Goal: Task Accomplishment & Management: Manage account settings

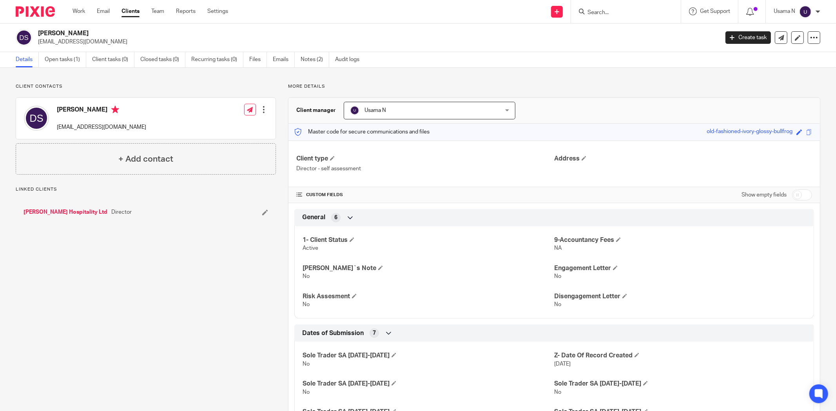
click at [619, 14] on input "Search" at bounding box center [622, 12] width 71 height 7
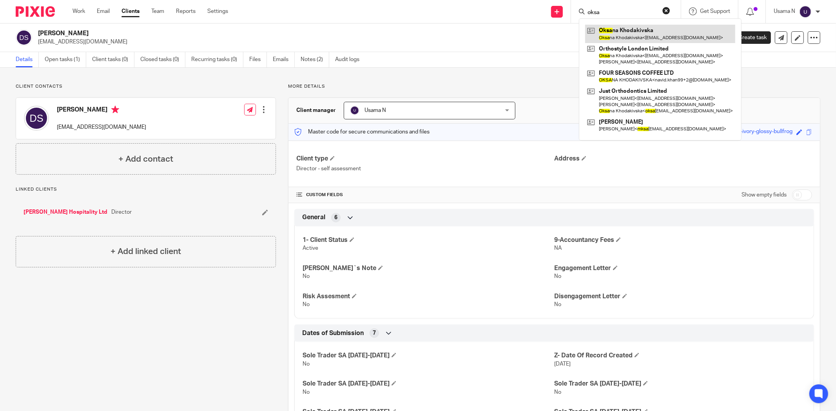
type input "oksa"
click at [619, 40] on link at bounding box center [660, 34] width 150 height 18
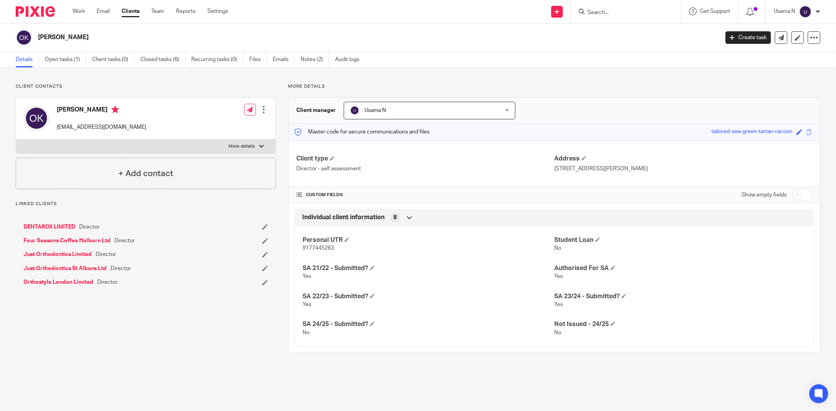
click at [792, 198] on input "checkbox" at bounding box center [802, 195] width 20 height 11
checkbox input "true"
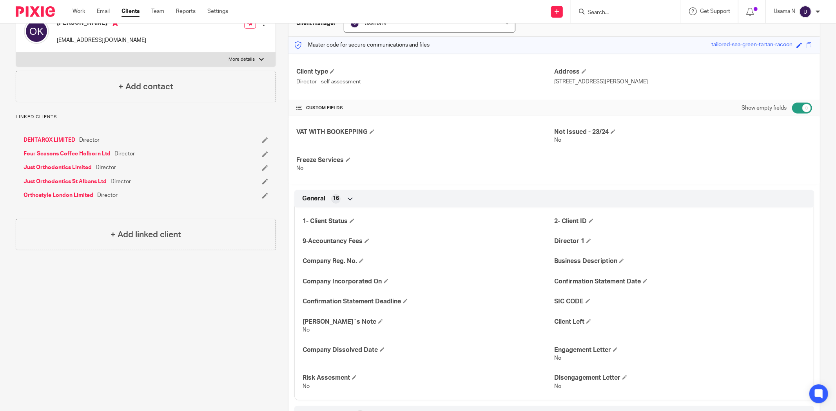
scroll to position [261, 0]
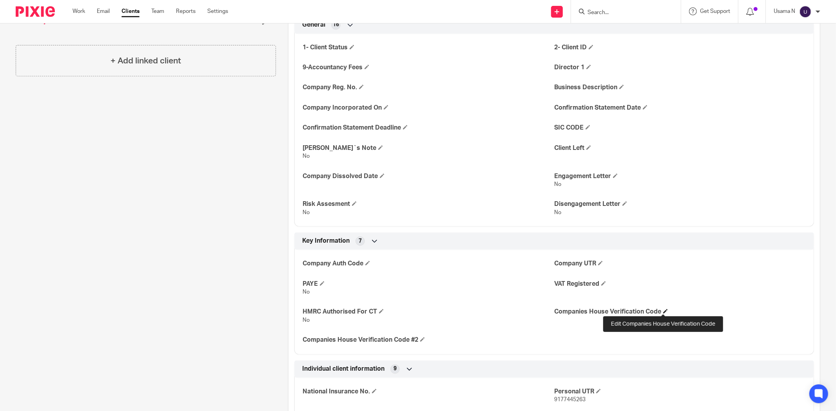
click at [664, 309] on span at bounding box center [665, 311] width 5 height 5
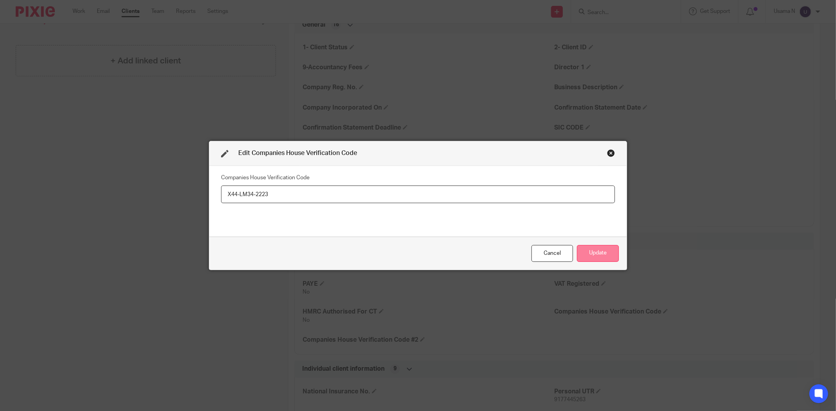
type input "X44-LM34-2223"
click at [584, 246] on button "Update" at bounding box center [598, 253] width 42 height 17
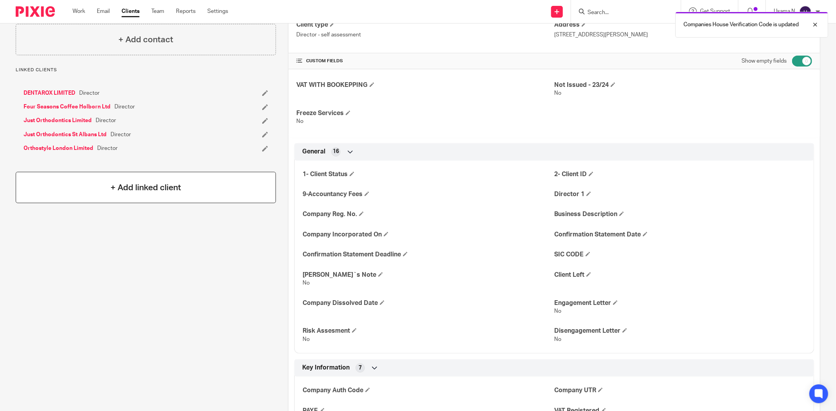
scroll to position [87, 0]
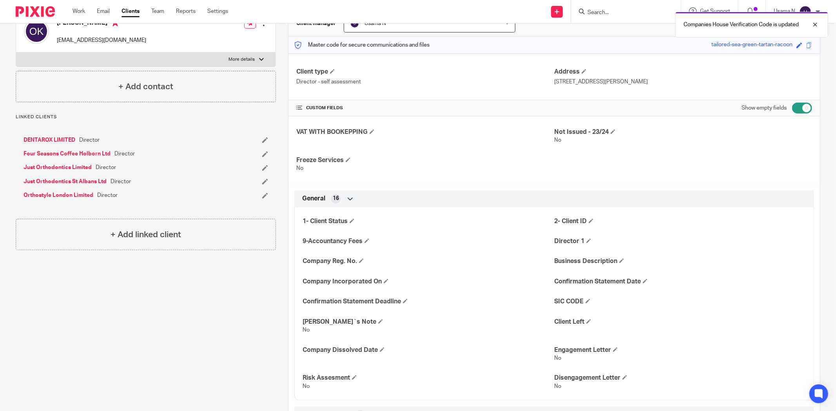
click at [63, 165] on link "Just Orthodontics Limited" at bounding box center [58, 168] width 68 height 8
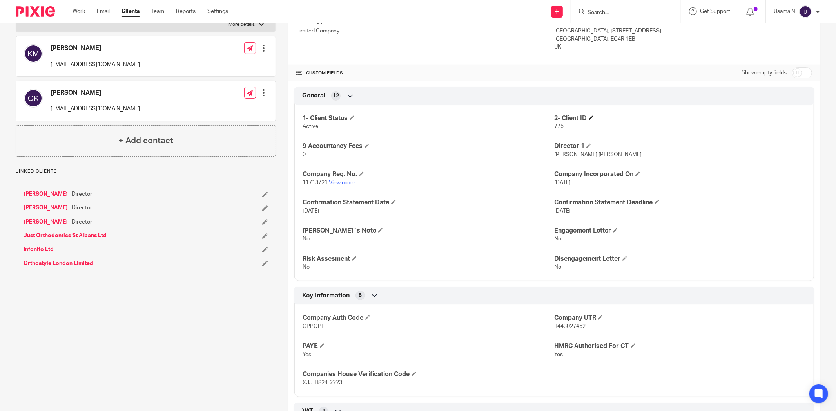
scroll to position [87, 0]
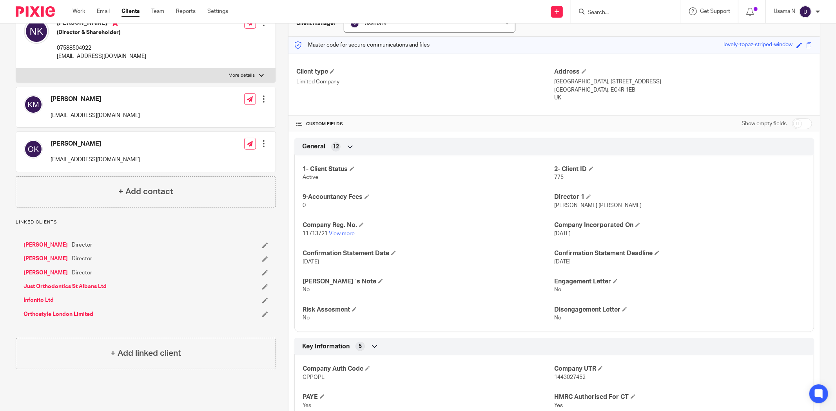
click at [797, 121] on input "checkbox" at bounding box center [802, 123] width 20 height 11
checkbox input "true"
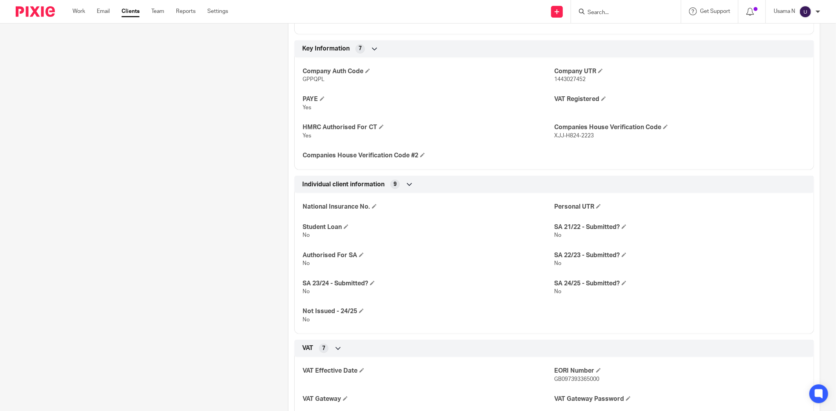
scroll to position [566, 0]
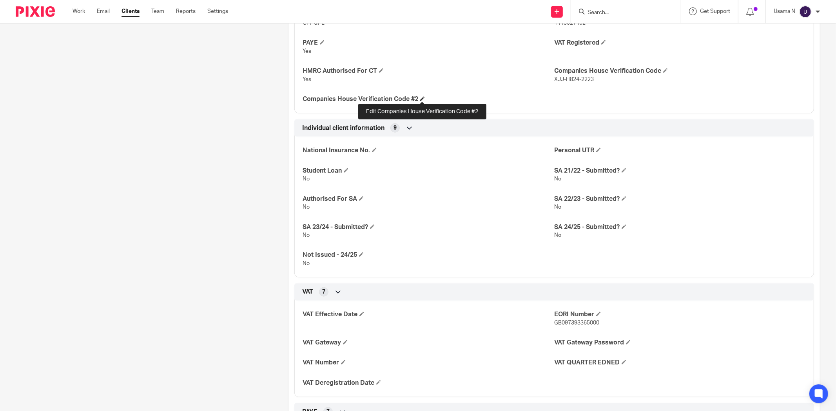
click at [420, 98] on span at bounding box center [422, 98] width 5 height 5
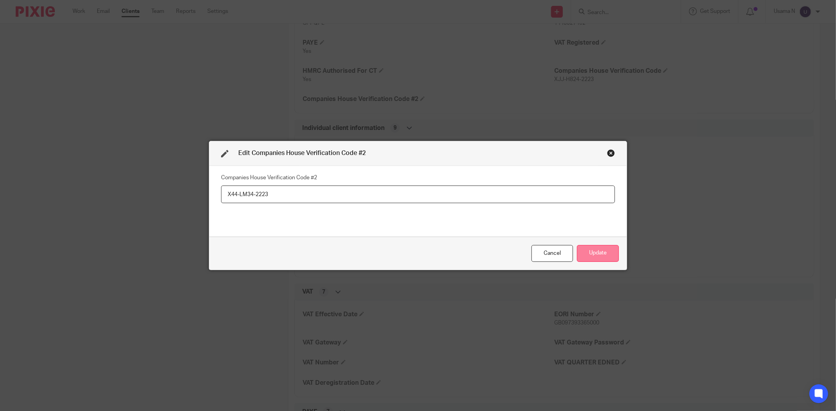
type input "X44-LM34-2223"
click at [581, 252] on button "Update" at bounding box center [598, 253] width 42 height 17
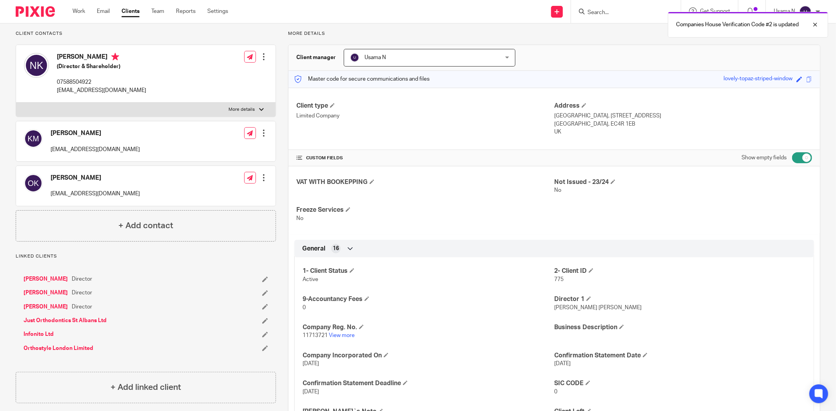
scroll to position [0, 0]
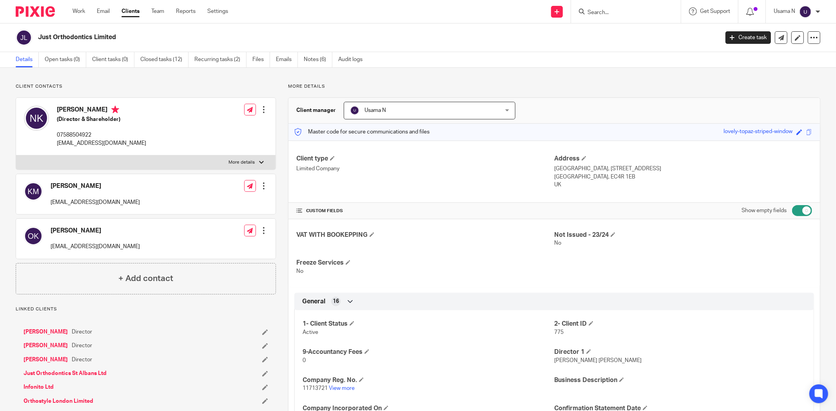
click at [606, 11] on input "Search" at bounding box center [622, 12] width 71 height 7
type input "birds"
click at [626, 43] on link at bounding box center [651, 37] width 132 height 24
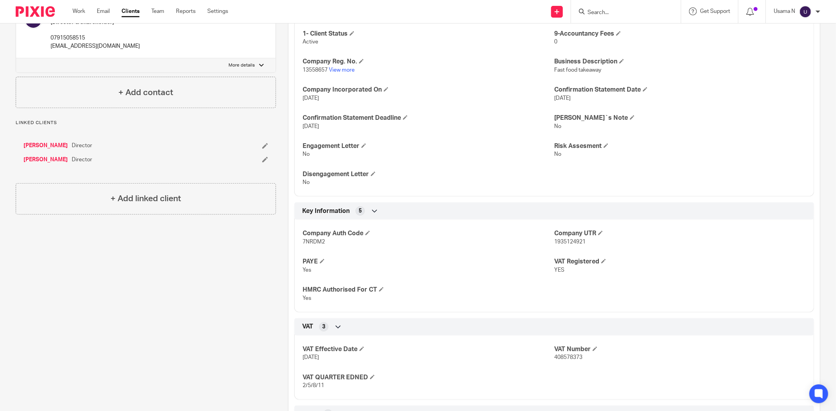
scroll to position [158, 0]
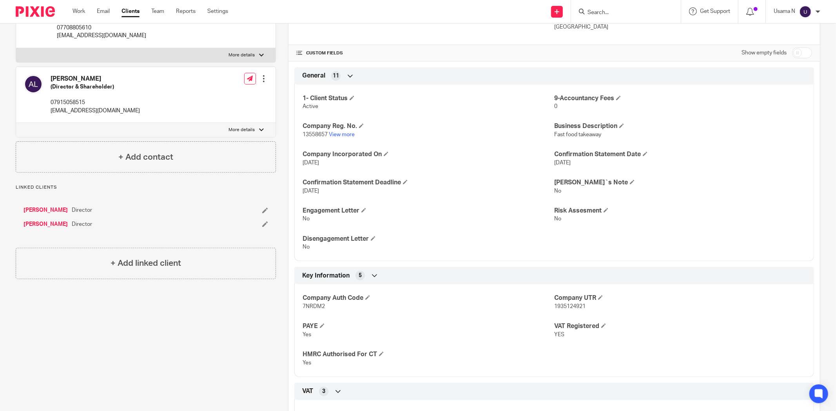
click at [792, 48] on input "checkbox" at bounding box center [802, 52] width 20 height 11
checkbox input "true"
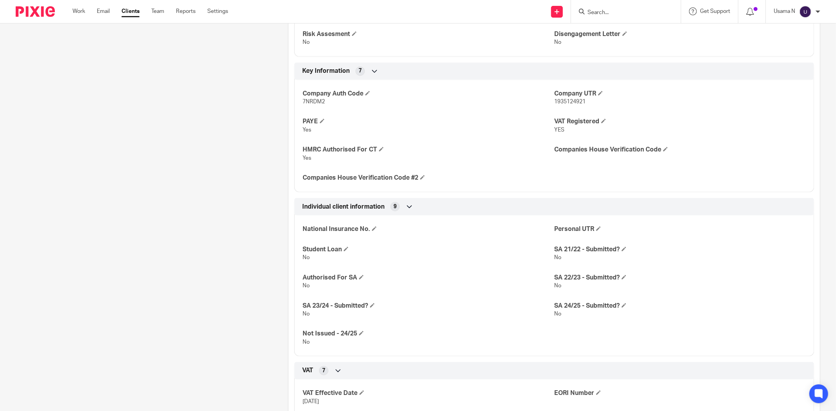
scroll to position [506, 0]
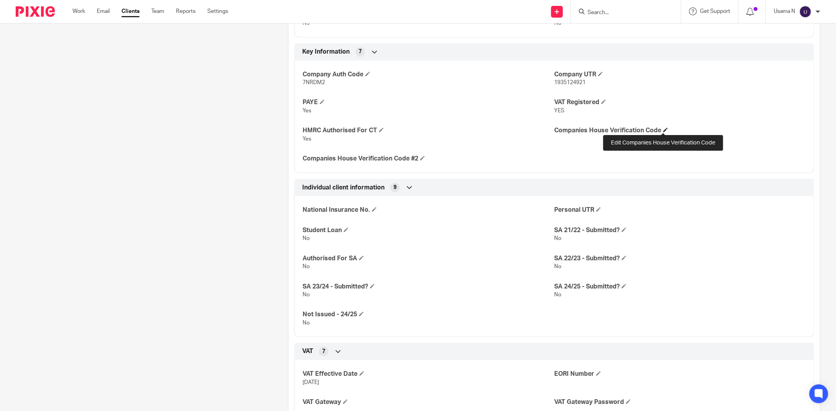
click at [664, 128] on span at bounding box center [665, 130] width 5 height 5
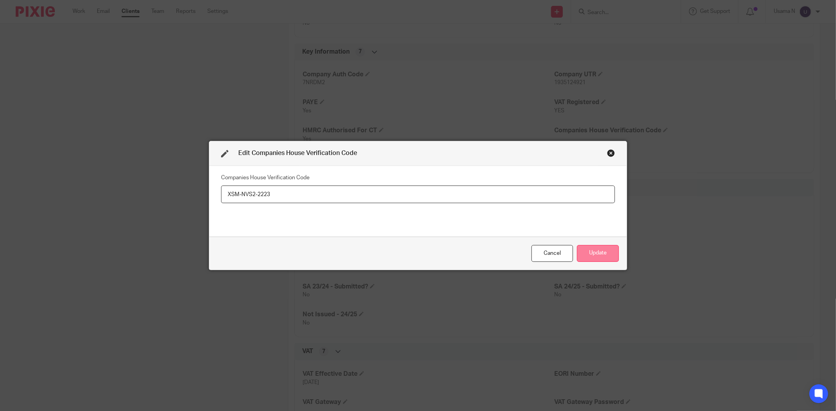
type input "XSM-NVS2-2223"
click at [614, 258] on button "Update" at bounding box center [598, 253] width 42 height 17
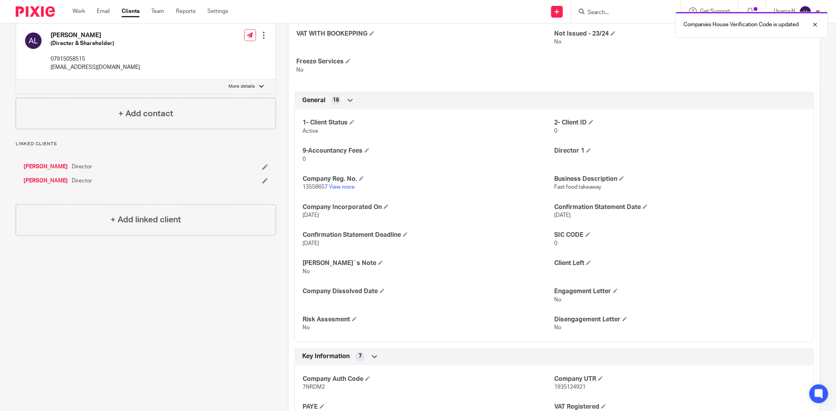
scroll to position [0, 0]
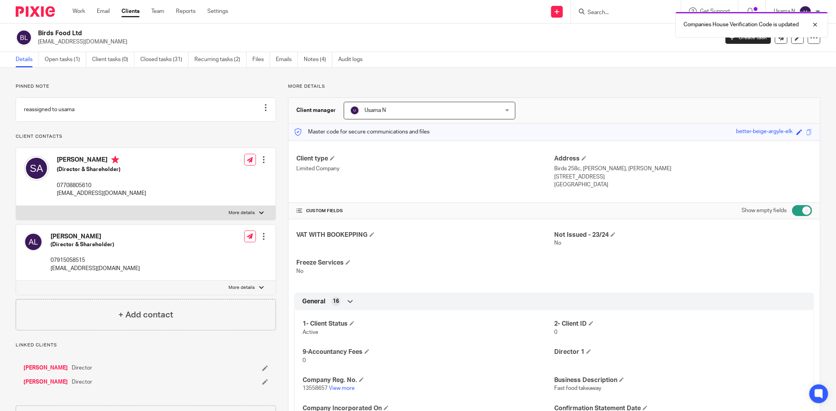
click at [129, 10] on link "Clients" at bounding box center [130, 11] width 18 height 8
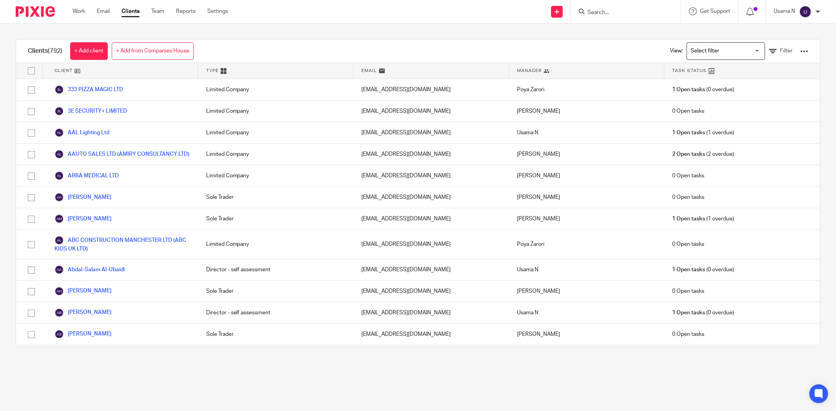
click at [699, 46] on input "Search for option" at bounding box center [724, 51] width 72 height 14
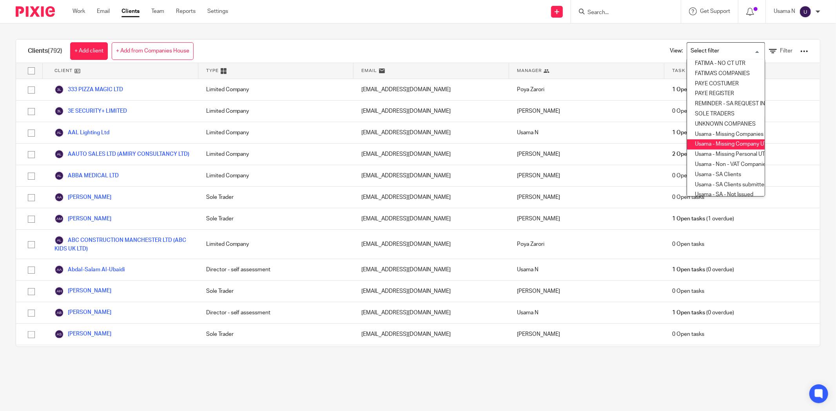
scroll to position [157, 0]
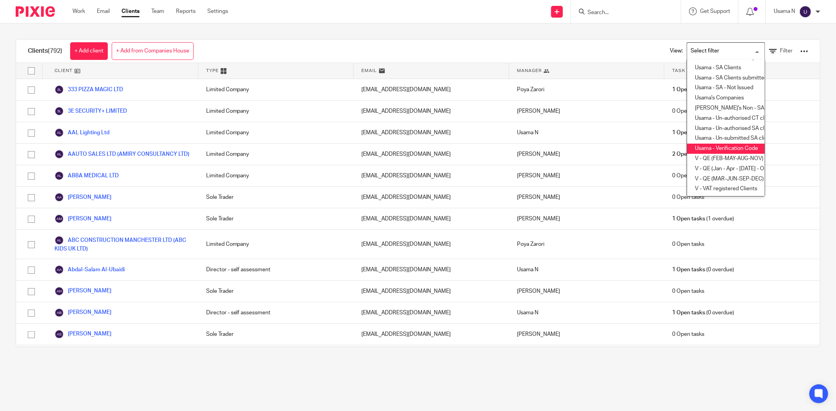
click at [741, 144] on li "Usama - Verification Code" at bounding box center [726, 149] width 78 height 10
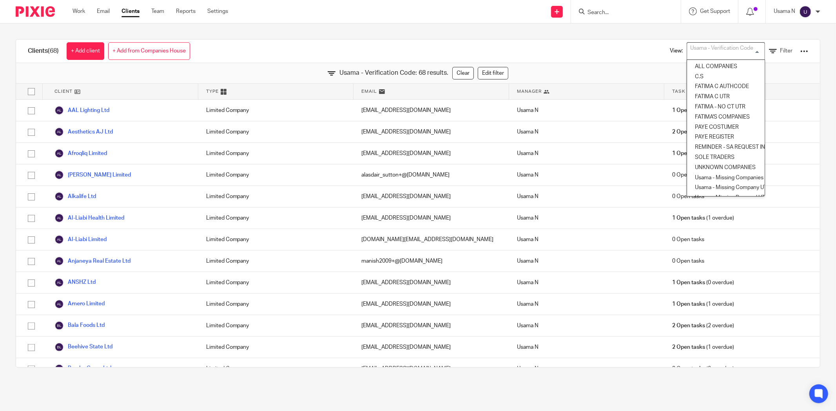
click at [737, 49] on input "Search for option" at bounding box center [724, 51] width 72 height 14
click at [579, 54] on div "Clients (68) + Add client + Add from Companies House View: Usama - Verification…" at bounding box center [418, 52] width 804 height 24
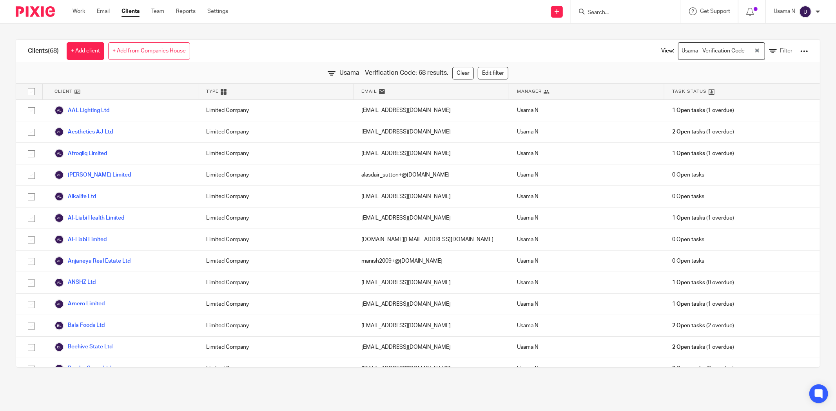
click at [134, 11] on link "Clients" at bounding box center [130, 11] width 18 height 8
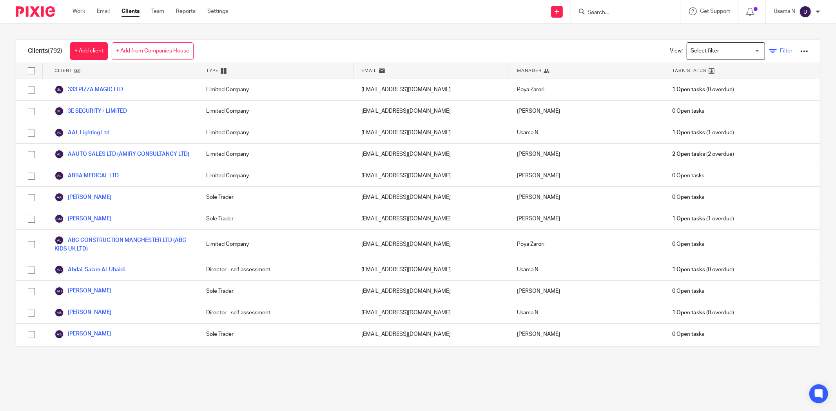
click at [780, 50] on span "Filter" at bounding box center [786, 50] width 13 height 5
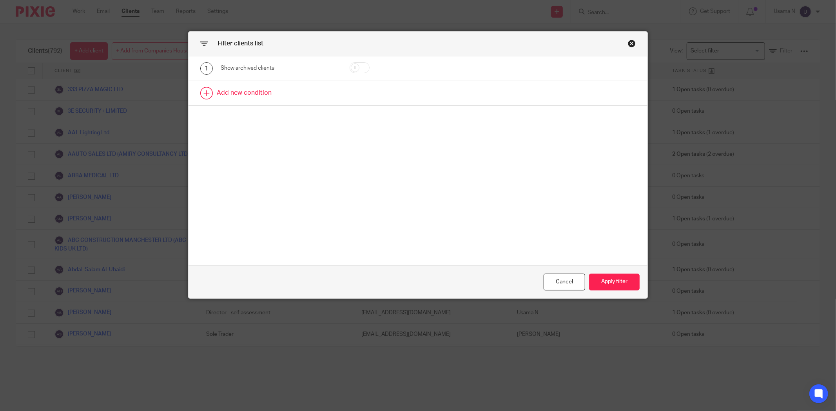
click at [253, 87] on link at bounding box center [417, 93] width 459 height 24
click at [262, 98] on div "Field" at bounding box center [271, 95] width 88 height 16
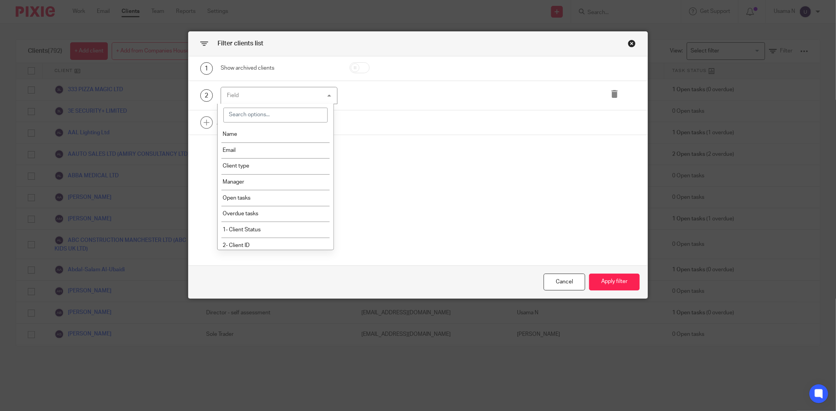
click at [284, 95] on div "Field" at bounding box center [279, 96] width 117 height 18
click at [317, 95] on div "Field" at bounding box center [279, 96] width 117 height 18
click at [269, 179] on li "Manager" at bounding box center [275, 182] width 116 height 16
click at [444, 101] on div "choose..." at bounding box center [482, 95] width 104 height 16
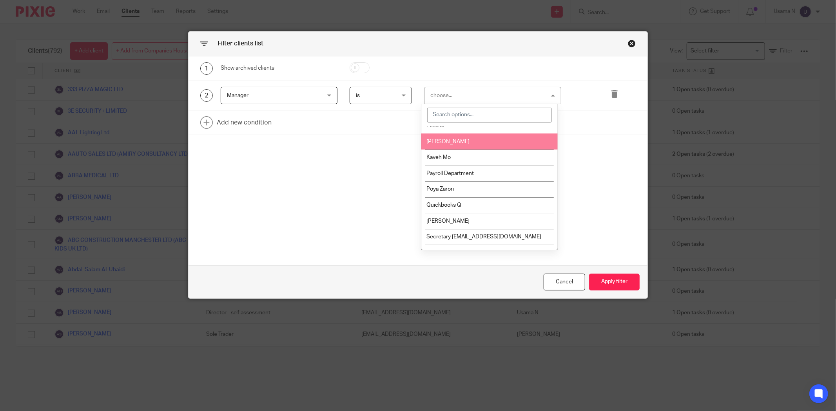
scroll to position [106, 0]
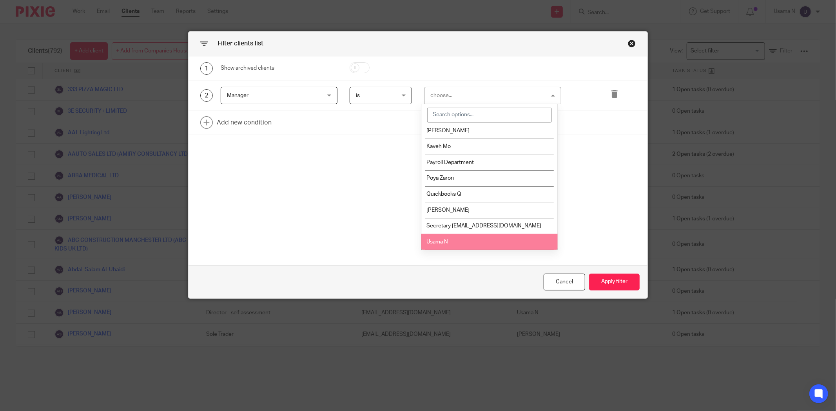
click at [432, 234] on li "Usama N" at bounding box center [489, 242] width 136 height 16
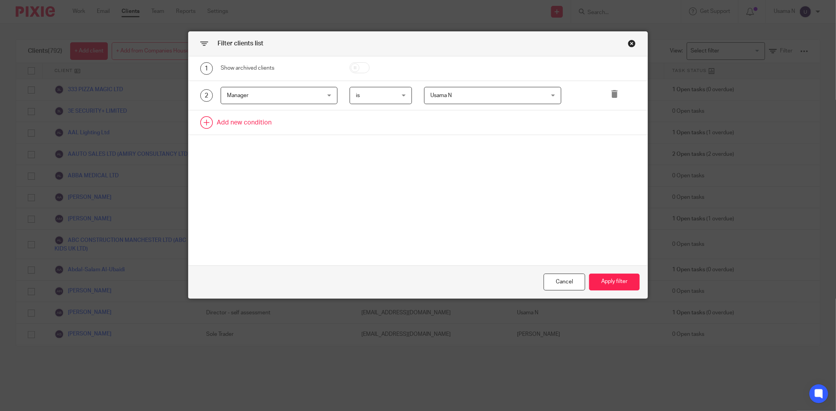
click at [285, 118] on link at bounding box center [417, 122] width 459 height 24
click at [281, 120] on div "Field" at bounding box center [271, 125] width 88 height 16
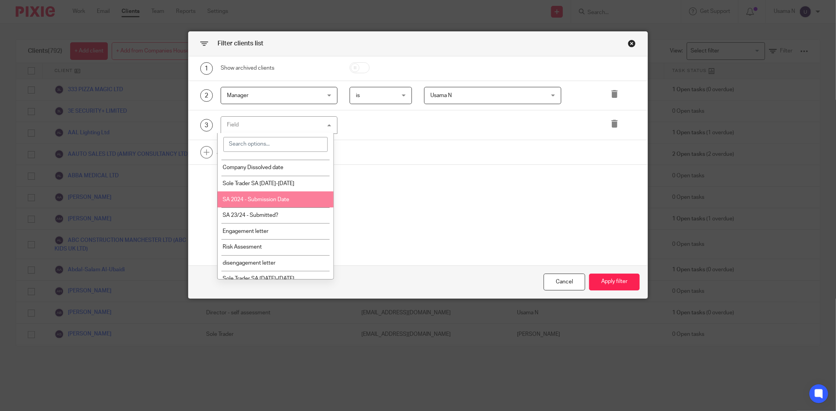
scroll to position [1026, 0]
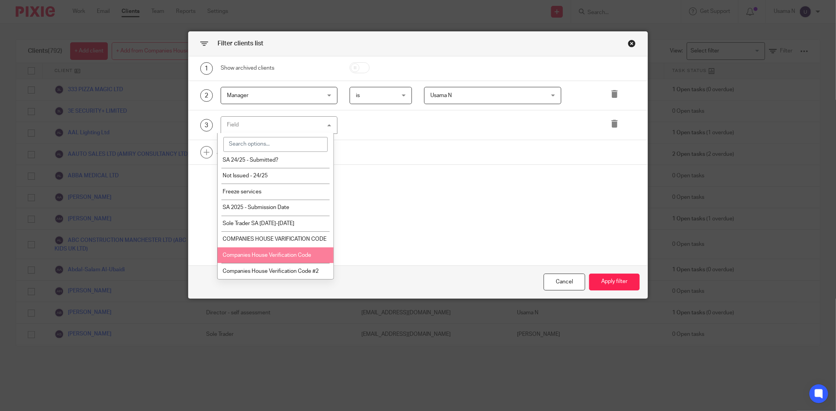
click at [293, 250] on li "Companies House Verification Code" at bounding box center [275, 256] width 116 height 16
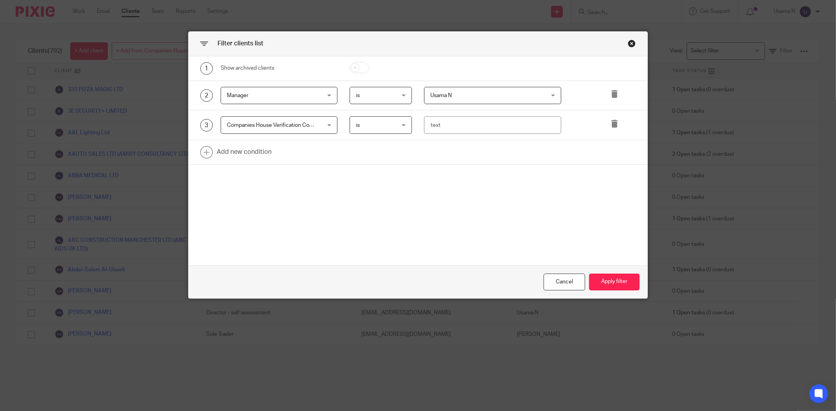
click at [401, 125] on div "is is" at bounding box center [380, 125] width 62 height 18
click at [382, 176] on li "is anything" at bounding box center [377, 173] width 62 height 16
click at [265, 155] on link at bounding box center [417, 152] width 459 height 24
click at [263, 160] on div "Field" at bounding box center [271, 155] width 88 height 16
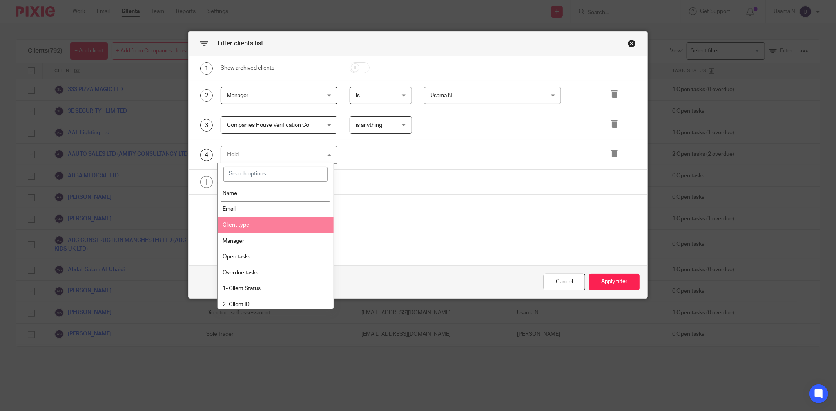
click at [261, 224] on li "Client type" at bounding box center [275, 225] width 116 height 16
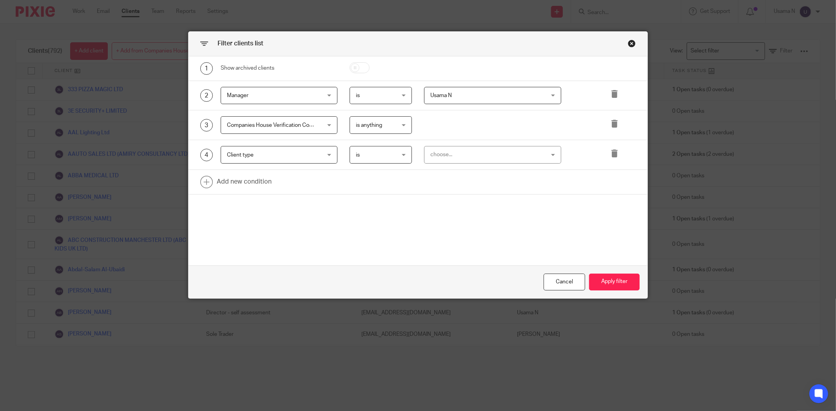
click at [471, 153] on div "choose..." at bounding box center [482, 155] width 104 height 16
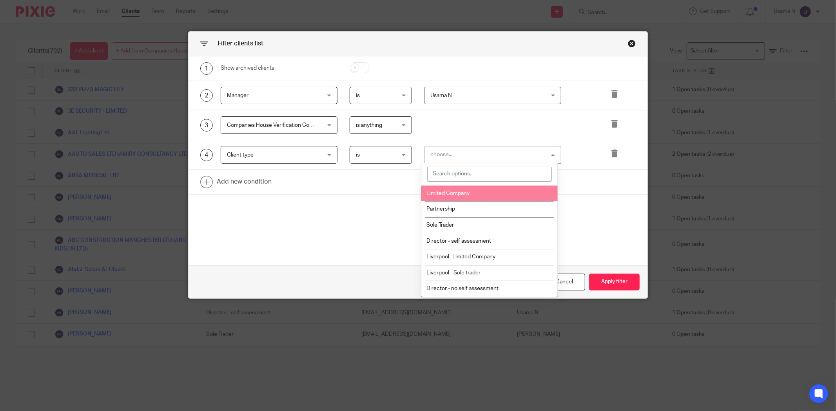
click at [471, 193] on li "Limited Company" at bounding box center [489, 194] width 136 height 16
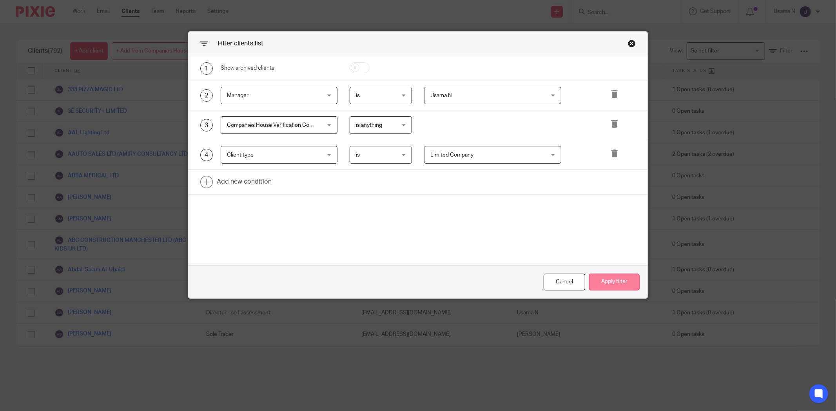
click at [626, 277] on button "Apply filter" at bounding box center [614, 282] width 51 height 17
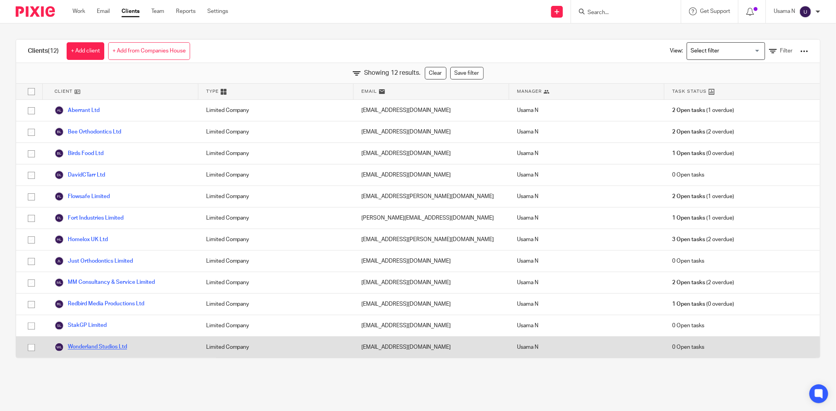
click at [92, 343] on link "Wonderland Studios Ltd" at bounding box center [90, 347] width 72 height 9
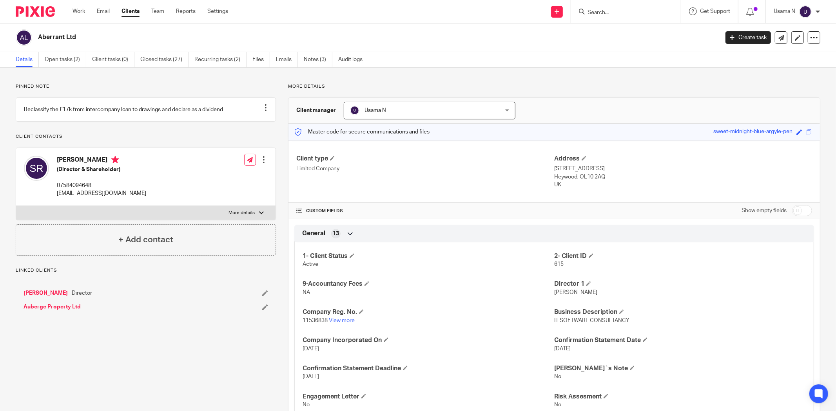
scroll to position [174, 0]
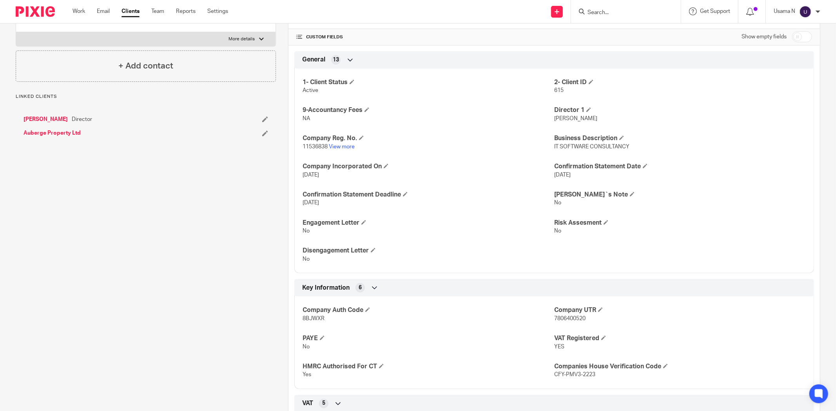
click at [577, 375] on span "CFY-PMV3-2223" at bounding box center [574, 374] width 41 height 5
copy div "CFY-PMV3-2223 Individual client information 9 Student Loan No SA 21/22 - Submit…"
click at [53, 123] on link "Samuel Rominiyi" at bounding box center [46, 120] width 44 height 8
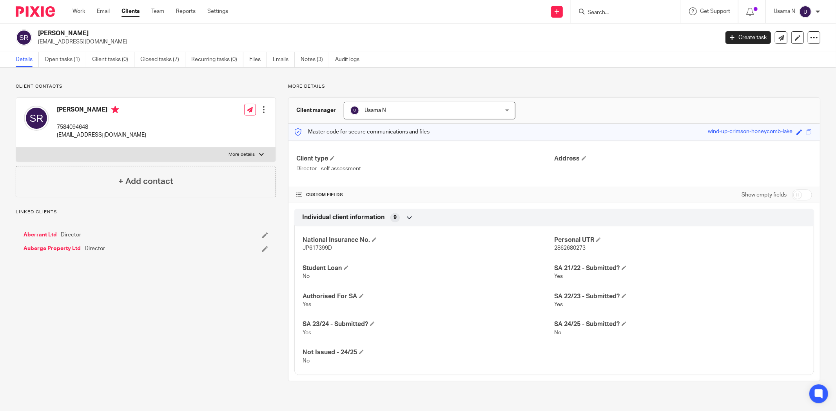
click at [792, 194] on input "checkbox" at bounding box center [802, 195] width 20 height 11
checkbox input "true"
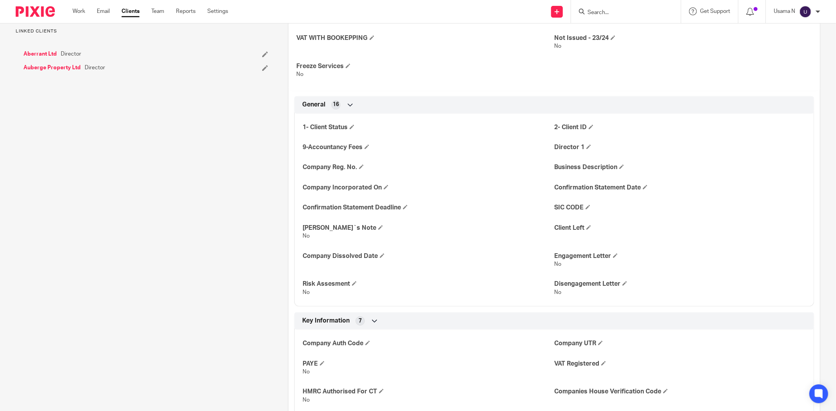
scroll to position [261, 0]
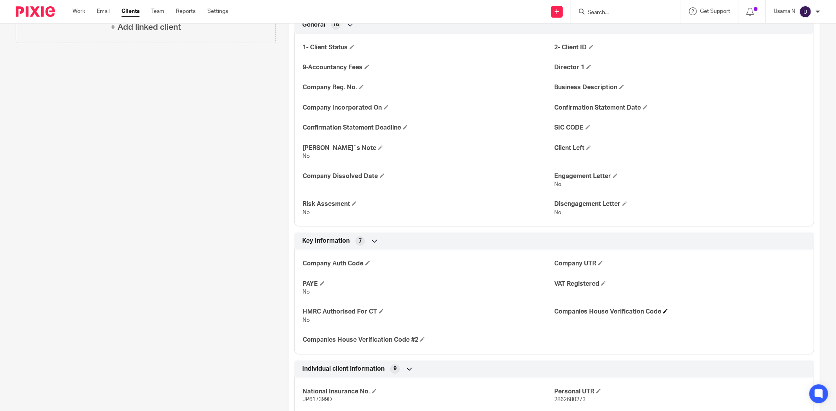
click at [665, 310] on h4 "Companies House Verification Code" at bounding box center [680, 312] width 252 height 8
click at [663, 310] on span at bounding box center [665, 311] width 5 height 5
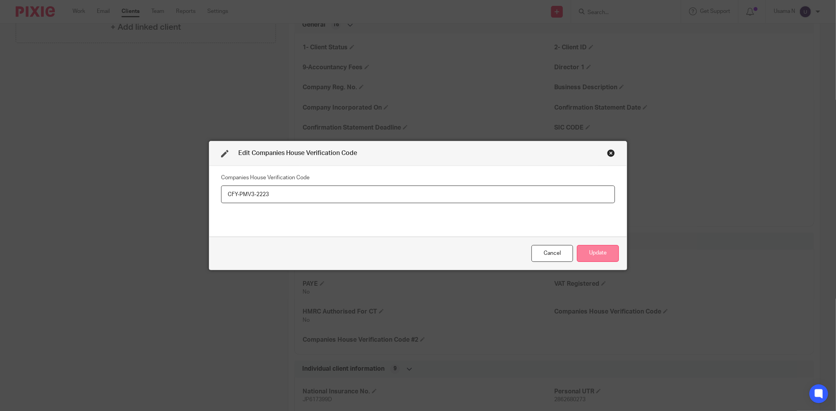
type input "CFY-PMV3-2223"
click at [605, 251] on button "Update" at bounding box center [598, 253] width 42 height 17
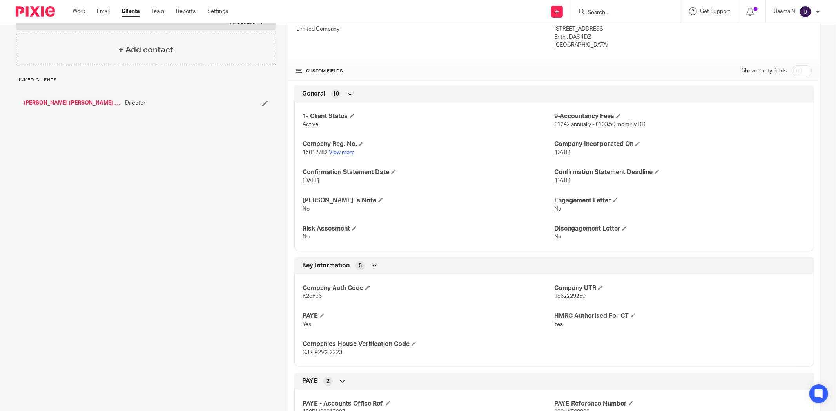
scroll to position [130, 0]
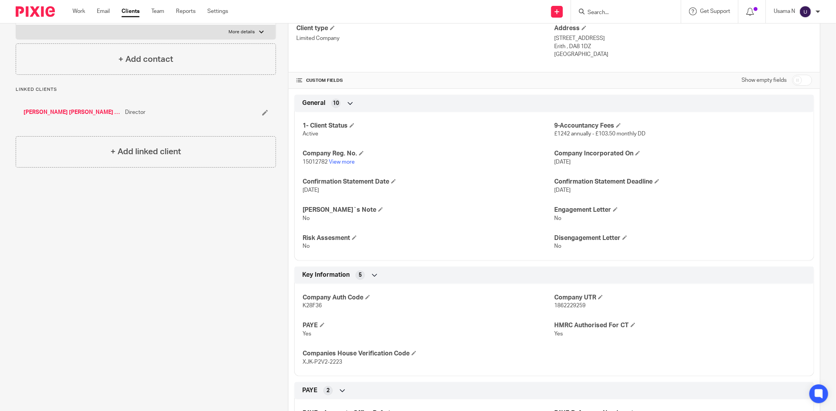
click at [62, 110] on link "[PERSON_NAME] [PERSON_NAME] [PERSON_NAME]" at bounding box center [73, 113] width 98 height 8
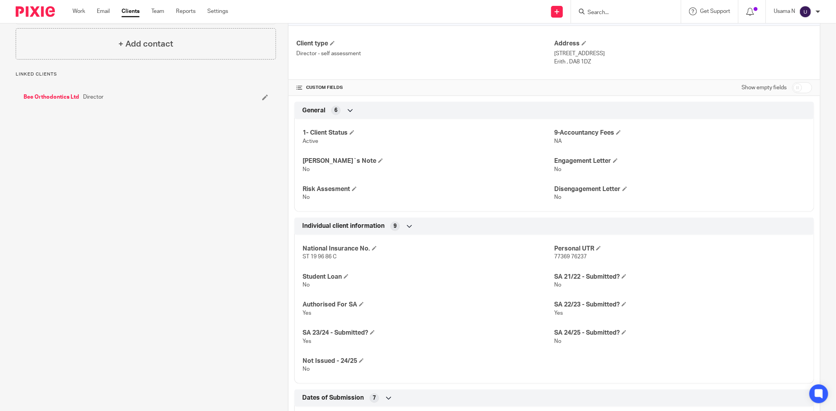
scroll to position [87, 0]
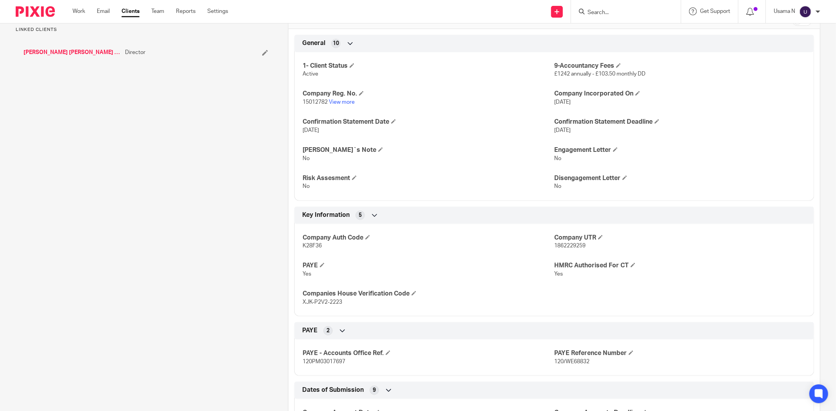
scroll to position [217, 0]
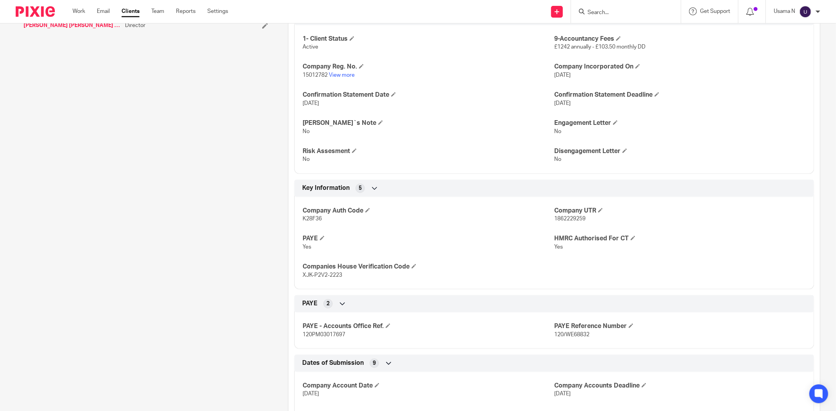
click at [330, 274] on span "XJK-P2V2-2223" at bounding box center [322, 275] width 40 height 5
copy div "XJK-P2V2-2223 Individual client information 9 Student Loan No SA 21/22 - Submit…"
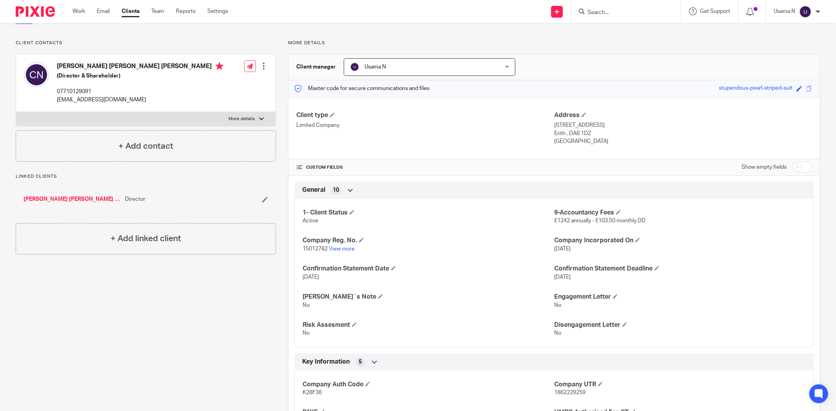
click at [56, 196] on link "[PERSON_NAME] [PERSON_NAME] [PERSON_NAME]" at bounding box center [73, 200] width 98 height 8
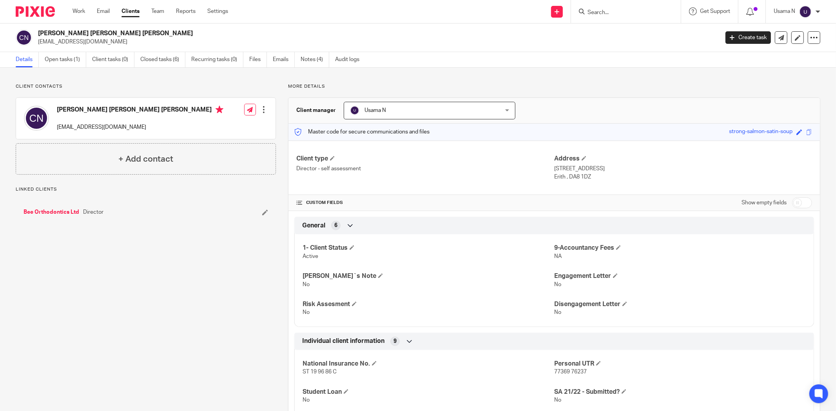
click at [793, 196] on div "Show empty fields" at bounding box center [776, 203] width 71 height 16
click at [793, 198] on input "checkbox" at bounding box center [802, 202] width 20 height 11
checkbox input "true"
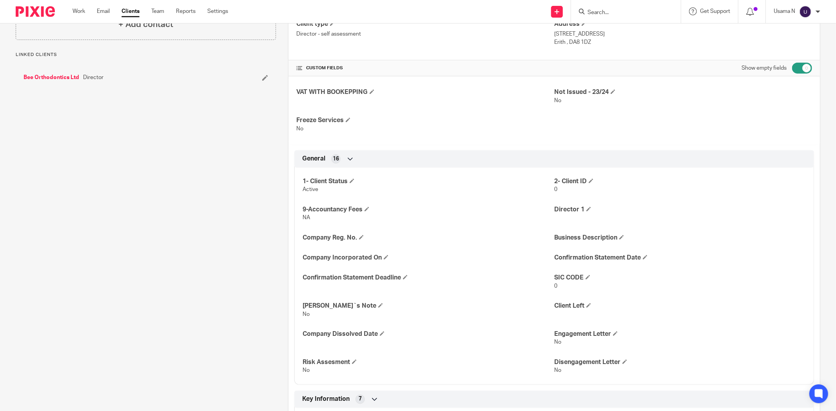
scroll to position [261, 0]
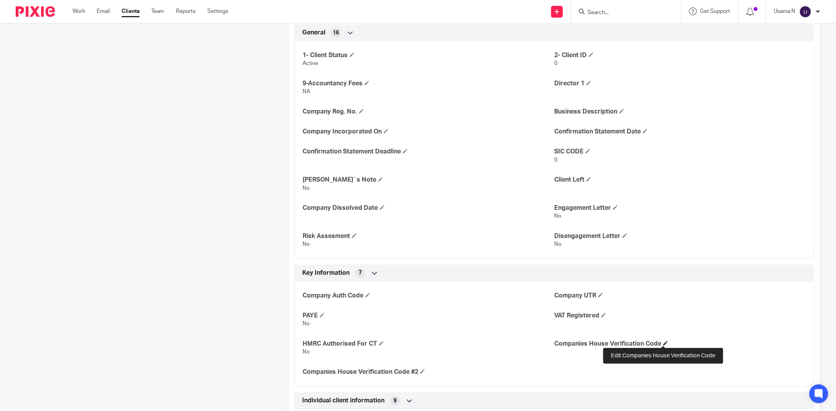
click at [665, 344] on h4 "Companies House Verification Code" at bounding box center [680, 344] width 252 height 8
click at [663, 341] on span at bounding box center [665, 343] width 5 height 5
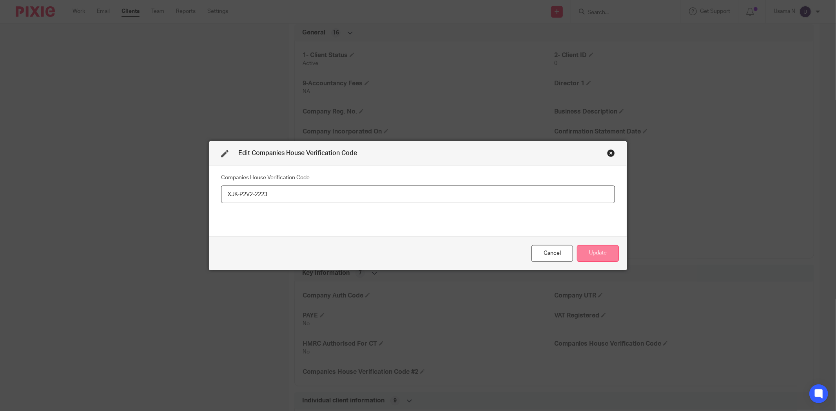
type input "XJK-P2V2-2223"
click at [599, 257] on button "Update" at bounding box center [598, 253] width 42 height 17
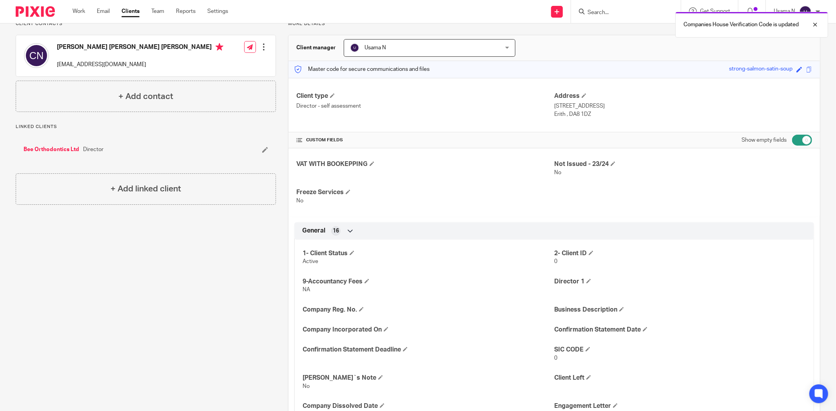
scroll to position [0, 0]
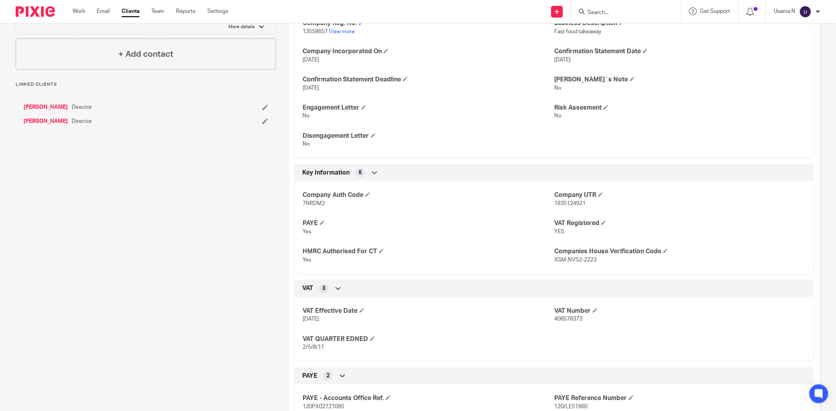
scroll to position [261, 0]
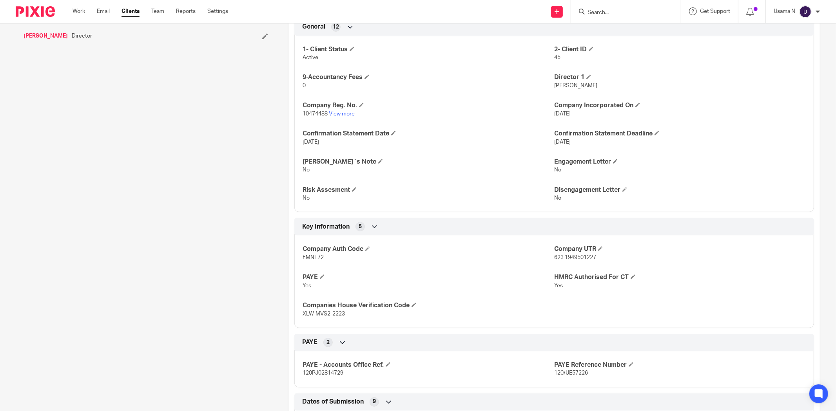
scroll to position [217, 0]
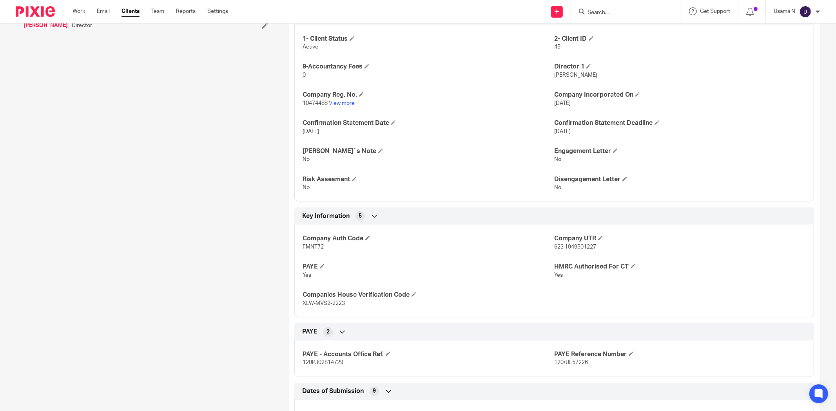
click at [330, 303] on span "XLW-MVS2-2223" at bounding box center [323, 303] width 42 height 5
click at [329, 304] on span "XLW-MVS2-2223" at bounding box center [323, 303] width 42 height 5
copy div "XLW-MVS2-2223 Individual client information 9 Student Loan No SA 21/22 - Submit…"
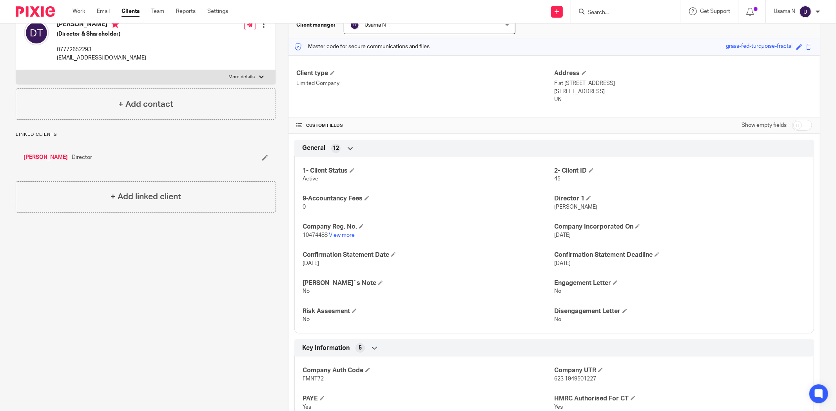
scroll to position [0, 0]
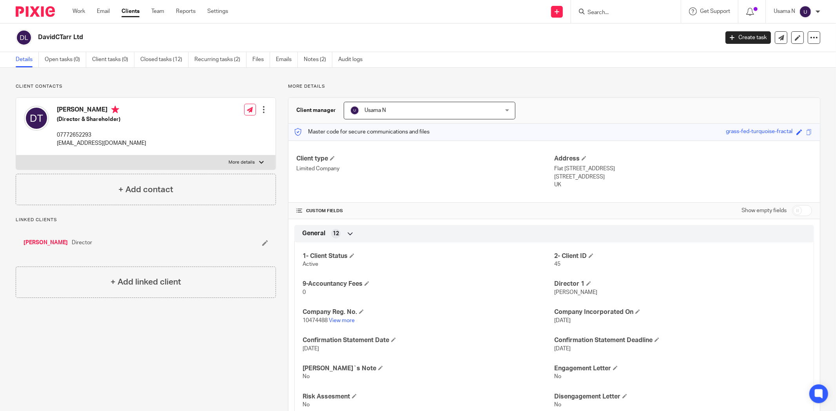
click at [46, 239] on link "[PERSON_NAME]" at bounding box center [46, 243] width 44 height 8
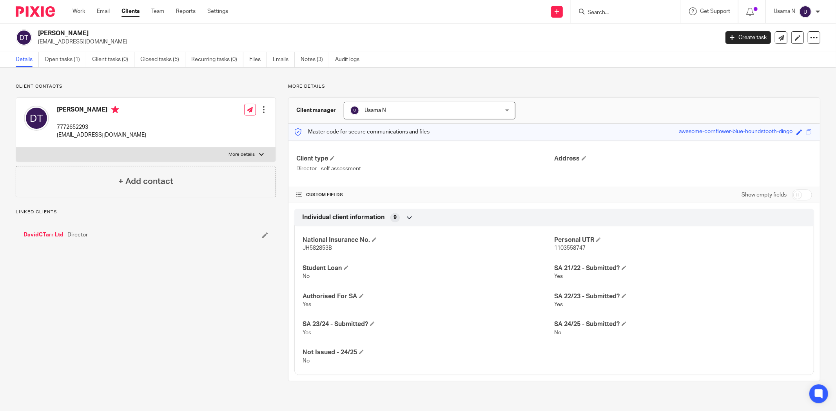
click at [792, 194] on input "checkbox" at bounding box center [802, 195] width 20 height 11
checkbox input "true"
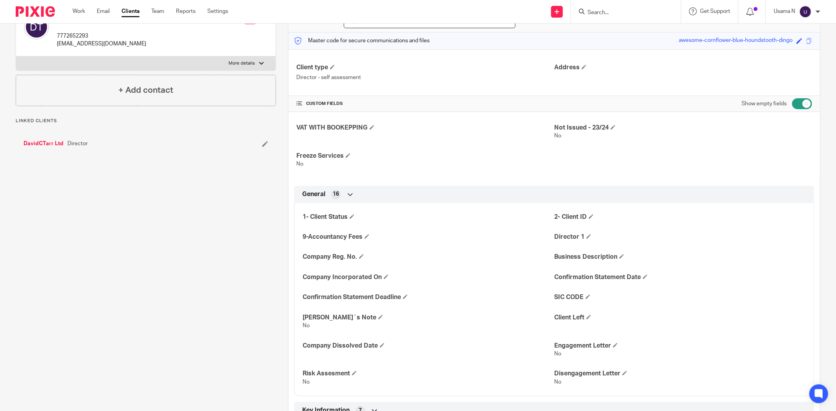
scroll to position [217, 0]
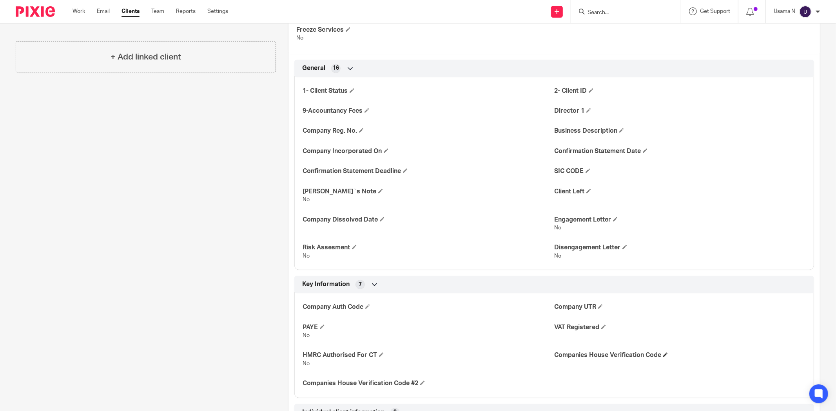
click at [659, 355] on h4 "Companies House Verification Code" at bounding box center [680, 355] width 252 height 8
click at [663, 354] on span at bounding box center [665, 355] width 5 height 5
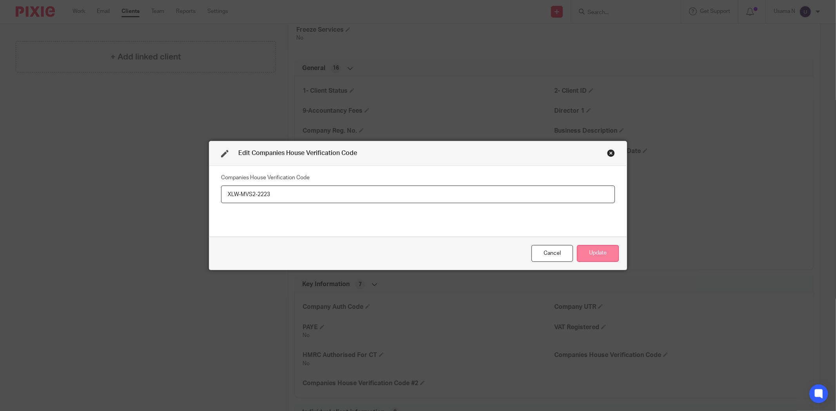
type input "XLW-MVS2-2223"
click at [604, 252] on button "Update" at bounding box center [598, 253] width 42 height 17
click at [599, 254] on button "Update" at bounding box center [598, 253] width 42 height 17
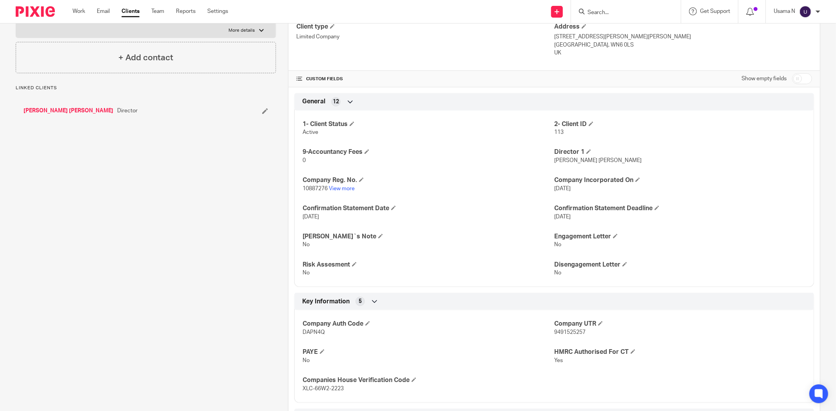
scroll to position [304, 0]
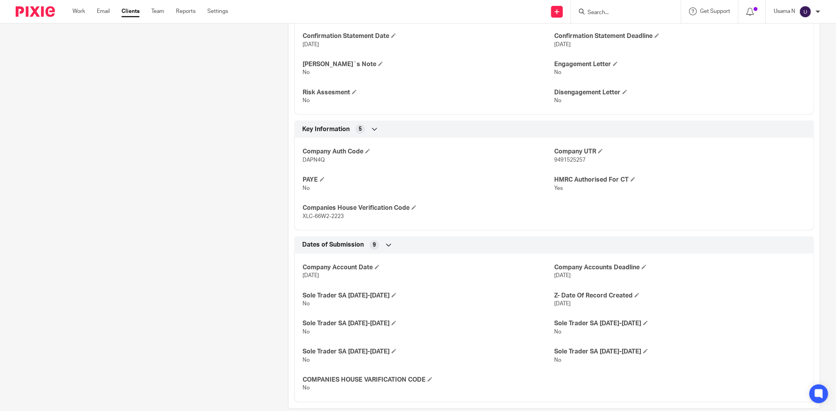
click at [324, 214] on span "XLC-66W2-2223" at bounding box center [322, 216] width 41 height 5
copy div "XLC-66W2-2223 Individual client information 9 Student Loan No SA 21/22 - Submit…"
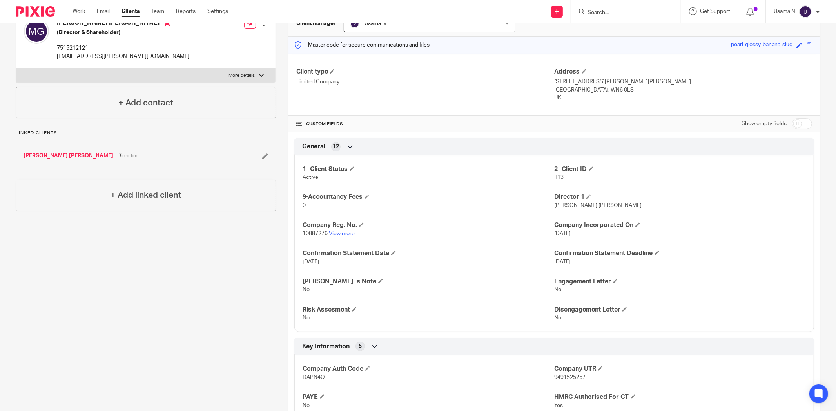
click at [43, 157] on link "[PERSON_NAME] [PERSON_NAME]" at bounding box center [69, 156] width 90 height 8
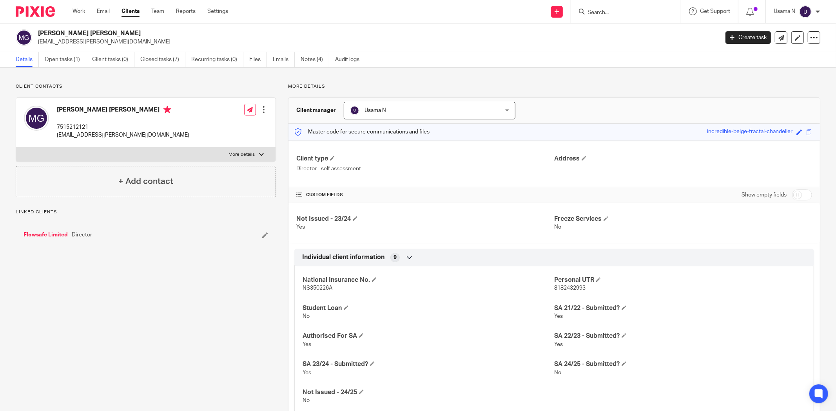
click at [792, 195] on input "checkbox" at bounding box center [802, 195] width 20 height 11
checkbox input "true"
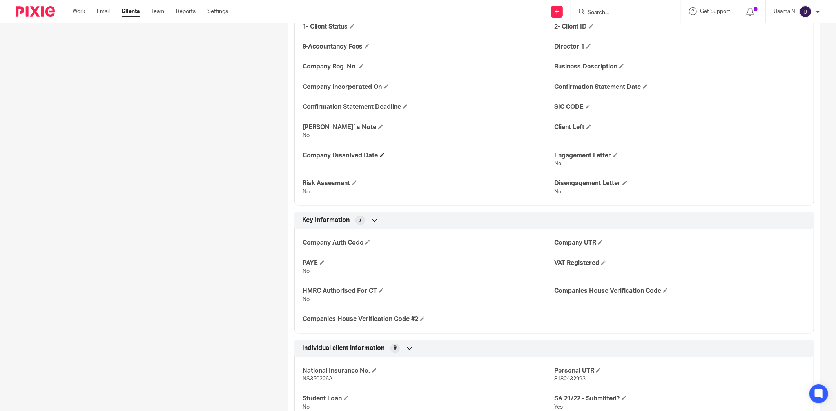
scroll to position [348, 0]
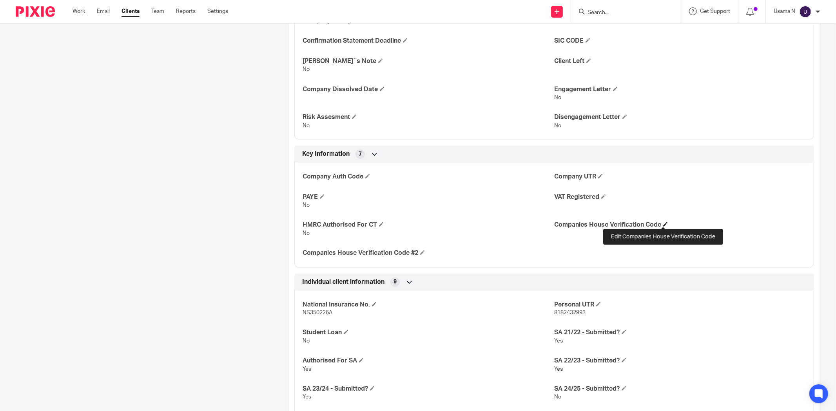
click at [663, 224] on span at bounding box center [665, 224] width 5 height 5
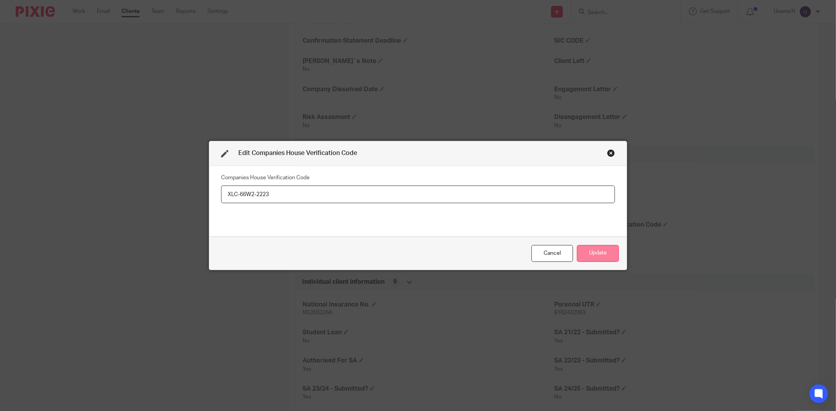
type input "XLC-66W2-2223"
click at [591, 251] on button "Update" at bounding box center [598, 253] width 42 height 17
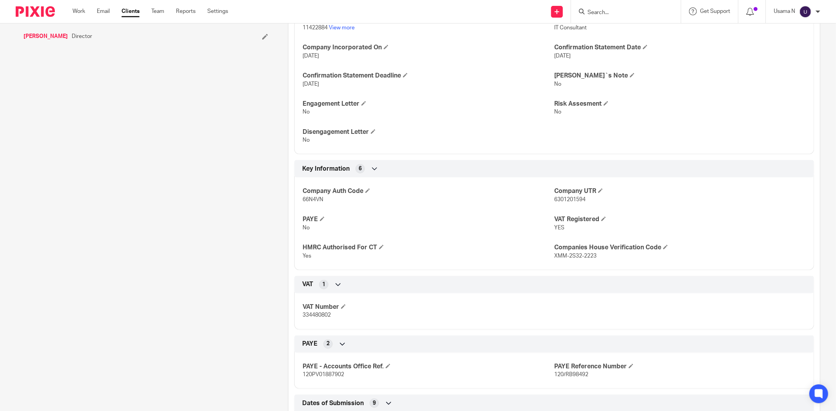
scroll to position [304, 0]
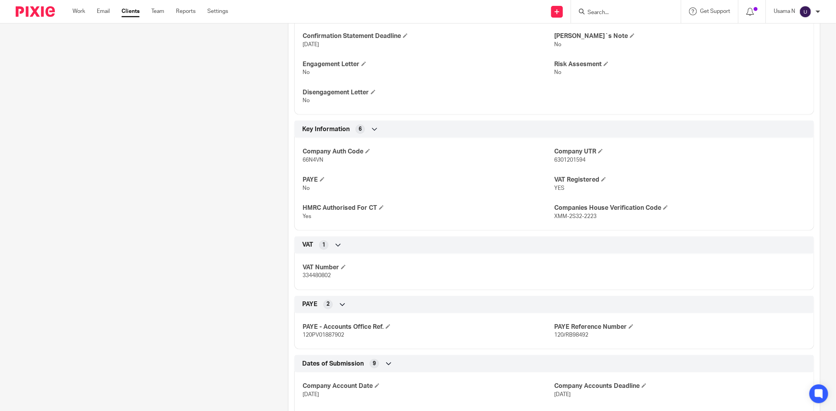
click at [566, 216] on span "XMM-2S32-2223" at bounding box center [575, 216] width 42 height 5
copy div "XMM-2S32-2223 Individual client information 9 Student Loan No SA 21/22 - Submit…"
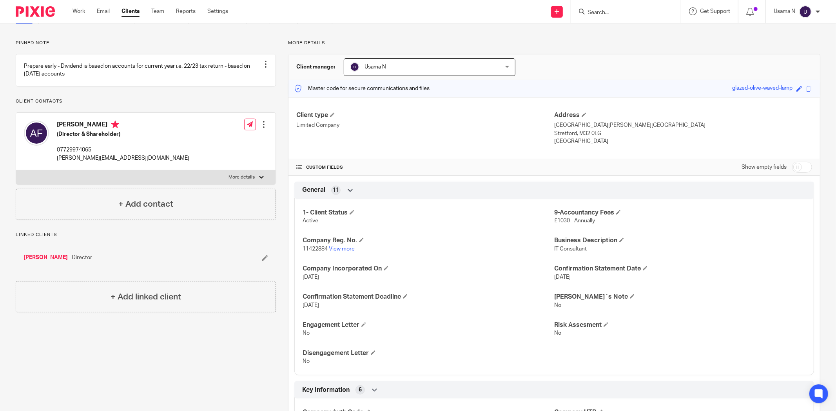
click at [42, 262] on link "[PERSON_NAME]" at bounding box center [46, 258] width 44 height 8
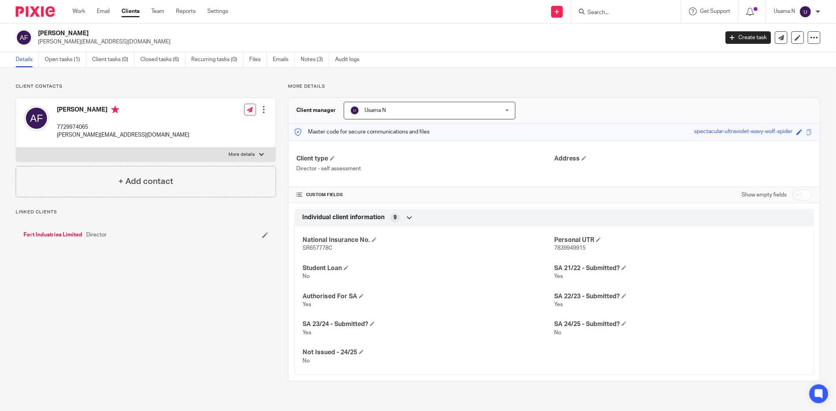
click at [794, 194] on input "checkbox" at bounding box center [802, 195] width 20 height 11
checkbox input "true"
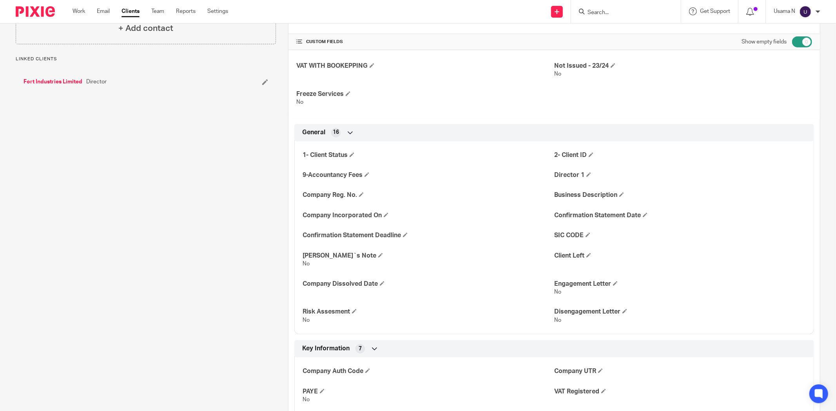
scroll to position [261, 0]
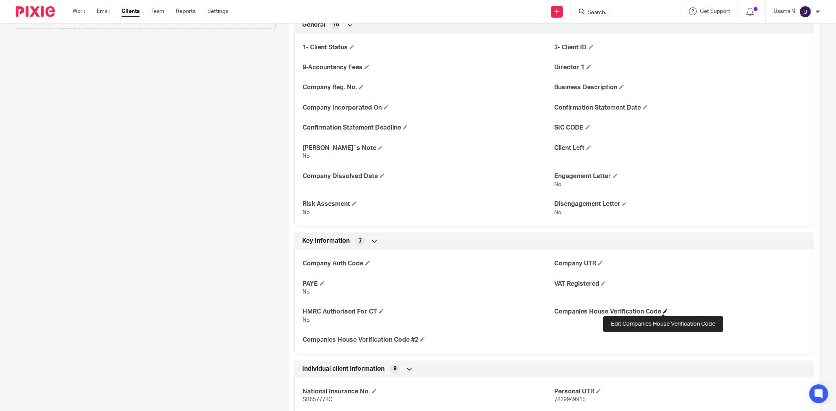
click at [664, 309] on span at bounding box center [665, 311] width 5 height 5
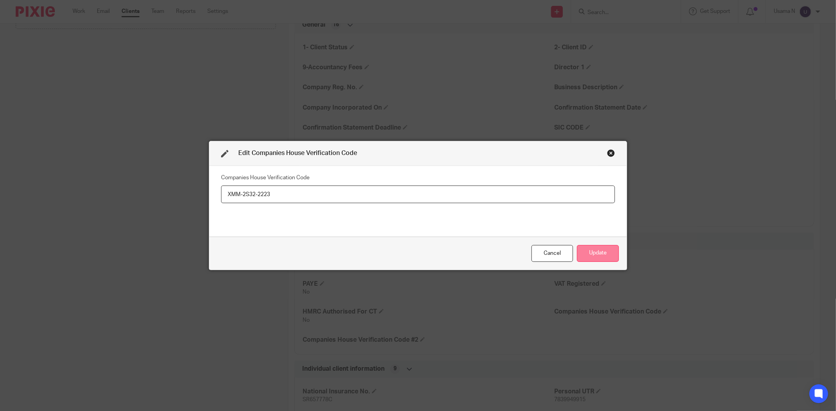
type input "XMM-2S32-2223"
click at [599, 252] on button "Update" at bounding box center [598, 253] width 42 height 17
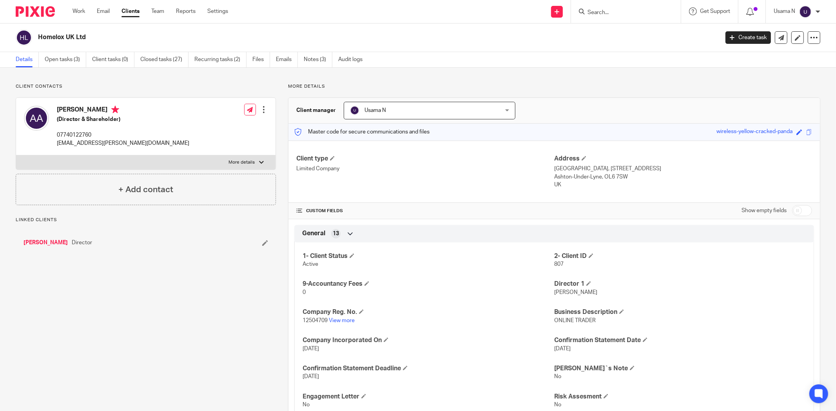
scroll to position [174, 0]
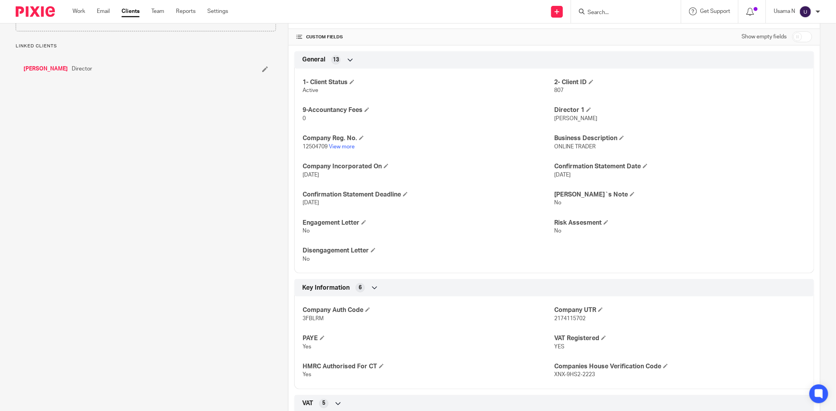
click at [579, 372] on span "XNX-9HS2-2223" at bounding box center [574, 374] width 41 height 5
drag, startPoint x: 579, startPoint y: 371, endPoint x: 564, endPoint y: 375, distance: 15.6
click at [564, 375] on span "XNX-9HS2-2223" at bounding box center [574, 374] width 41 height 5
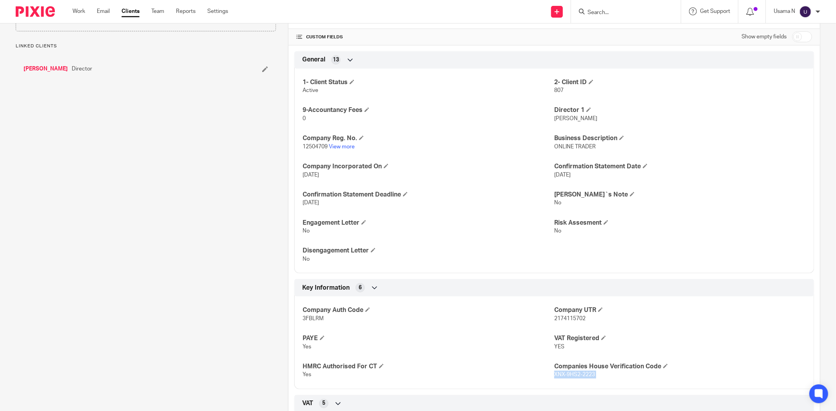
click at [564, 375] on span "XNX-9HS2-2223" at bounding box center [574, 374] width 41 height 5
copy div "XNX-9HS2-2223 Individual client information 9 Student Loan No SA 21/22 - Submit…"
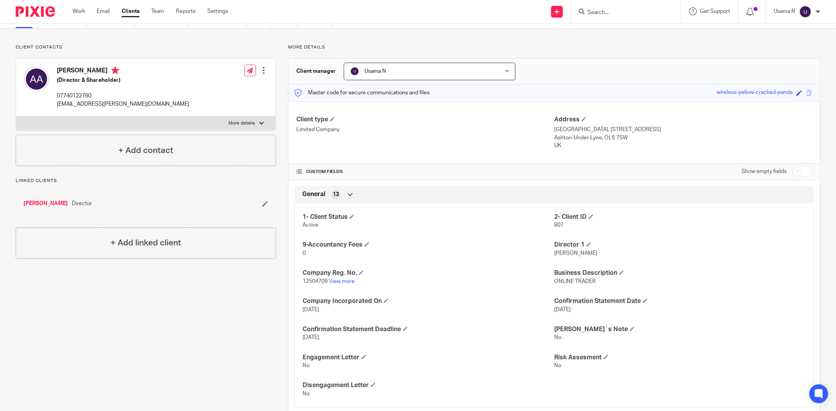
scroll to position [0, 0]
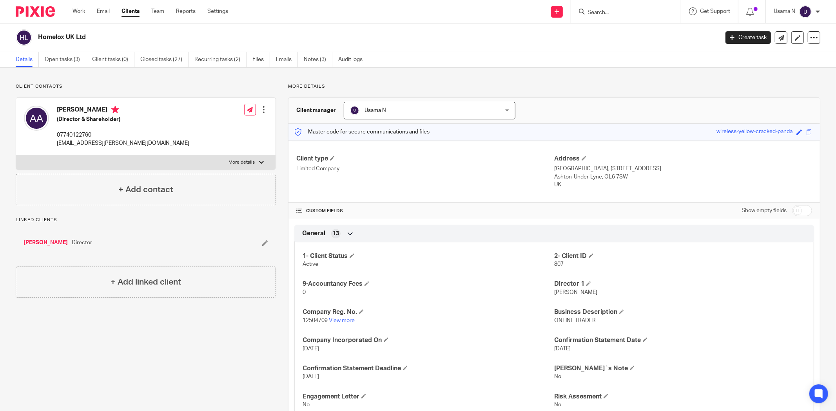
click at [36, 239] on link "Amir Ghafari Afousi" at bounding box center [46, 243] width 44 height 8
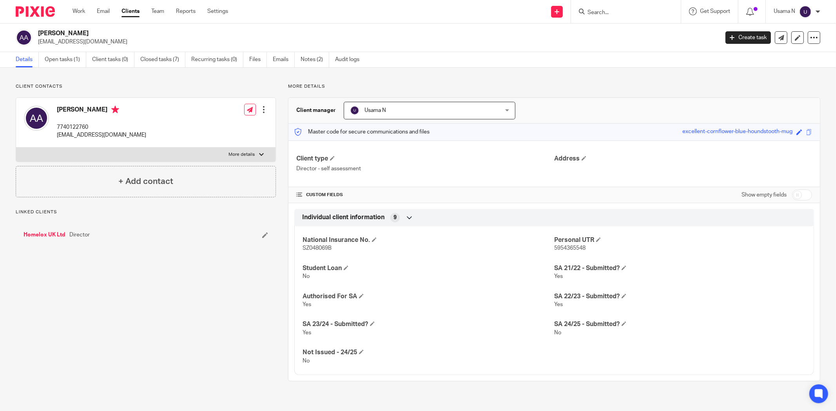
click at [802, 191] on input "checkbox" at bounding box center [802, 195] width 20 height 11
checkbox input "true"
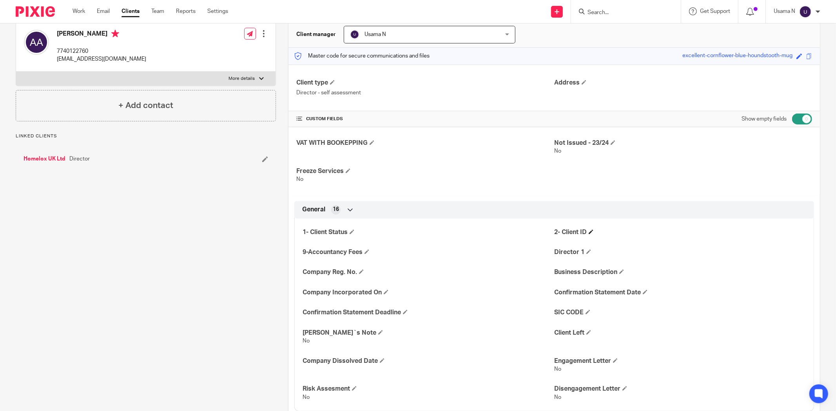
scroll to position [217, 0]
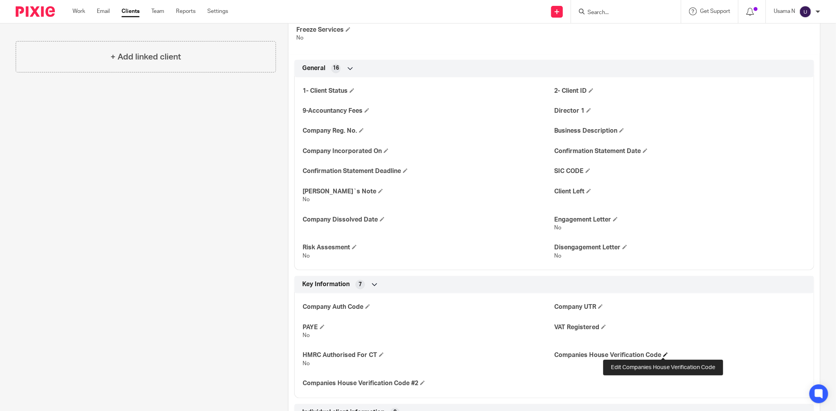
click at [665, 353] on span at bounding box center [665, 355] width 5 height 5
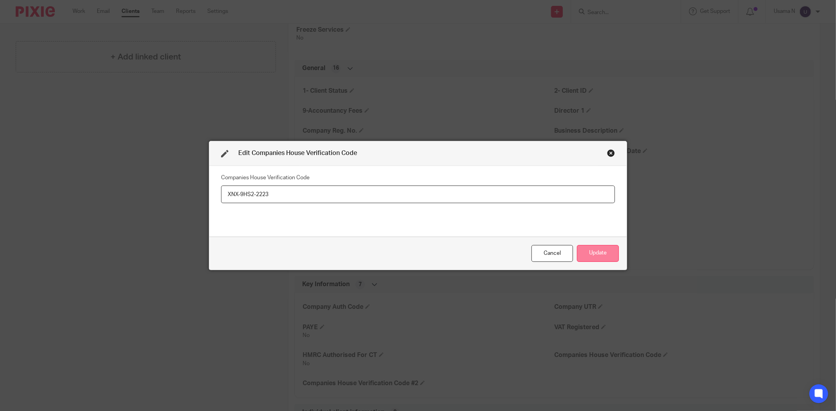
type input "XNX-9HS2-2223"
click at [596, 247] on button "Update" at bounding box center [598, 253] width 42 height 17
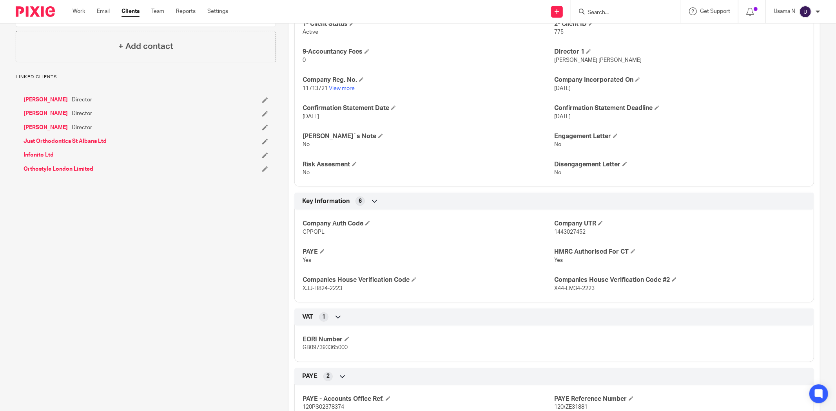
scroll to position [217, 0]
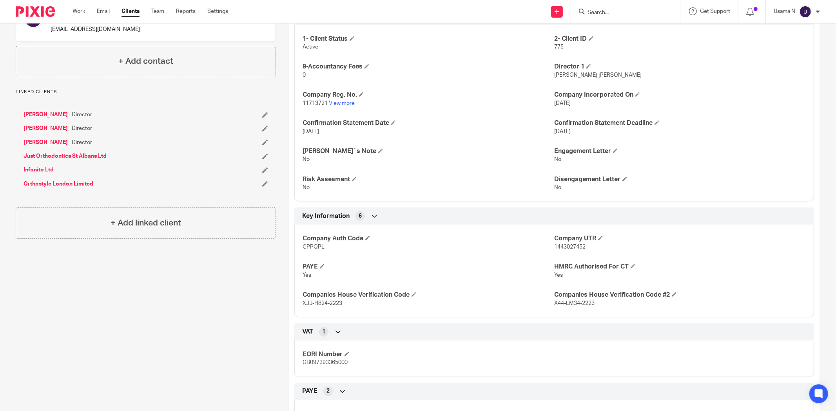
click at [43, 111] on link "[PERSON_NAME]" at bounding box center [46, 115] width 44 height 8
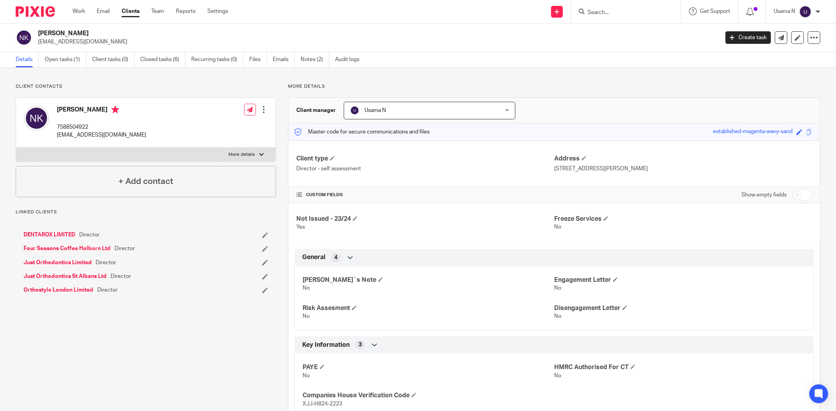
scroll to position [199, 0]
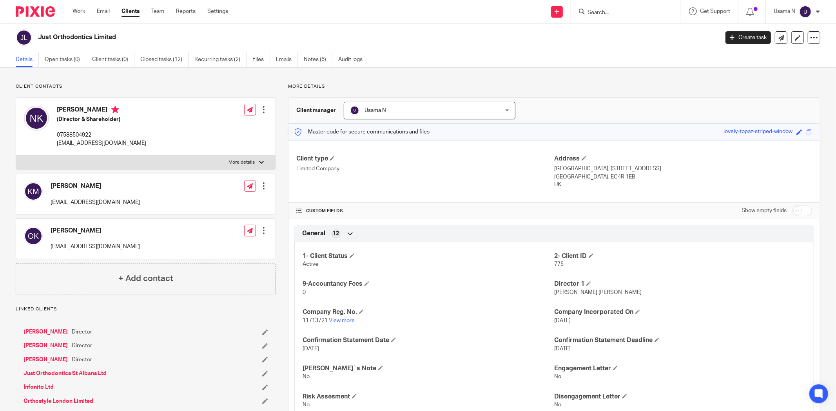
click at [48, 343] on link "Oksana Khodakivska" at bounding box center [46, 346] width 44 height 8
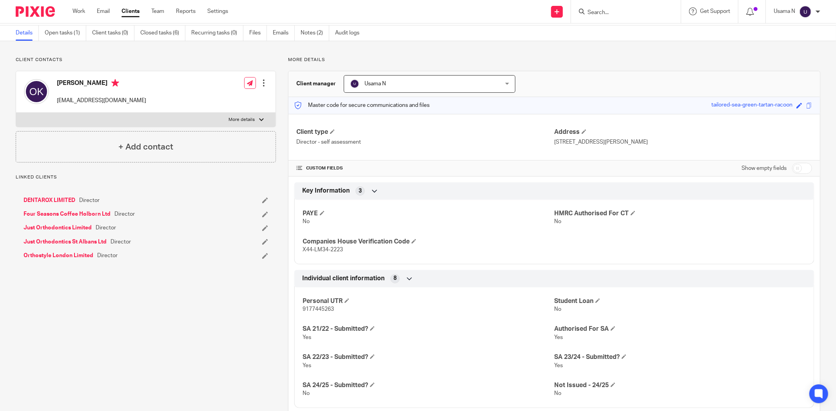
scroll to position [43, 0]
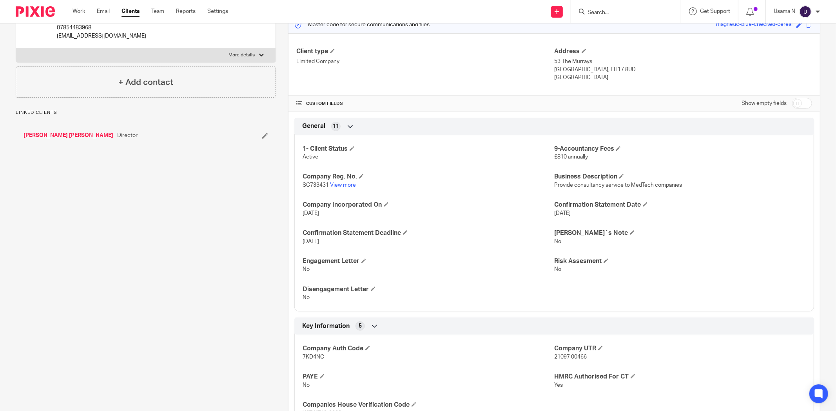
scroll to position [130, 0]
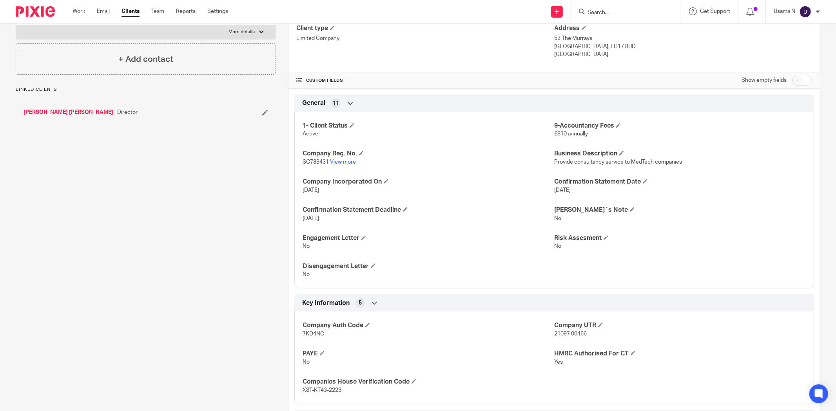
click at [323, 389] on span "X8T-KT43-2223" at bounding box center [321, 390] width 39 height 5
copy div "X8T-KT43-2223 Individual client information 9 Student Loan No SA 21/22 - Submit…"
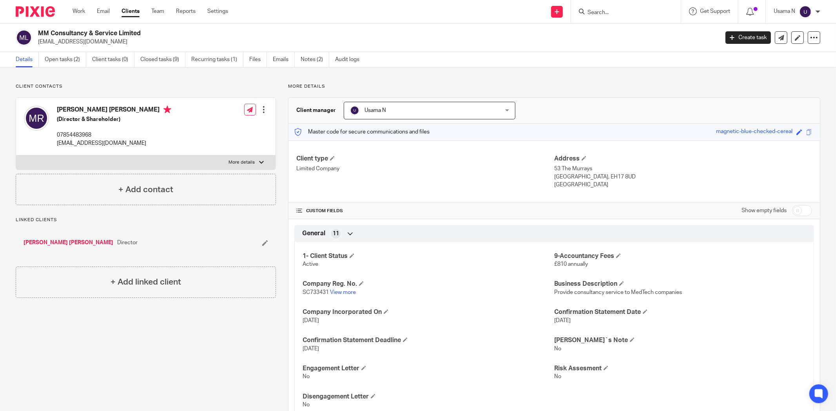
click at [35, 242] on link "Mario Alfredo Parra Rodriguez" at bounding box center [69, 243] width 90 height 8
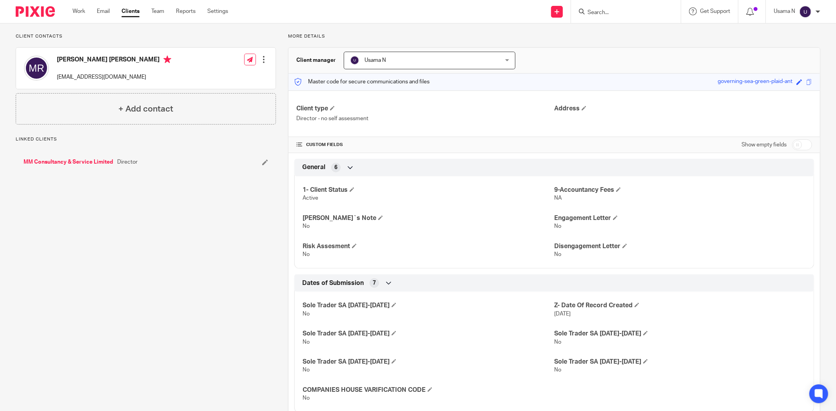
scroll to position [72, 0]
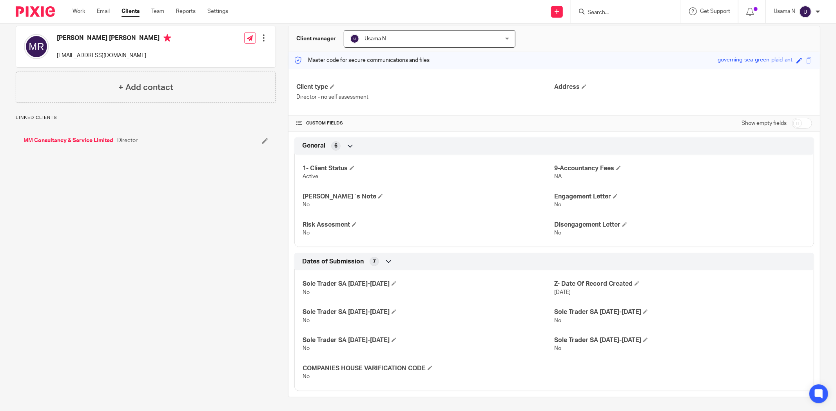
click at [792, 125] on input "checkbox" at bounding box center [802, 123] width 20 height 11
checkbox input "true"
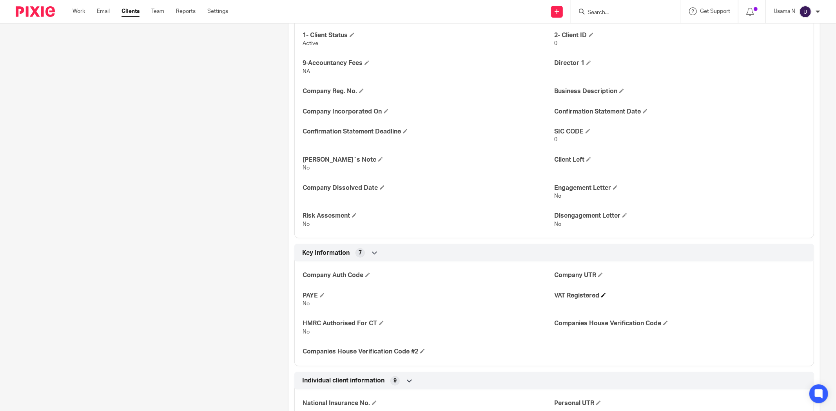
scroll to position [290, 0]
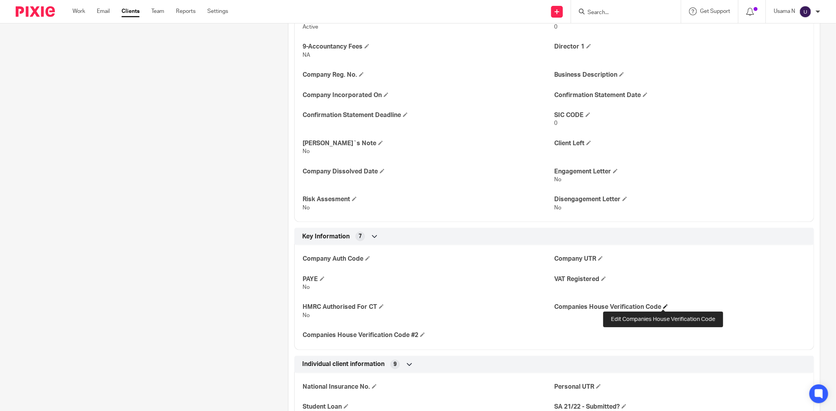
click at [663, 307] on span at bounding box center [665, 306] width 5 height 5
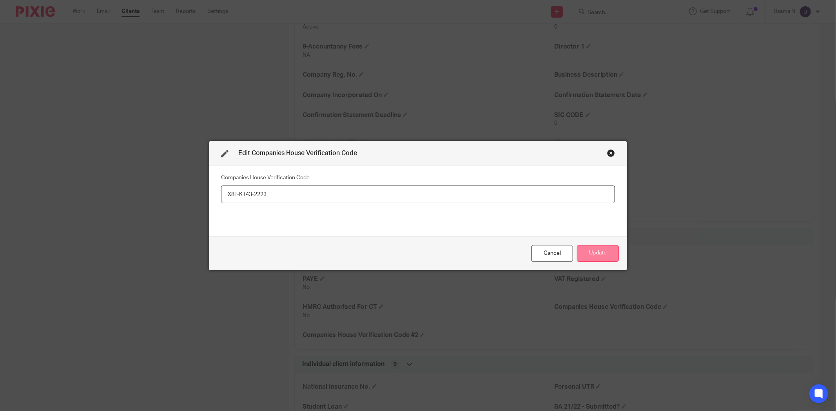
type input "X8T-KT43-2223"
click at [611, 248] on button "Update" at bounding box center [598, 253] width 42 height 17
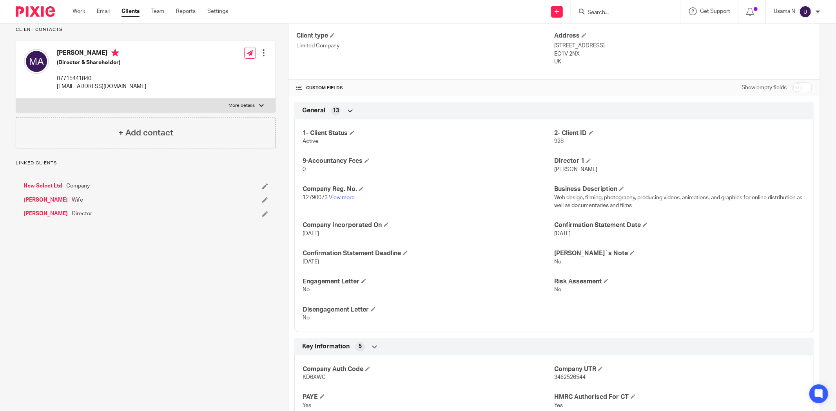
scroll to position [217, 0]
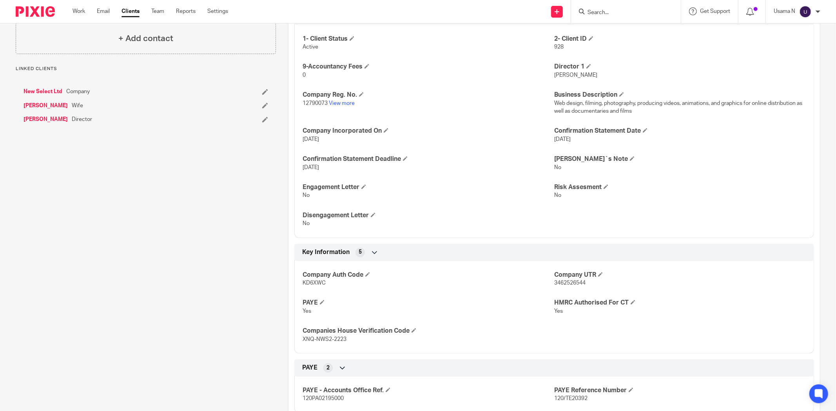
click at [322, 342] on p "XNQ-NWS2-2223" at bounding box center [428, 340] width 252 height 8
copy div "XNQ-NWS2-2223 Individual client information 9 Student Loan No SA 21/22 - Submit…"
click at [51, 123] on link "Meysam Arshadi" at bounding box center [46, 120] width 44 height 8
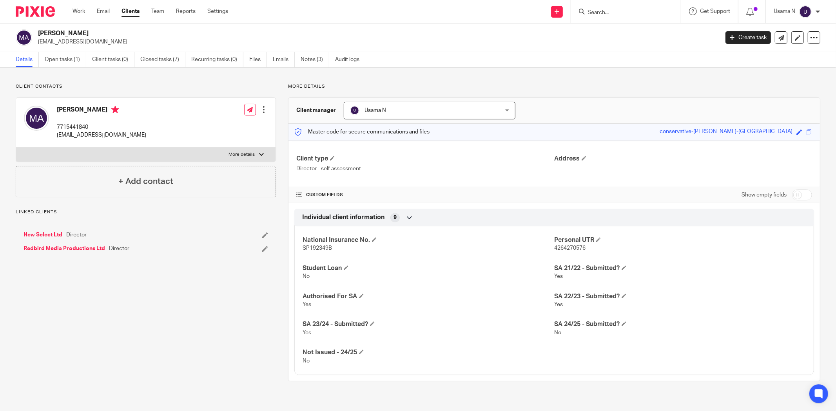
click at [792, 194] on input "checkbox" at bounding box center [802, 195] width 20 height 11
checkbox input "true"
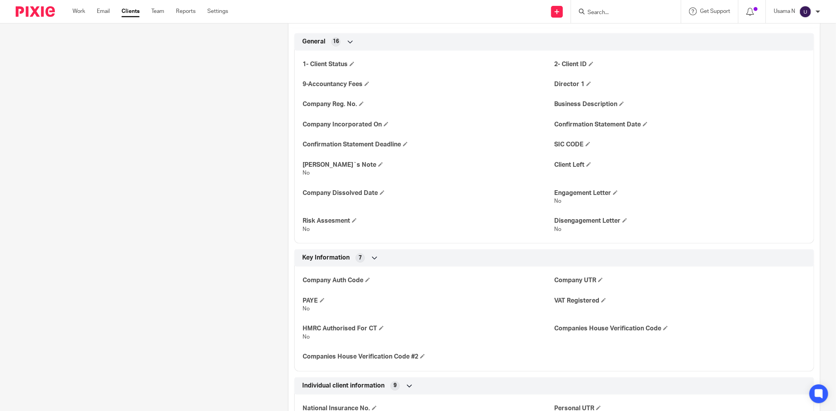
scroll to position [261, 0]
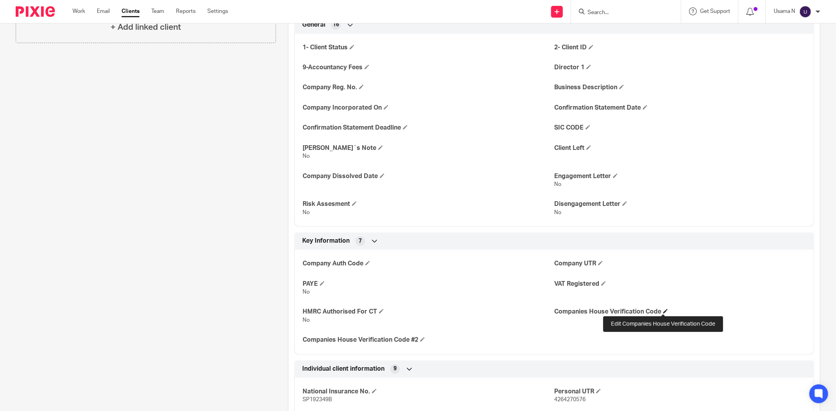
click at [663, 309] on span at bounding box center [665, 311] width 5 height 5
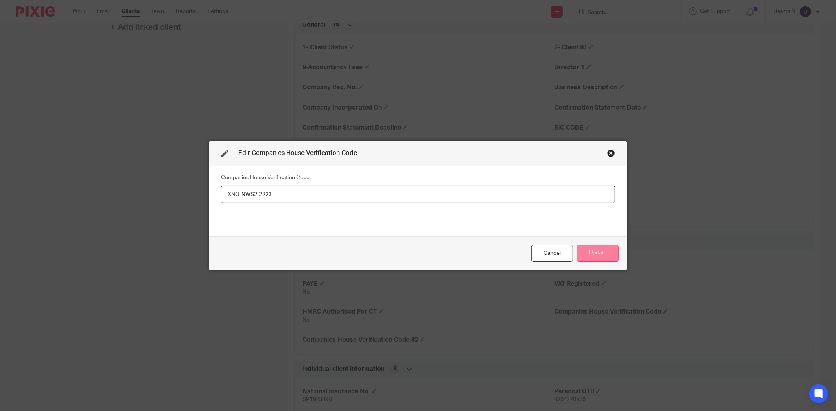
type input "XNQ-NWS2-2223"
click at [612, 258] on button "Update" at bounding box center [598, 253] width 42 height 17
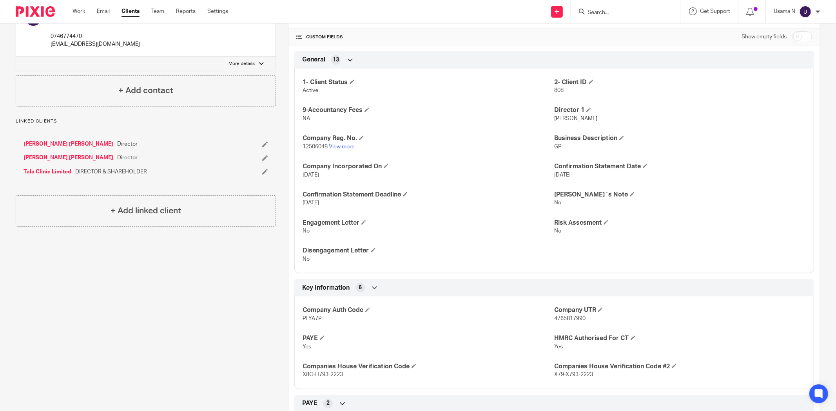
scroll to position [217, 0]
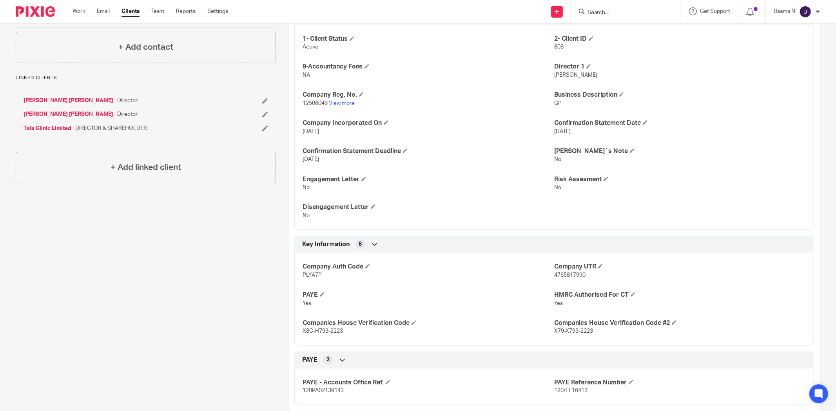
click at [320, 330] on span "X8C-H793-2223" at bounding box center [322, 331] width 40 height 5
copy p "X8C-H793-2223"
click at [571, 328] on p "X79-X793-2223" at bounding box center [680, 332] width 252 height 8
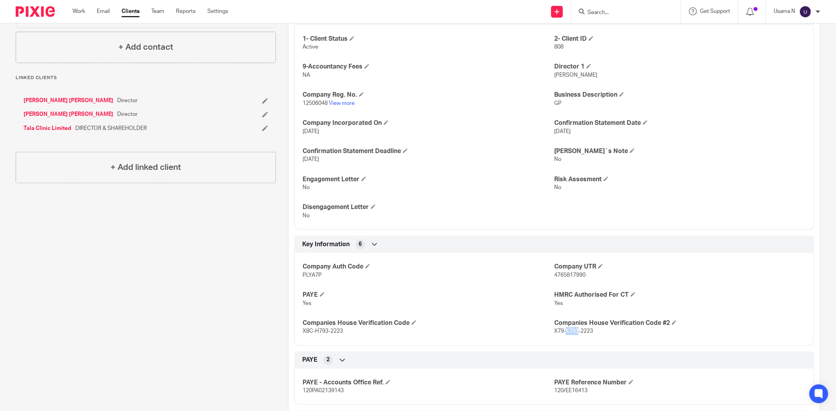
click at [571, 328] on p "X79-X793-2223" at bounding box center [680, 332] width 252 height 8
copy div "X79-X793-2223 Individual client information 9 Student Loan No SA 21/22 - Submit…"
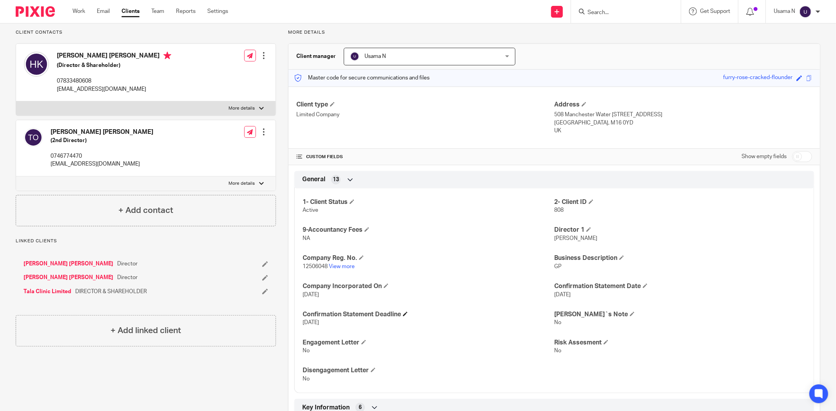
scroll to position [0, 0]
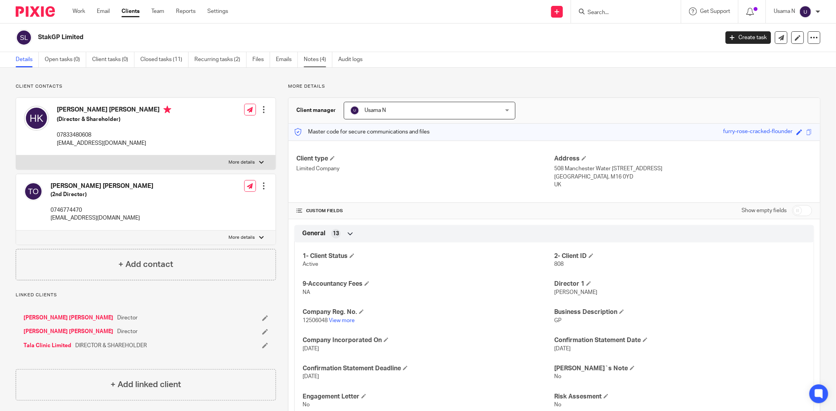
click at [319, 61] on link "Notes (4)" at bounding box center [318, 59] width 29 height 15
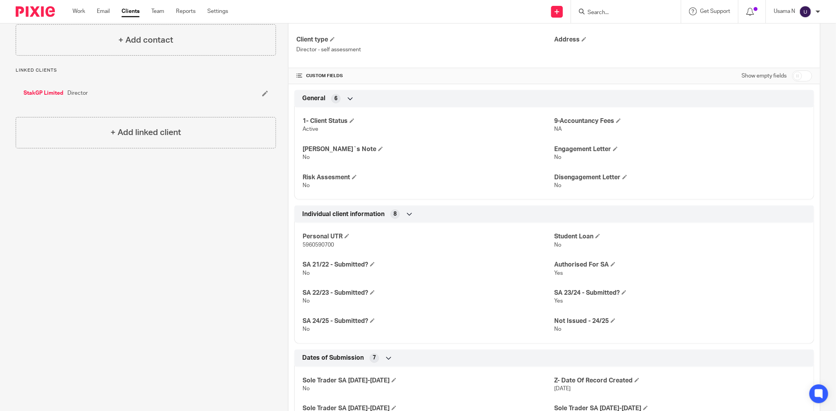
scroll to position [87, 0]
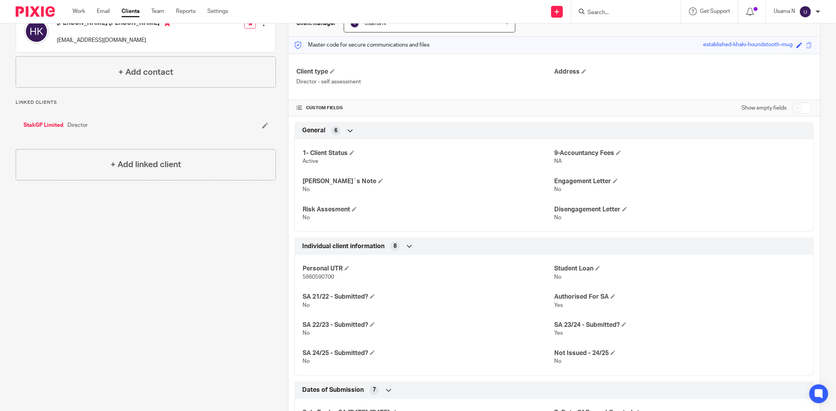
click at [792, 109] on input "checkbox" at bounding box center [802, 108] width 20 height 11
checkbox input "true"
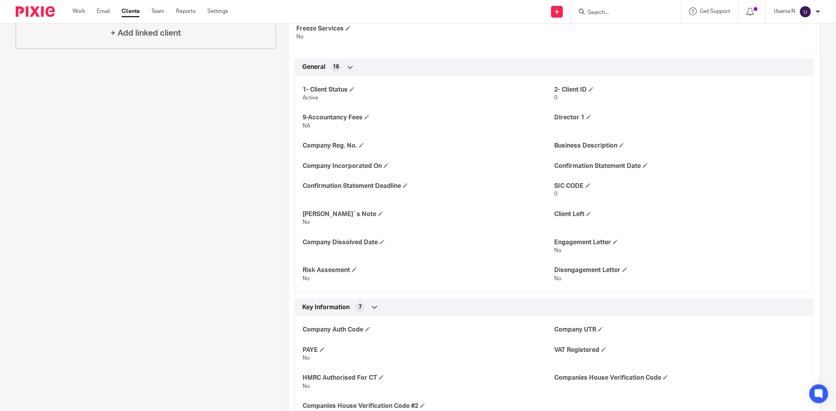
scroll to position [261, 0]
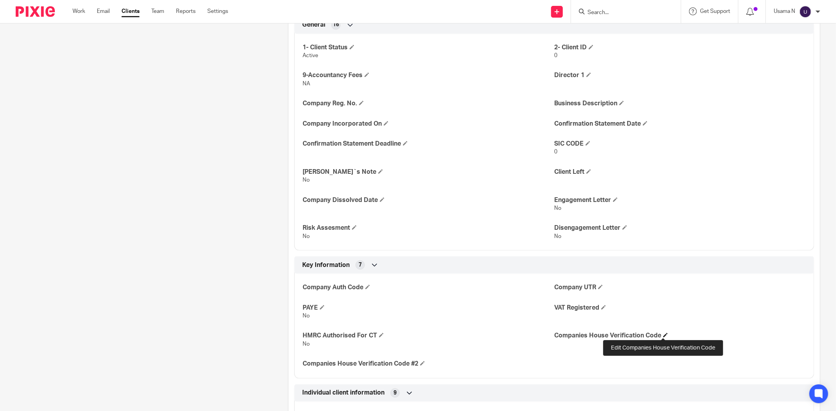
click at [663, 333] on span at bounding box center [665, 335] width 5 height 5
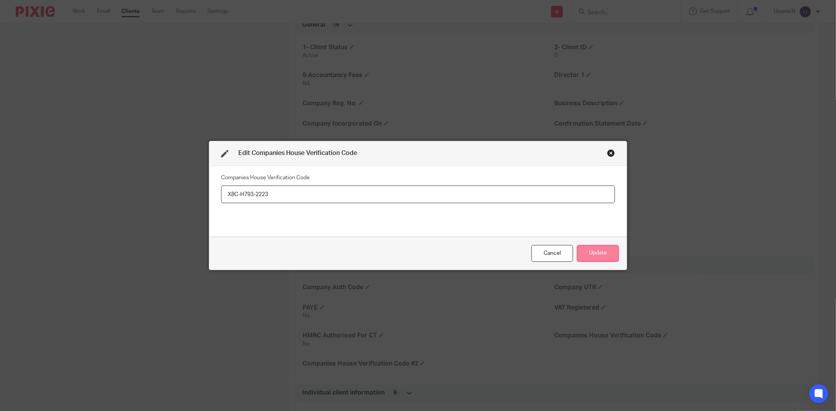
type input "X8C-H793-2223"
click at [594, 252] on button "Update" at bounding box center [598, 253] width 42 height 17
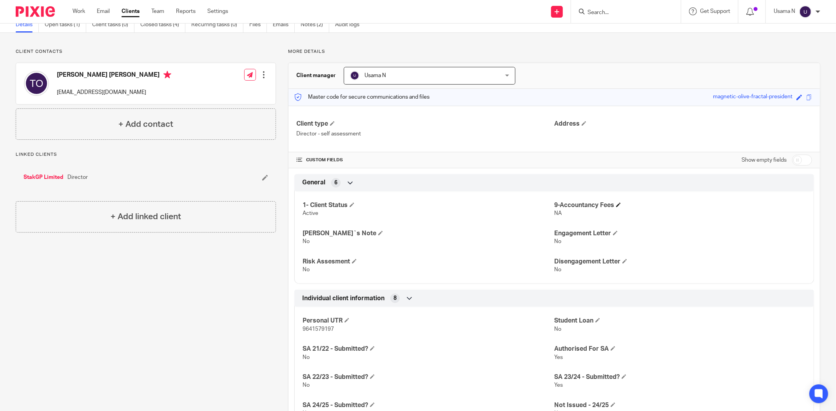
scroll to position [43, 0]
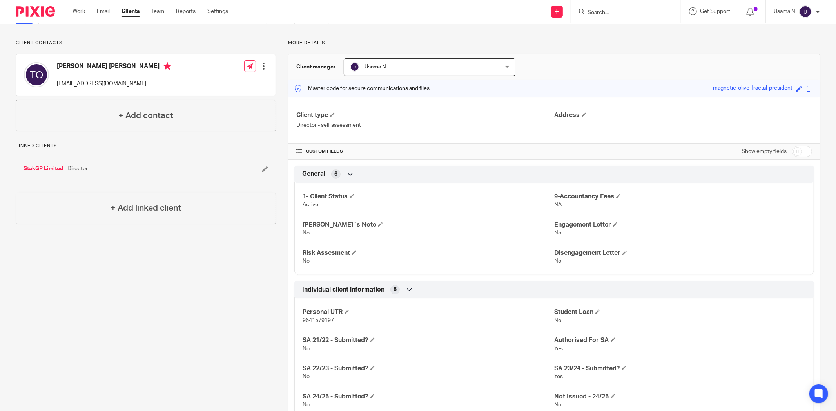
click at [794, 150] on input "checkbox" at bounding box center [802, 151] width 20 height 11
checkbox input "true"
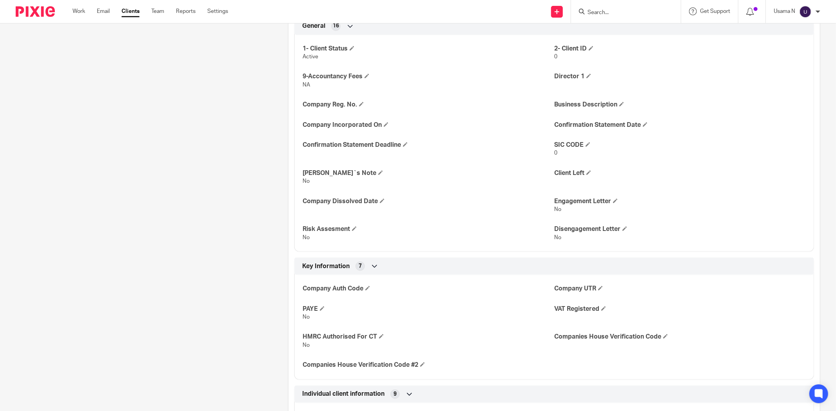
scroll to position [304, 0]
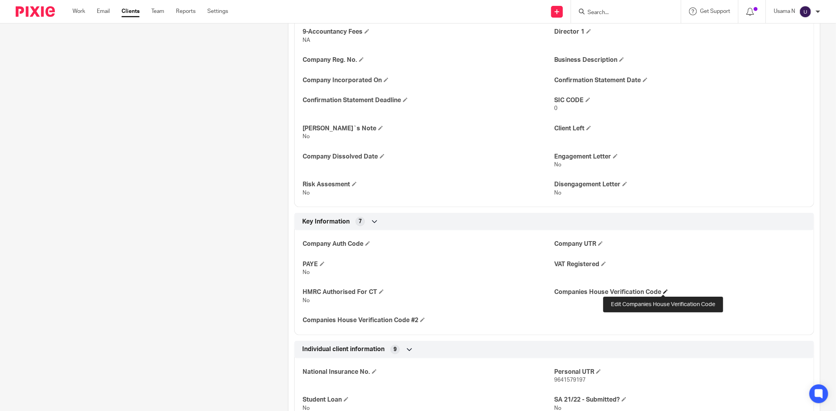
click at [664, 290] on span at bounding box center [665, 292] width 5 height 5
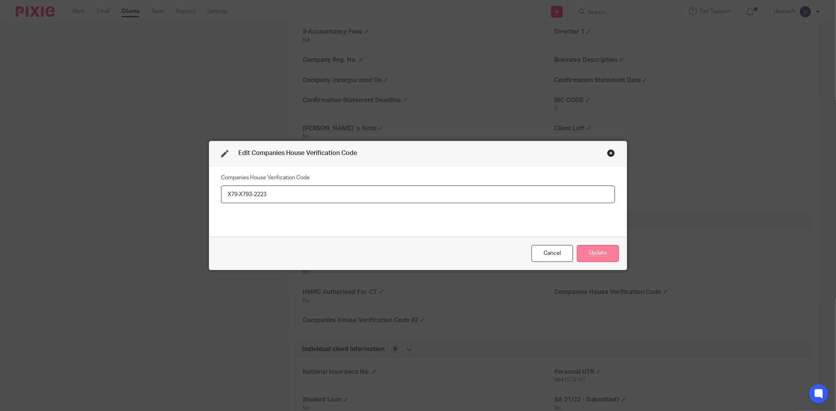
type input "X79-X793-2223"
click at [588, 255] on button "Update" at bounding box center [598, 253] width 42 height 17
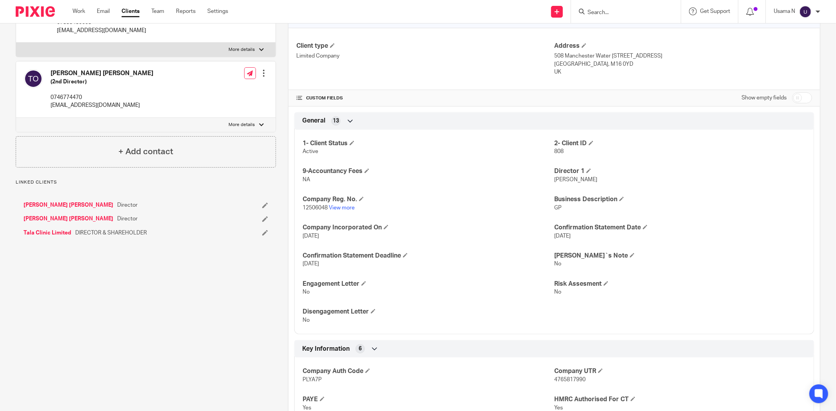
scroll to position [217, 0]
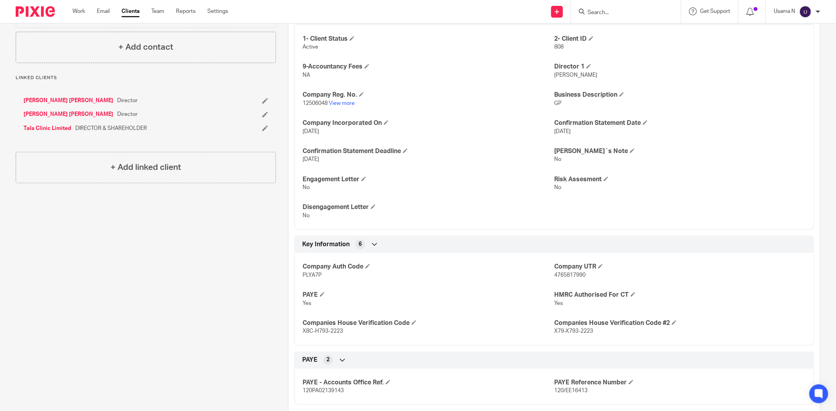
click at [51, 114] on link "[PERSON_NAME] [PERSON_NAME]" at bounding box center [69, 114] width 90 height 8
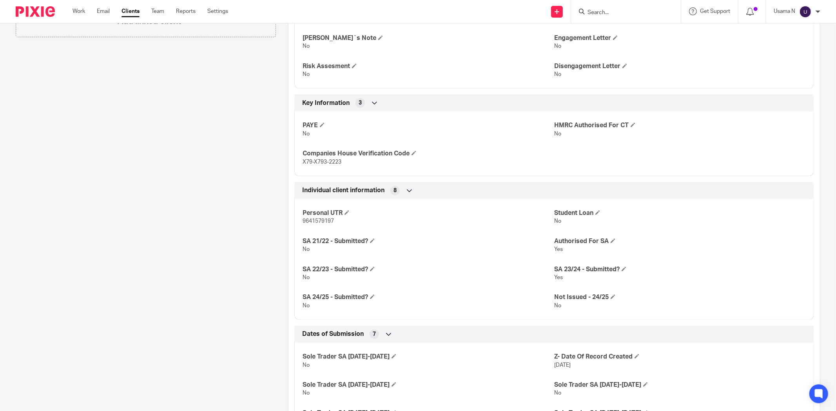
scroll to position [216, 0]
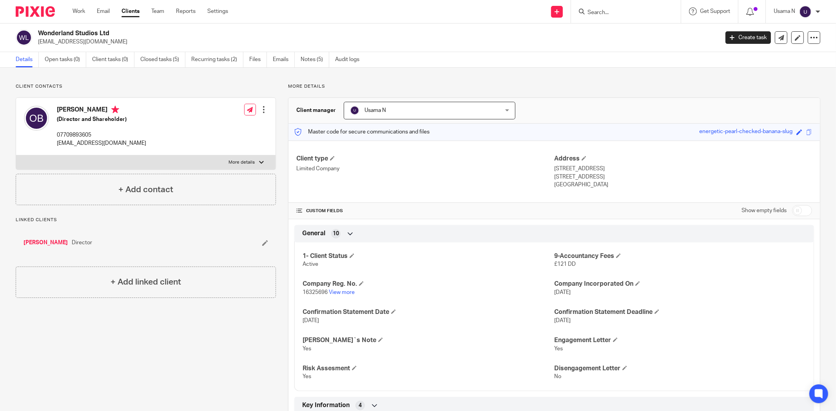
click at [36, 242] on link "[PERSON_NAME]" at bounding box center [46, 243] width 44 height 8
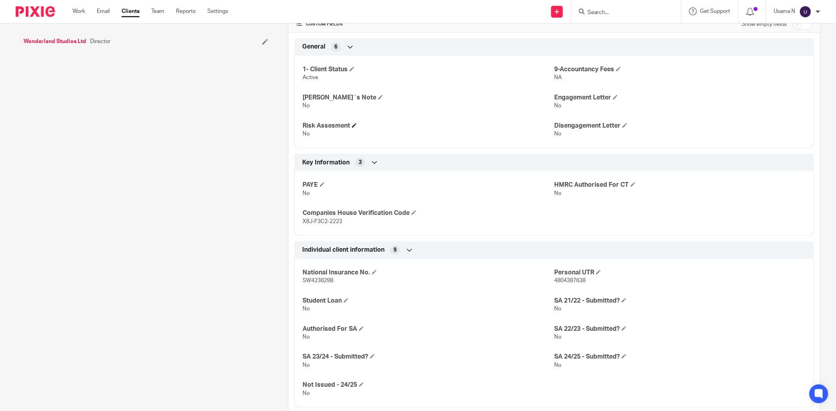
scroll to position [261, 0]
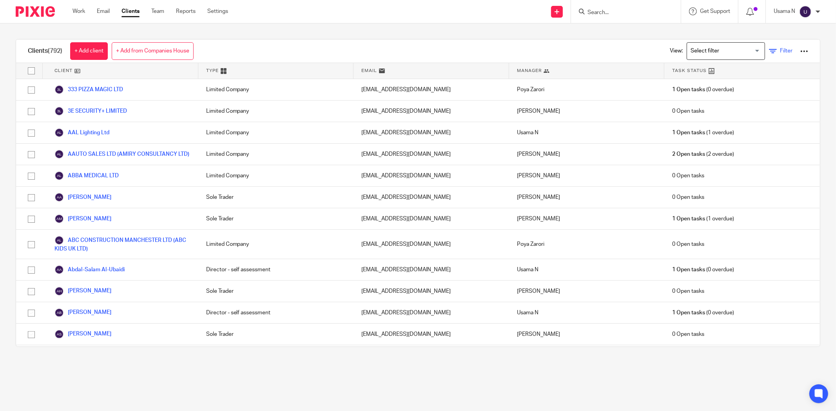
click at [769, 51] on link "Filter" at bounding box center [781, 51] width 24 height 8
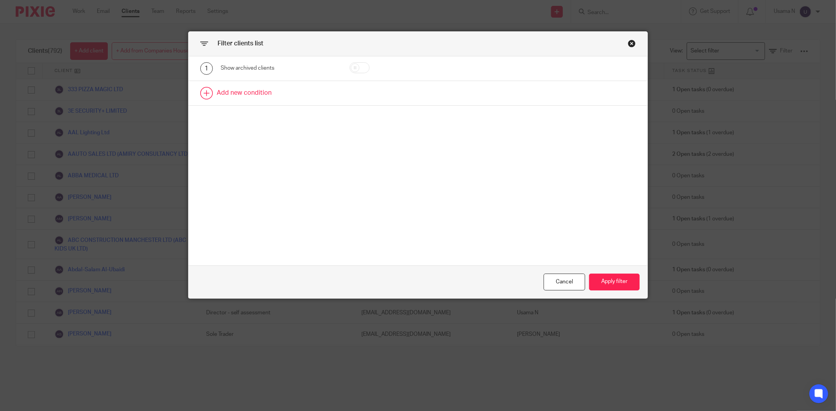
click at [248, 92] on link at bounding box center [417, 93] width 459 height 24
click at [289, 100] on div "Field" at bounding box center [271, 95] width 88 height 16
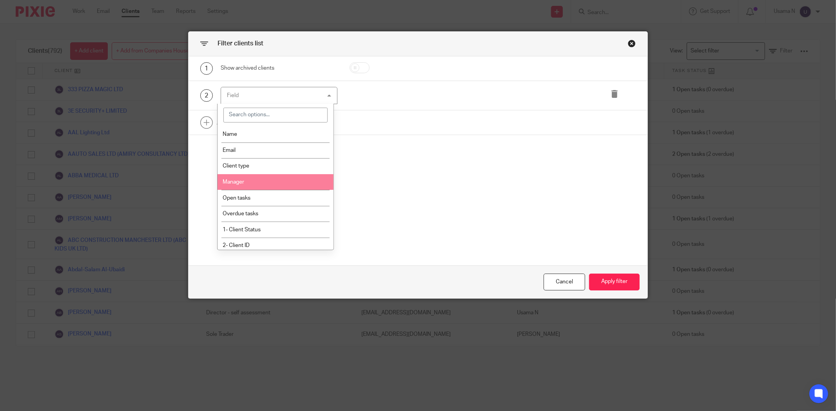
click at [273, 179] on li "Manager" at bounding box center [275, 182] width 116 height 16
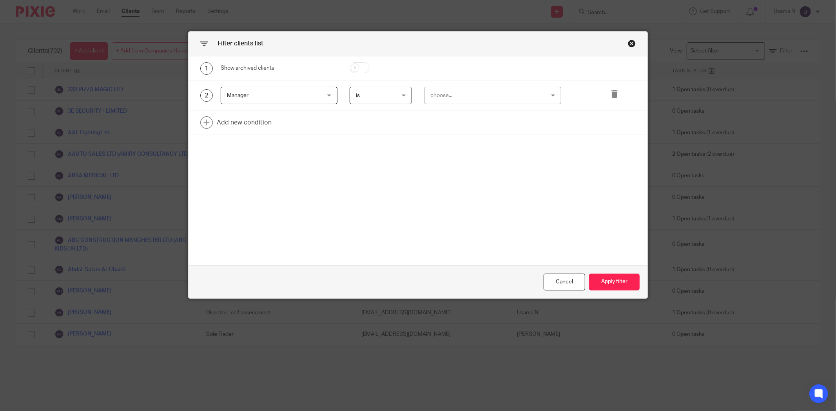
click at [456, 97] on div "choose..." at bounding box center [482, 95] width 104 height 16
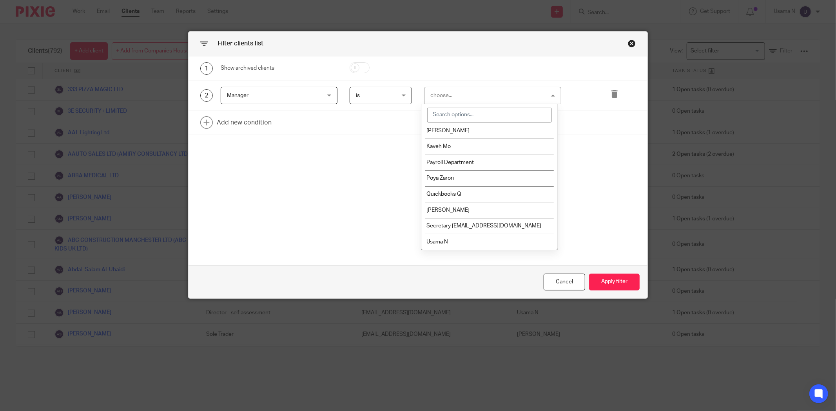
scroll to position [106, 0]
click at [467, 235] on li "Usama N" at bounding box center [489, 242] width 136 height 16
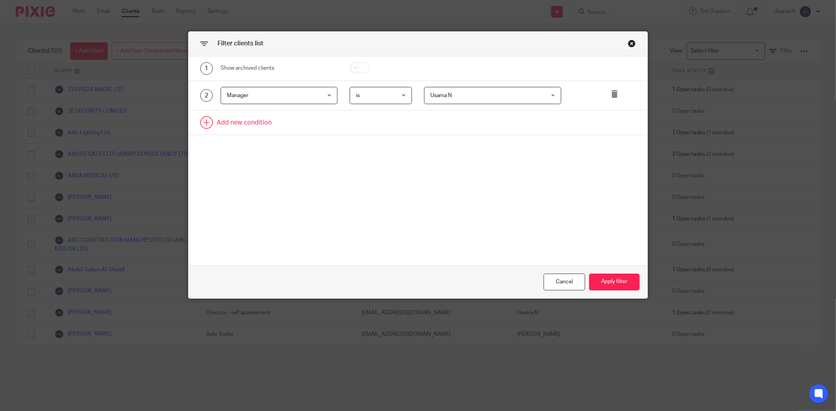
click at [234, 123] on link at bounding box center [417, 122] width 459 height 24
click at [257, 124] on div "Field" at bounding box center [271, 125] width 88 height 16
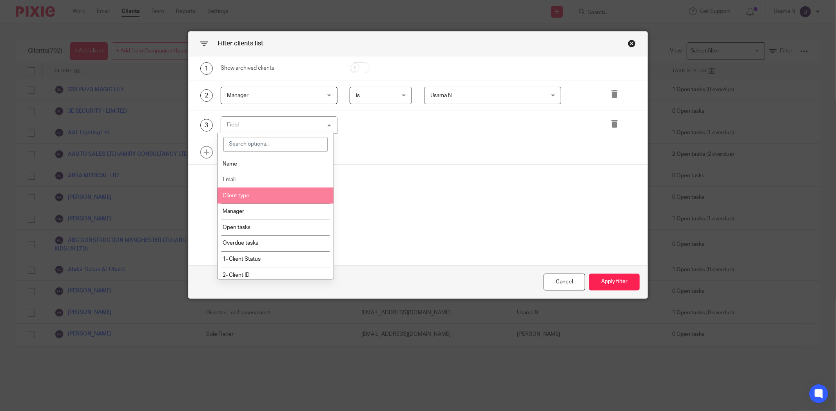
click at [288, 195] on li "Client type" at bounding box center [275, 196] width 116 height 16
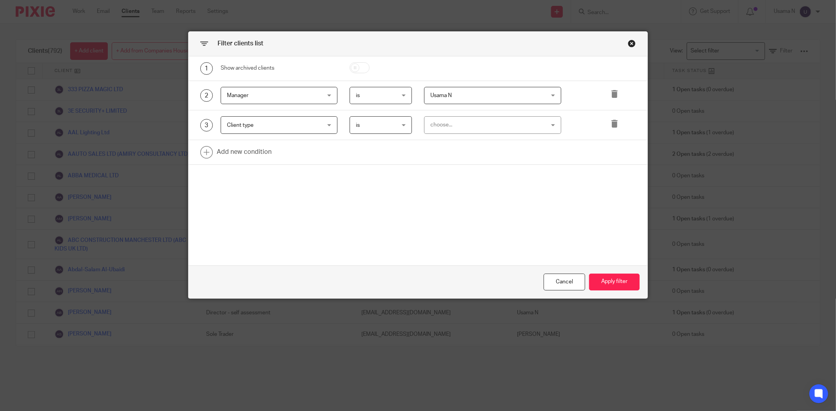
click at [454, 124] on div "choose..." at bounding box center [482, 125] width 104 height 16
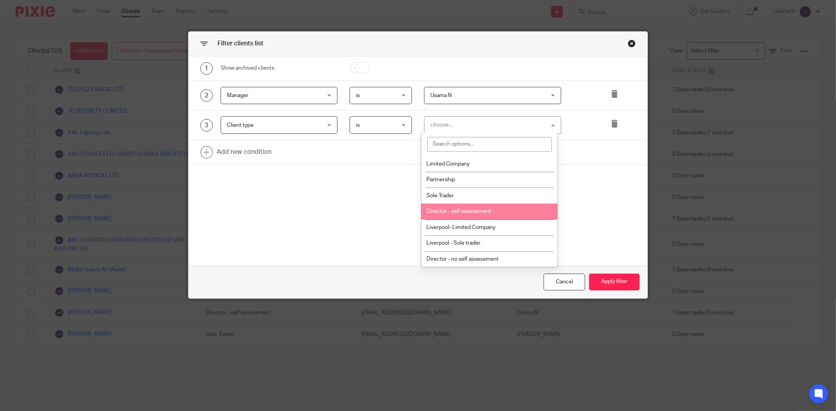
click at [474, 212] on span "Director - self assessment" at bounding box center [458, 211] width 65 height 5
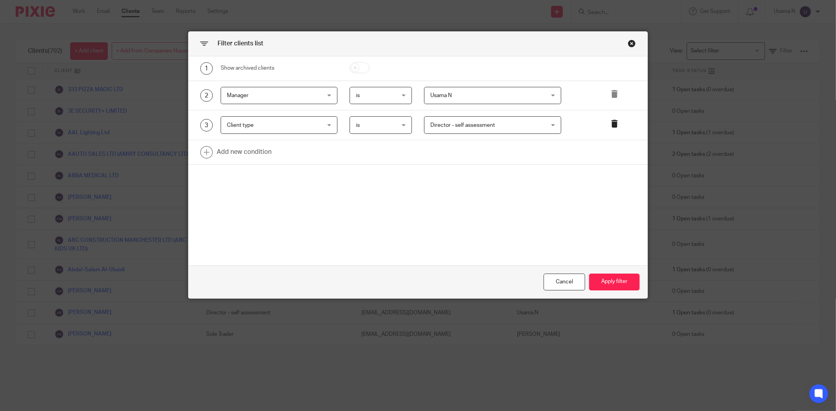
click at [613, 121] on icon at bounding box center [614, 124] width 8 height 8
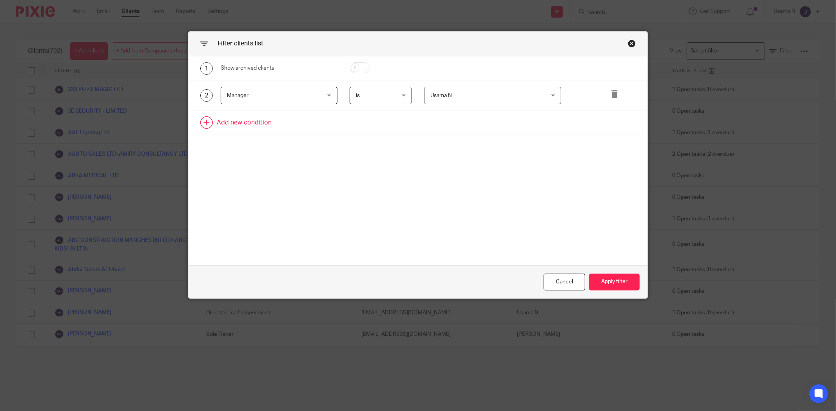
click at [222, 126] on link at bounding box center [417, 122] width 459 height 24
click at [246, 126] on div "Field" at bounding box center [271, 125] width 88 height 16
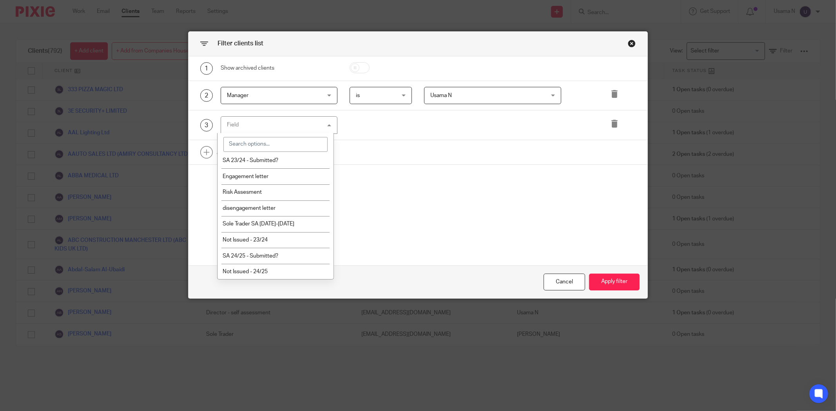
scroll to position [1026, 0]
click at [297, 255] on span "Companies House Verification Code" at bounding box center [267, 255] width 89 height 5
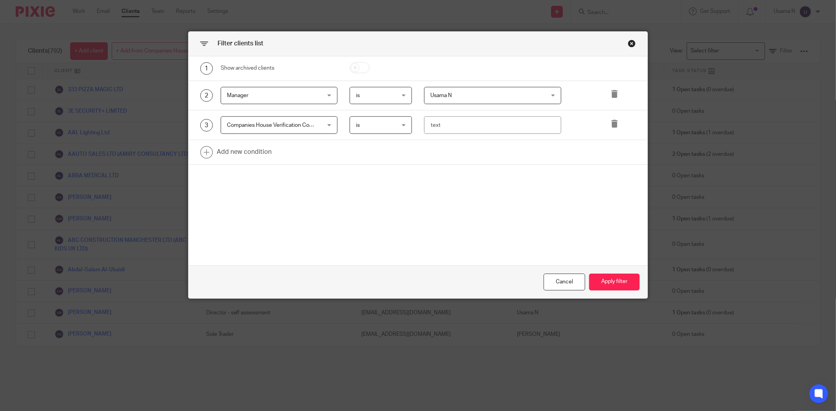
click at [400, 127] on div "is is" at bounding box center [380, 125] width 62 height 18
click at [389, 167] on li "is anything" at bounding box center [377, 173] width 62 height 16
click at [596, 280] on button "Apply filter" at bounding box center [614, 282] width 51 height 17
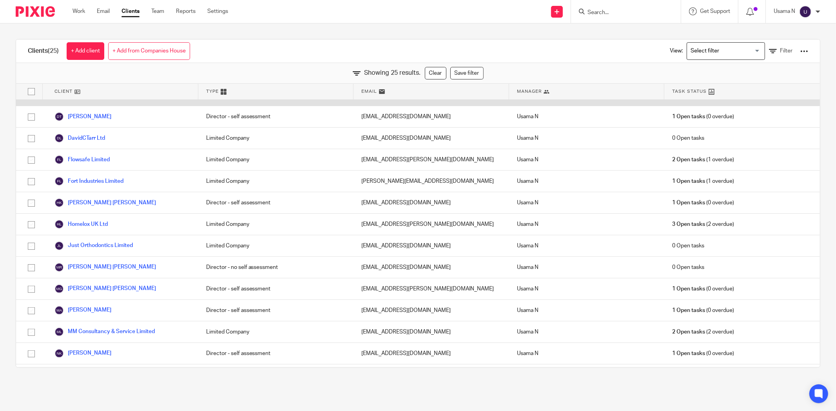
scroll to position [0, 0]
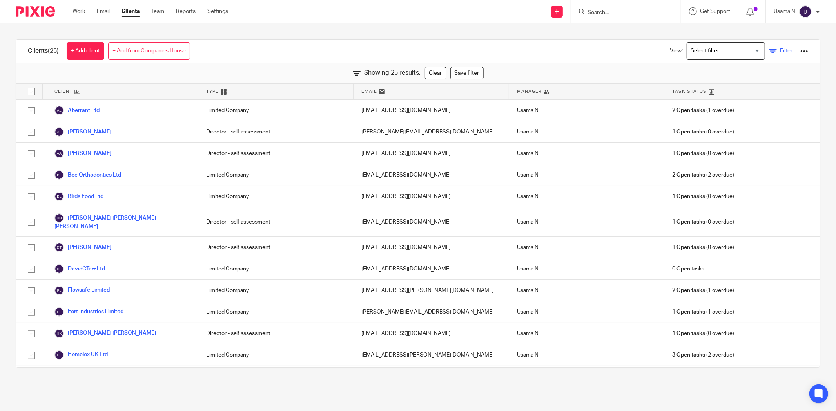
click at [780, 48] on span "Filter" at bounding box center [786, 50] width 13 height 5
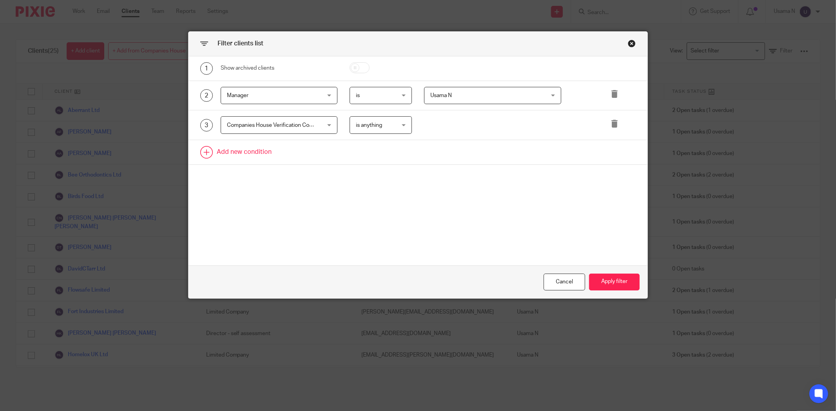
click at [232, 155] on link at bounding box center [417, 152] width 459 height 24
click at [241, 161] on div "Field" at bounding box center [271, 155] width 88 height 16
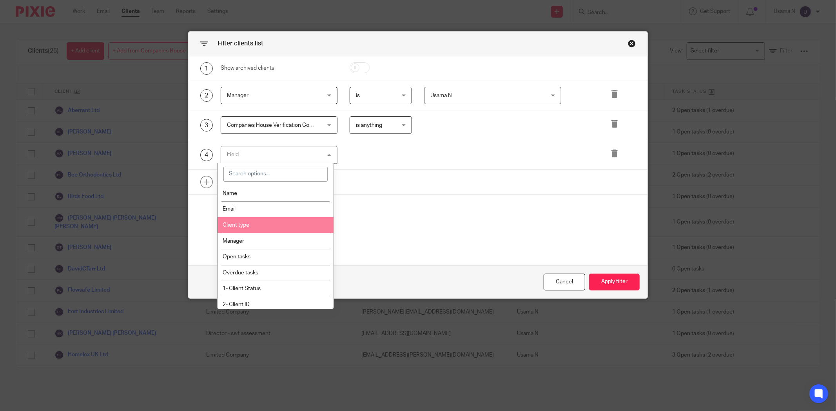
click at [272, 223] on li "Client type" at bounding box center [275, 225] width 116 height 16
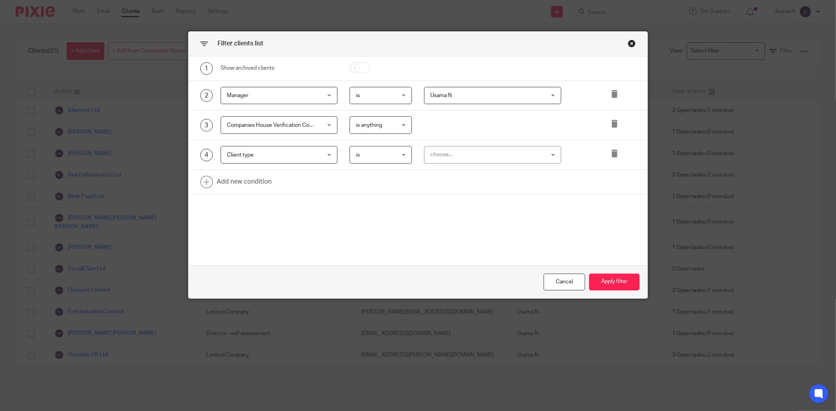
click at [494, 159] on div "choose..." at bounding box center [482, 155] width 104 height 16
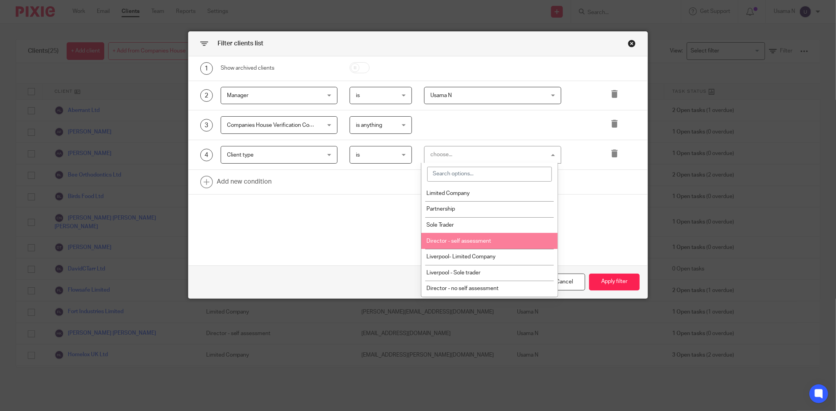
click at [503, 247] on li "Director - self assessment" at bounding box center [489, 241] width 136 height 16
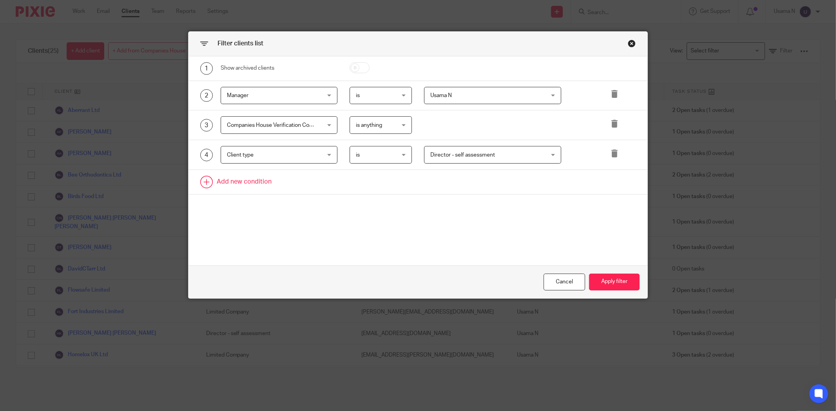
click at [261, 184] on link at bounding box center [417, 182] width 459 height 24
click at [266, 181] on div "Field" at bounding box center [271, 184] width 88 height 16
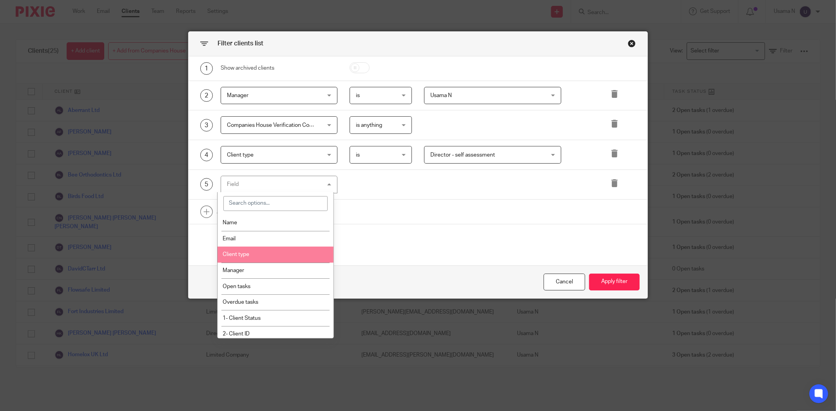
click at [264, 259] on li "Client type" at bounding box center [275, 255] width 116 height 16
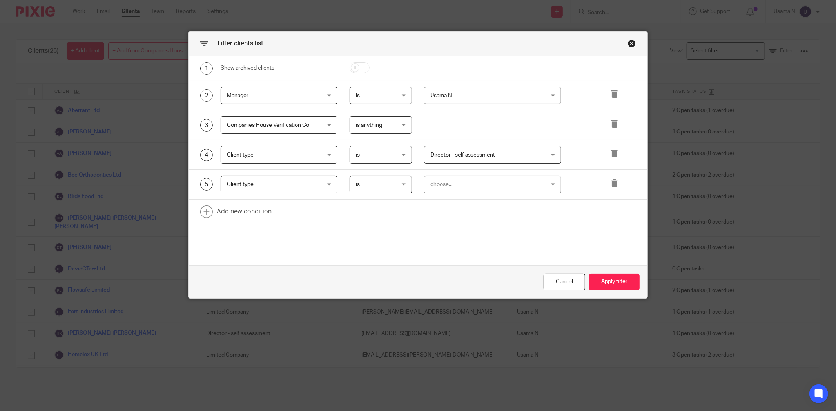
click at [466, 177] on div "choose..." at bounding box center [482, 184] width 104 height 16
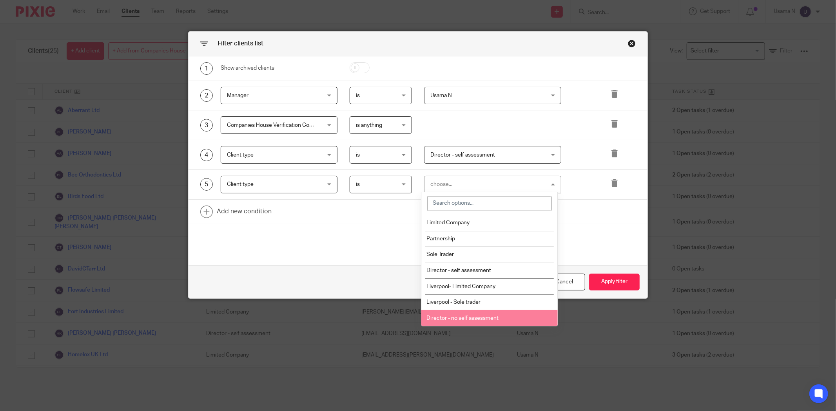
click at [494, 318] on span "Director - no self assessment" at bounding box center [462, 318] width 72 height 5
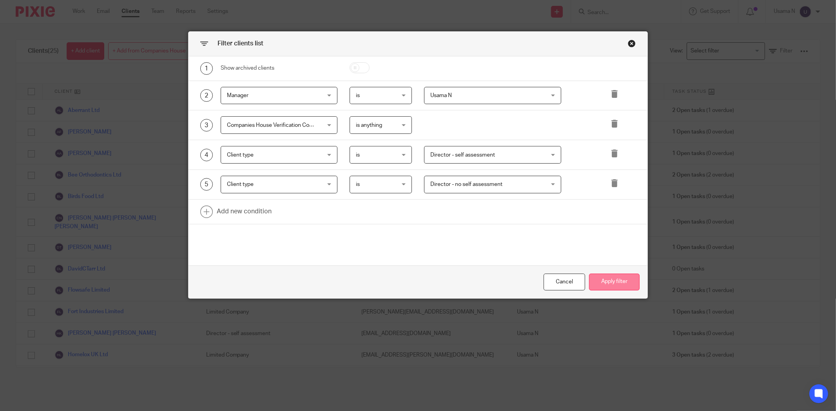
click at [603, 279] on button "Apply filter" at bounding box center [614, 282] width 51 height 17
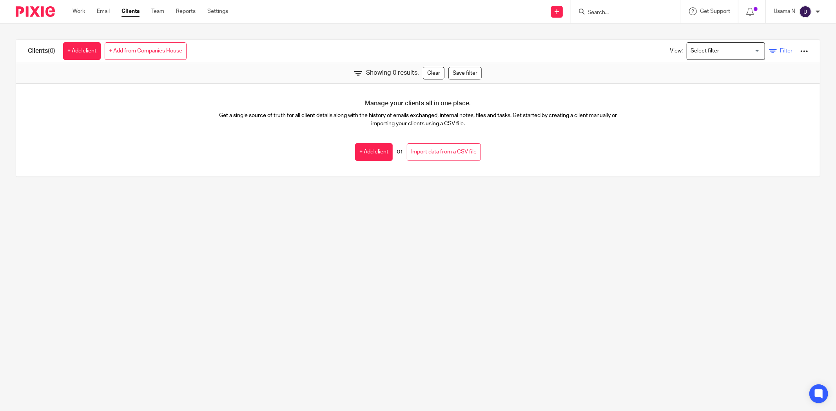
click at [769, 52] on link "Filter" at bounding box center [781, 51] width 24 height 8
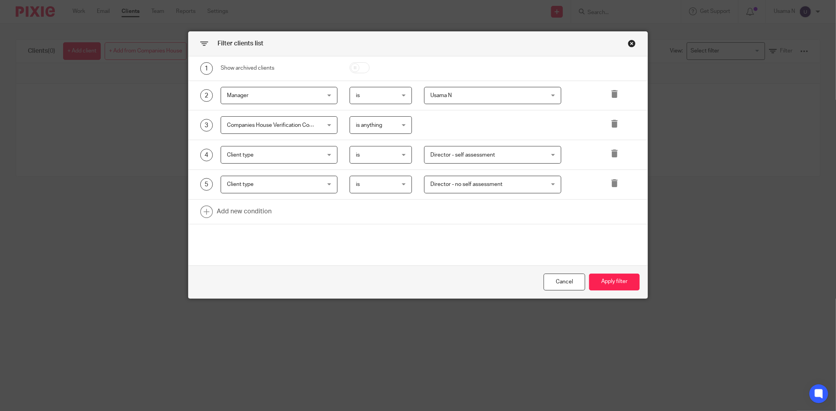
click at [611, 177] on div at bounding box center [616, 185] width 37 height 18
click at [611, 181] on icon at bounding box center [614, 183] width 8 height 8
click at [610, 282] on button "Apply filter" at bounding box center [614, 282] width 51 height 17
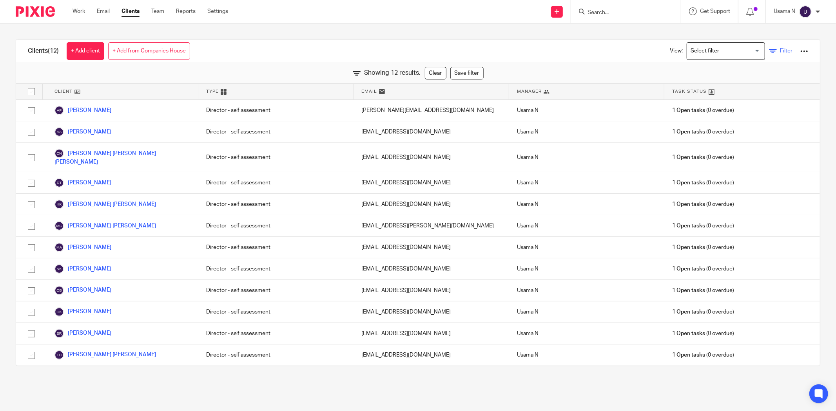
click at [780, 48] on span "Filter" at bounding box center [786, 50] width 13 height 5
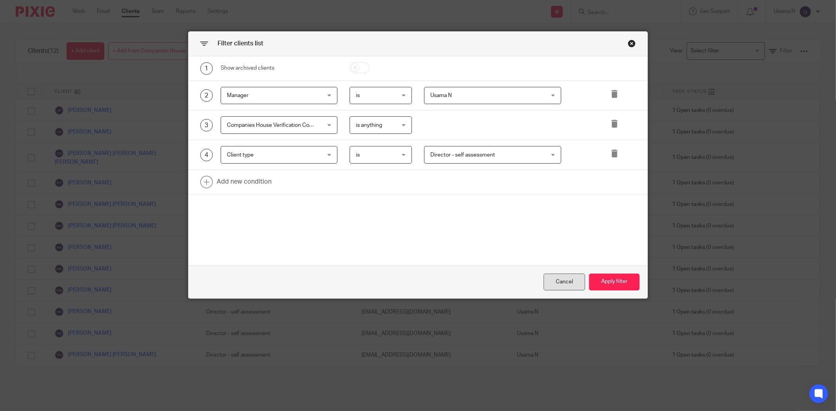
click at [563, 288] on div "Cancel" at bounding box center [564, 282] width 42 height 17
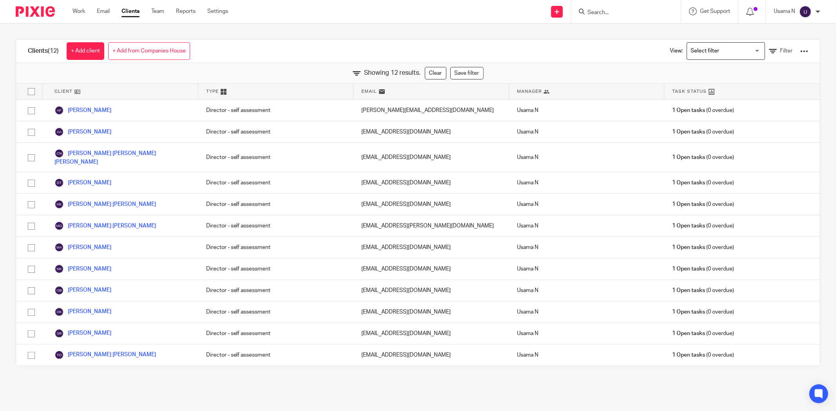
click at [716, 49] on input "Search for option" at bounding box center [724, 51] width 72 height 14
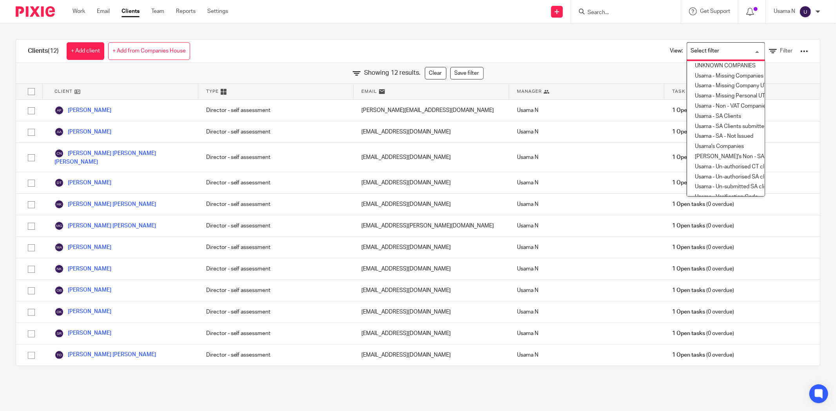
scroll to position [157, 0]
click at [709, 144] on li "Usama - Verification Code" at bounding box center [726, 149] width 78 height 10
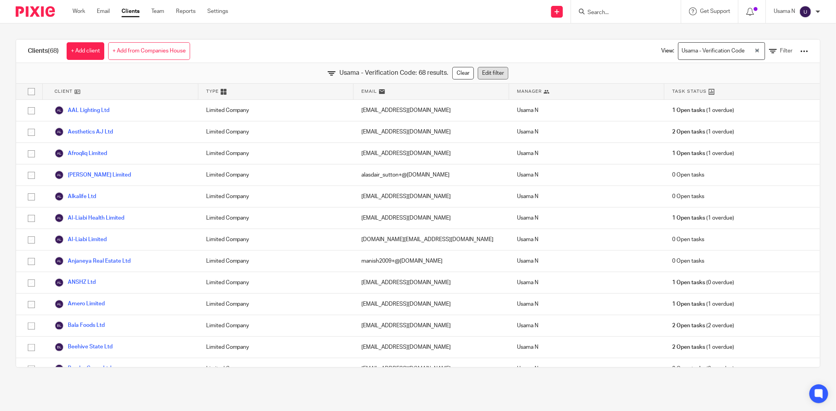
click at [484, 67] on link "Edit filter" at bounding box center [493, 73] width 31 height 13
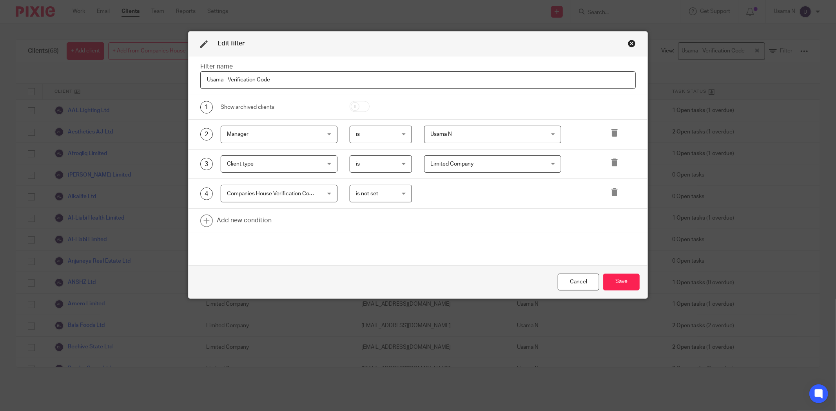
click at [630, 42] on div "Close this dialog window" at bounding box center [632, 44] width 8 height 8
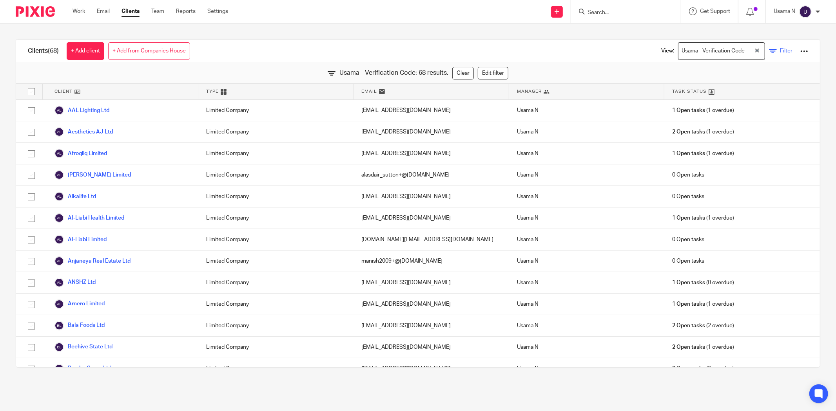
click at [780, 53] on span "Filter" at bounding box center [786, 50] width 13 height 5
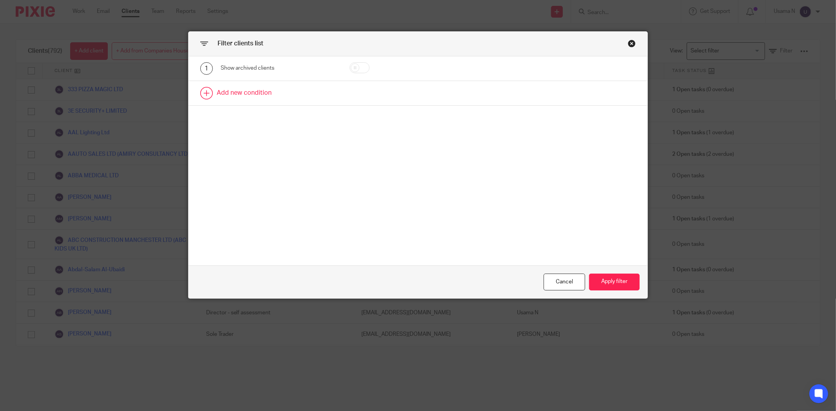
click at [313, 94] on link at bounding box center [417, 93] width 459 height 24
click at [306, 101] on div "Field" at bounding box center [271, 95] width 88 height 16
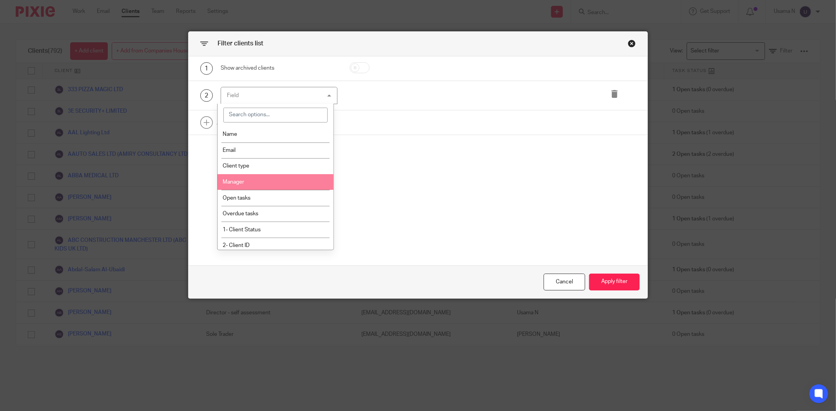
click at [278, 181] on li "Manager" at bounding box center [275, 182] width 116 height 16
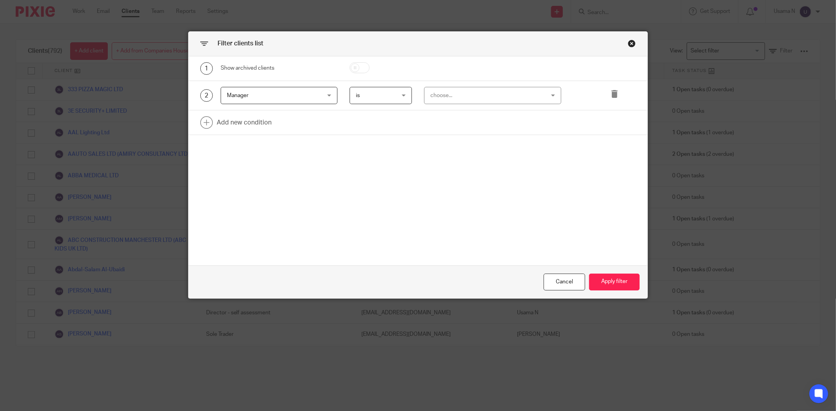
click at [489, 97] on div "choose..." at bounding box center [482, 95] width 104 height 16
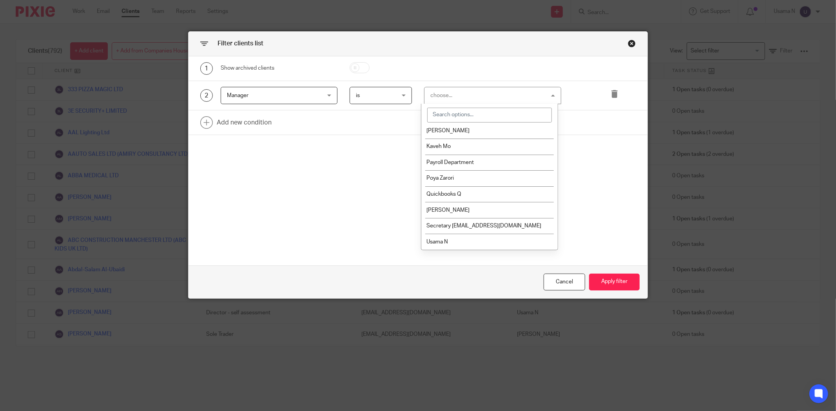
scroll to position [106, 0]
click at [446, 239] on span "Usama N" at bounding box center [437, 241] width 22 height 5
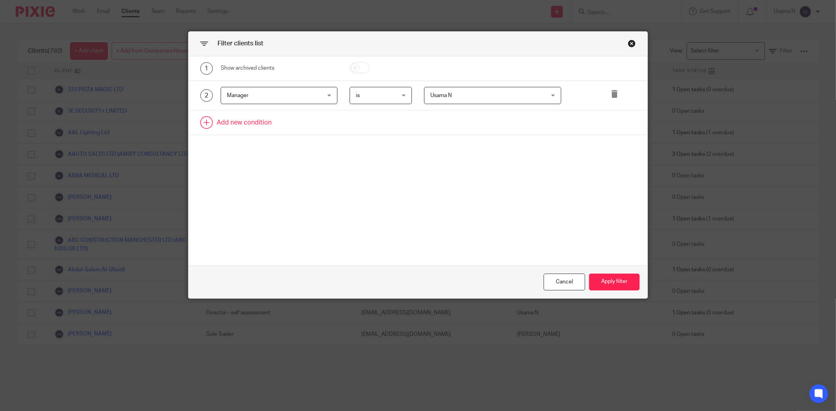
click at [263, 125] on link at bounding box center [417, 122] width 459 height 24
click at [263, 125] on div "Field" at bounding box center [271, 125] width 88 height 16
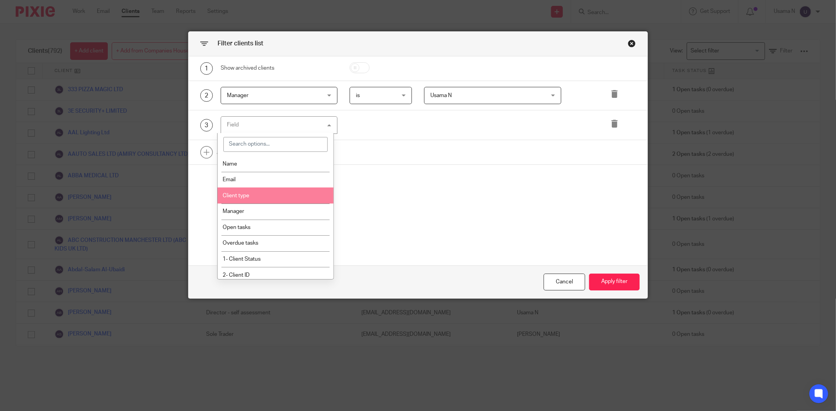
click at [269, 194] on li "Client type" at bounding box center [275, 196] width 116 height 16
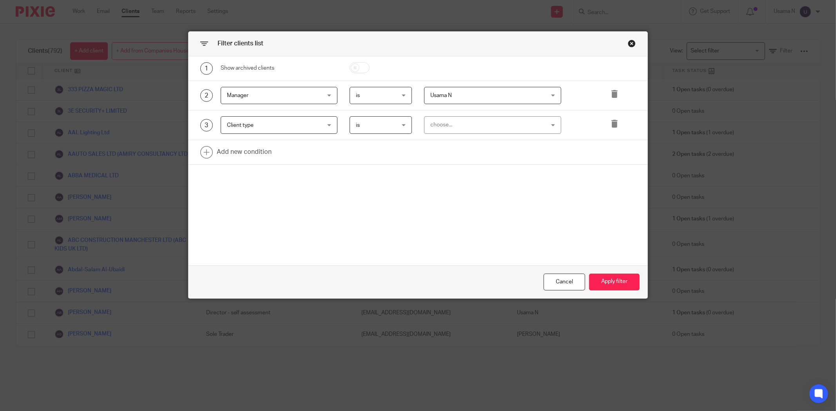
click at [462, 129] on div "choose..." at bounding box center [482, 125] width 104 height 16
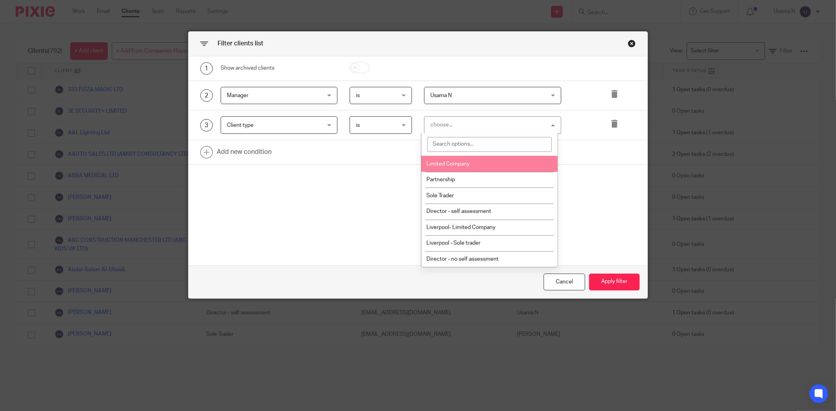
click at [466, 167] on li "Limited Company" at bounding box center [489, 164] width 136 height 16
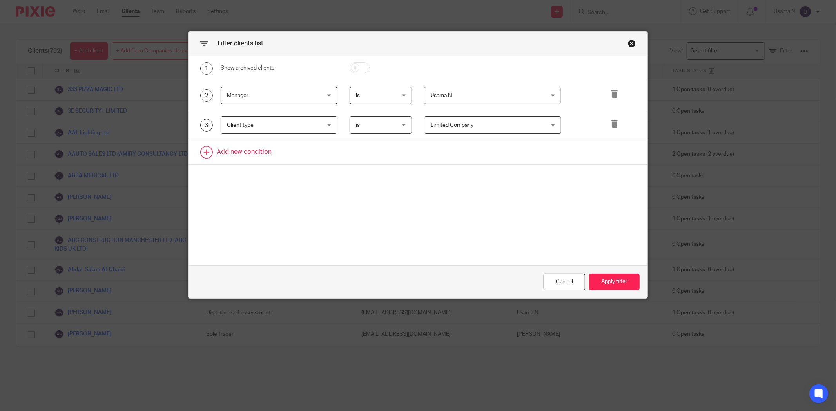
click at [261, 153] on link at bounding box center [417, 152] width 459 height 24
click at [265, 160] on div "Field" at bounding box center [271, 155] width 88 height 16
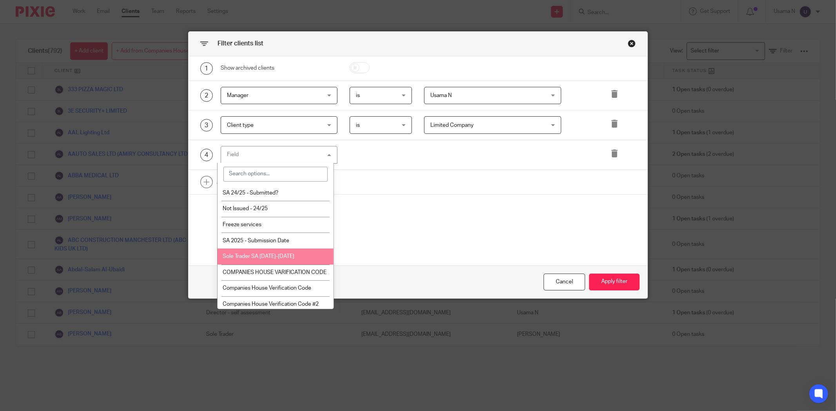
scroll to position [1026, 0]
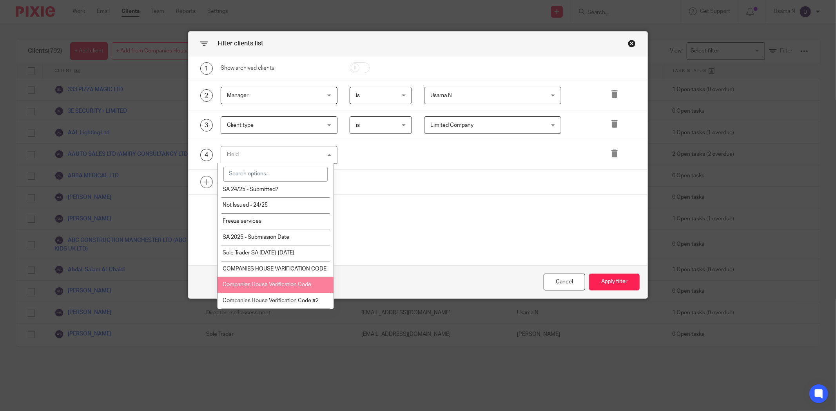
click at [289, 286] on span "Companies House Verification Code" at bounding box center [267, 284] width 89 height 5
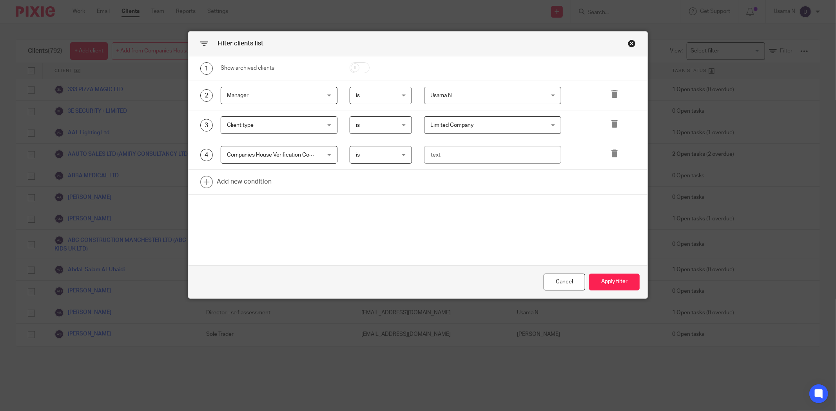
click at [383, 153] on span "is" at bounding box center [378, 155] width 45 height 16
click at [376, 202] on span "is anything" at bounding box center [364, 202] width 26 height 5
click at [607, 285] on button "Apply filter" at bounding box center [614, 282] width 51 height 17
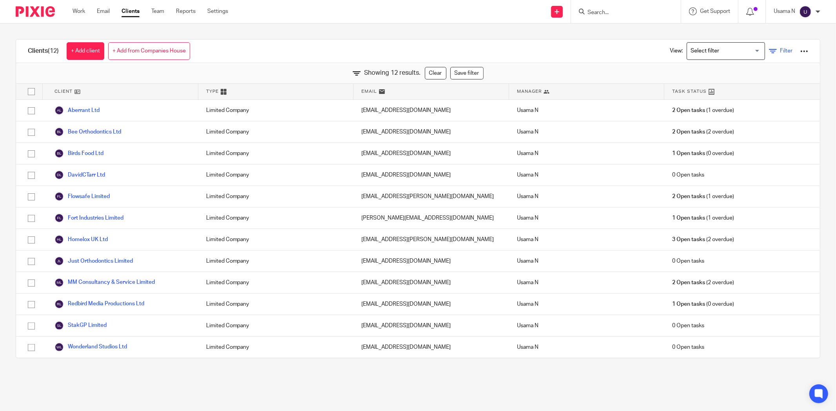
click at [780, 51] on span "Filter" at bounding box center [786, 50] width 13 height 5
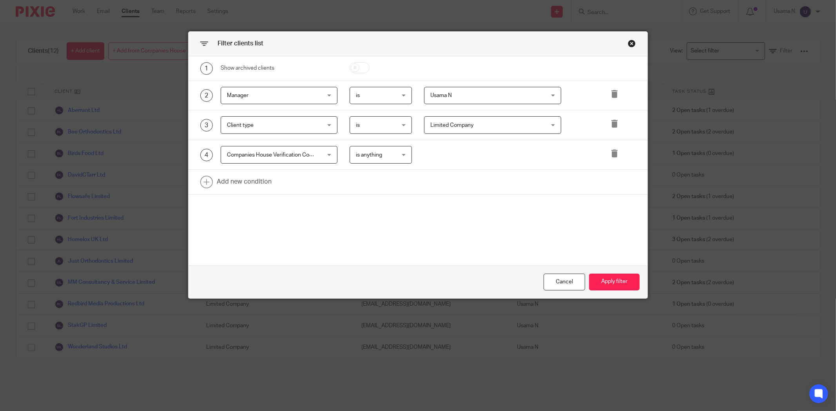
click at [474, 124] on span "Limited Company" at bounding box center [482, 125] width 104 height 16
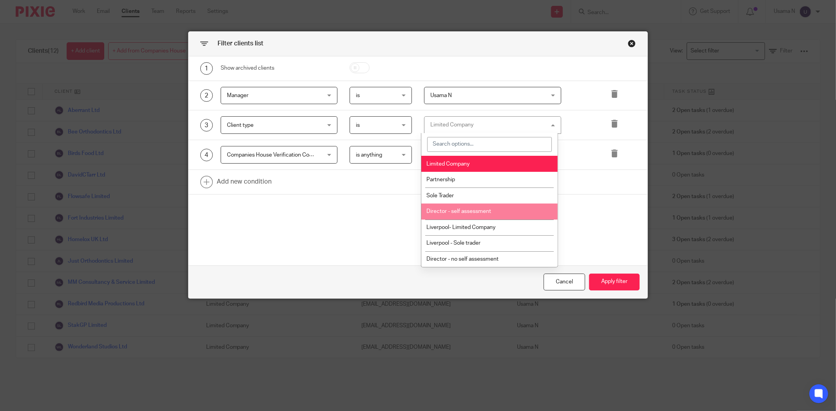
click at [489, 205] on li "Director - self assessment" at bounding box center [489, 212] width 136 height 16
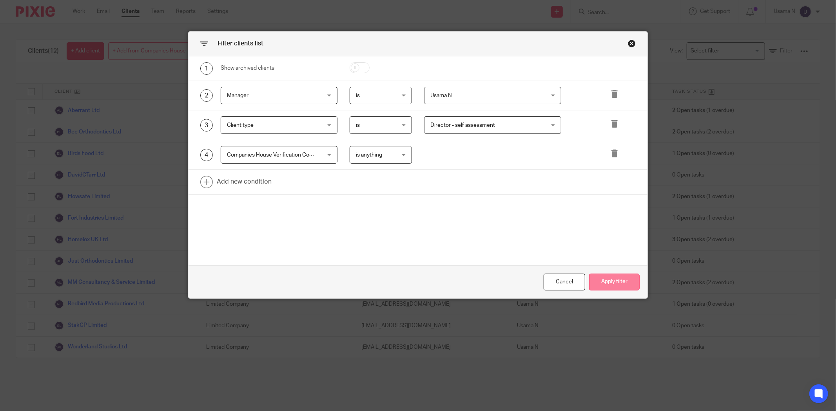
click at [611, 285] on button "Apply filter" at bounding box center [614, 282] width 51 height 17
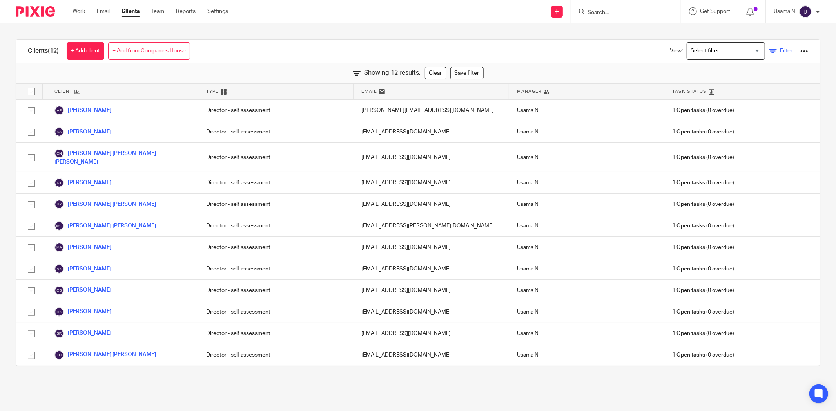
click at [769, 51] on icon at bounding box center [773, 51] width 8 height 8
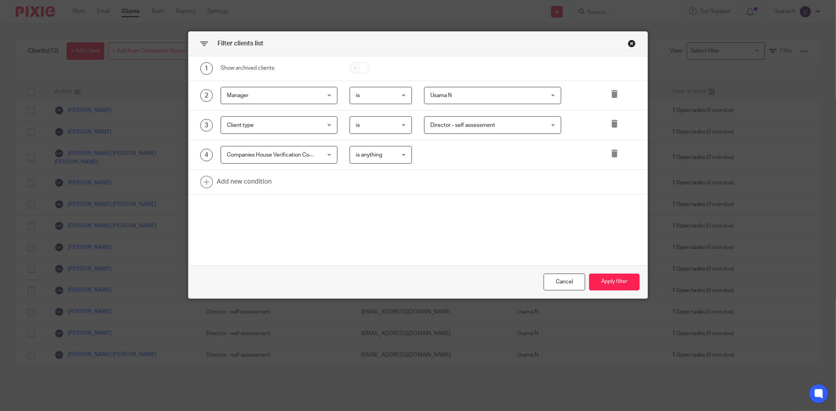
click at [476, 126] on span "Director - self assessment" at bounding box center [462, 125] width 65 height 5
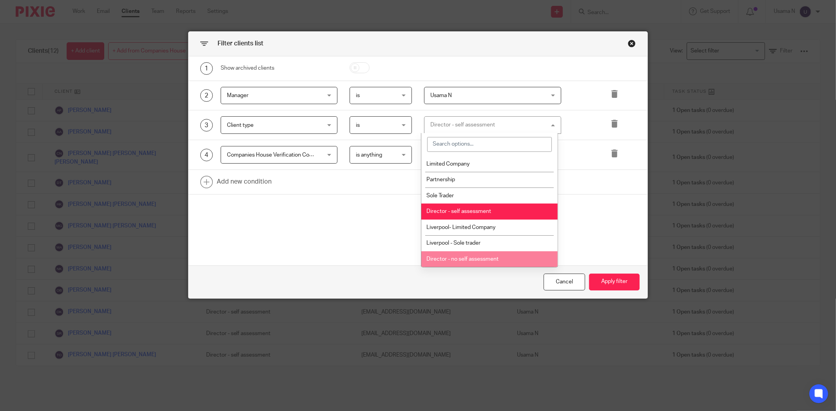
click at [488, 257] on span "Director - no self assessment" at bounding box center [462, 259] width 72 height 5
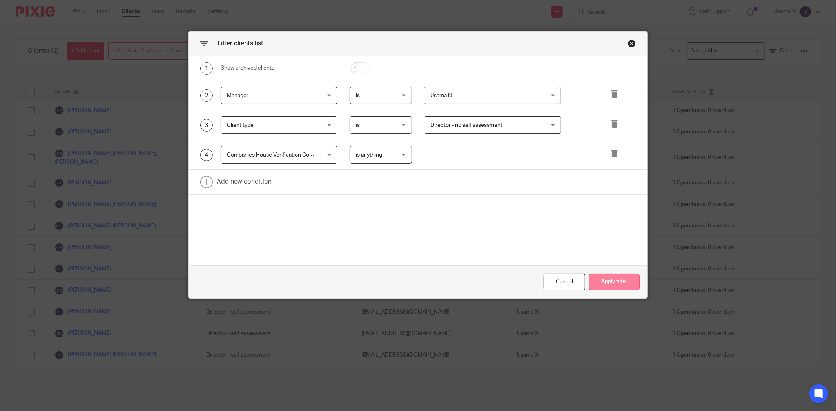
click at [609, 277] on button "Apply filter" at bounding box center [614, 282] width 51 height 17
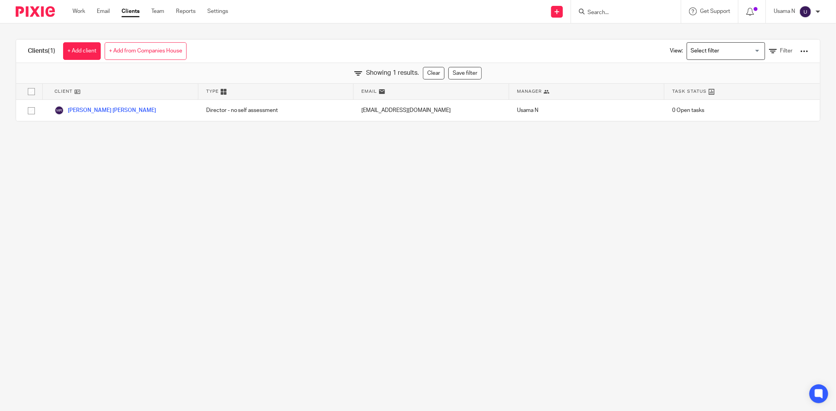
click at [701, 51] on input "Search for option" at bounding box center [724, 51] width 72 height 14
click at [780, 48] on span "Filter" at bounding box center [786, 50] width 13 height 5
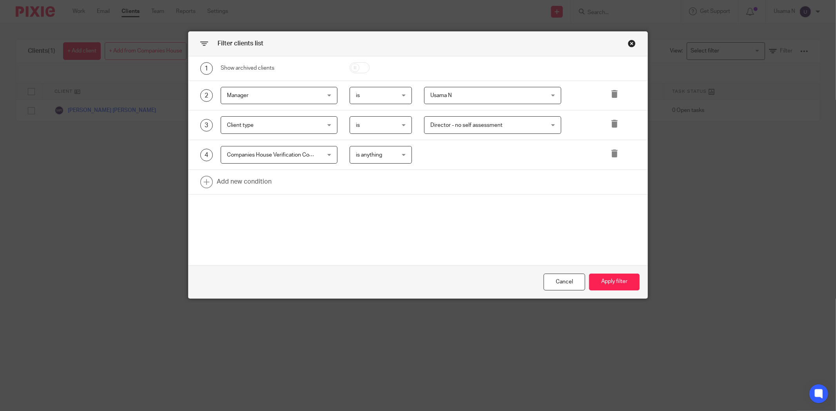
click at [492, 123] on span "Director - no self assessment" at bounding box center [466, 125] width 72 height 5
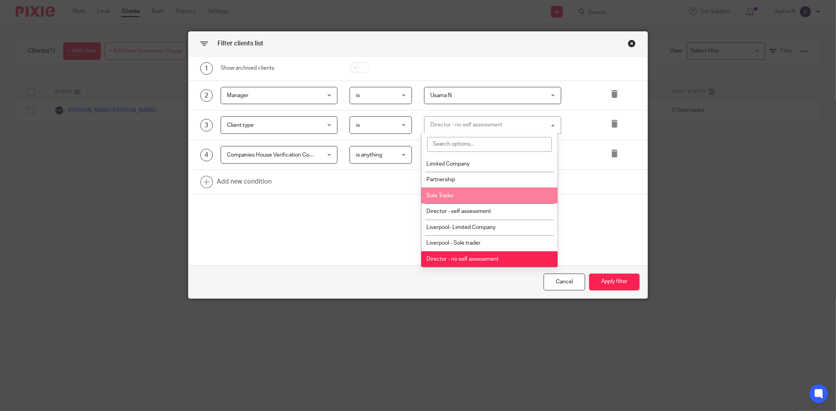
click at [471, 193] on li "Sole Trader" at bounding box center [489, 196] width 136 height 16
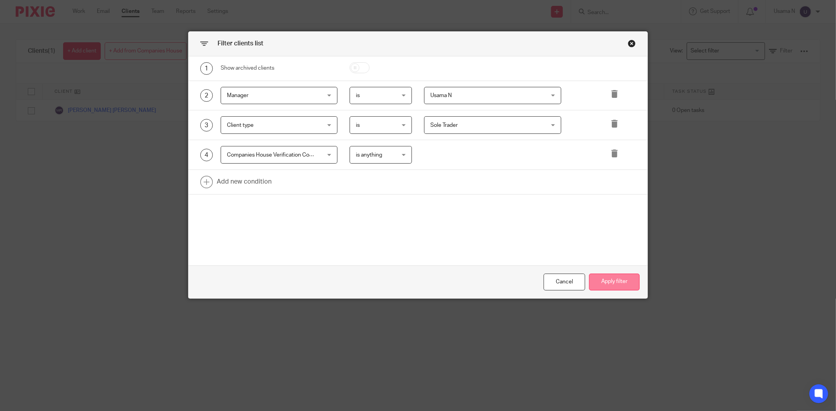
click at [613, 275] on button "Apply filter" at bounding box center [614, 282] width 51 height 17
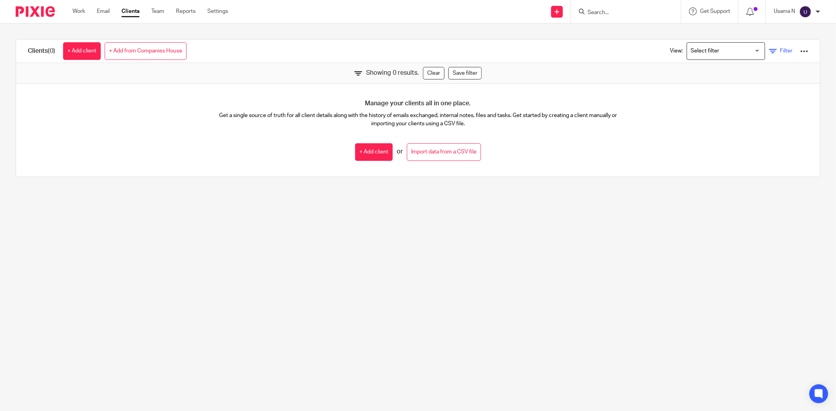
click at [769, 50] on icon at bounding box center [773, 51] width 8 height 8
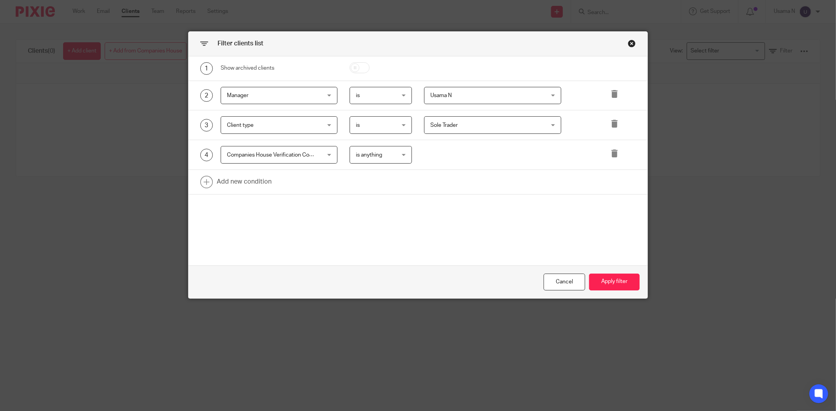
click at [483, 122] on span "Sole Trader" at bounding box center [482, 125] width 104 height 16
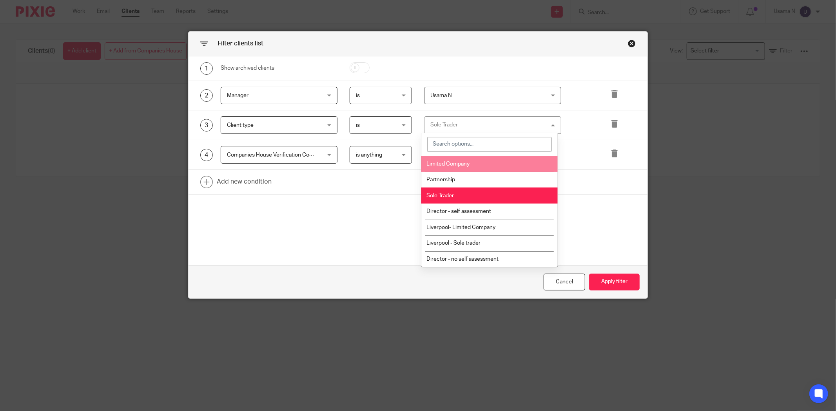
click at [512, 169] on li "Limited Company" at bounding box center [489, 164] width 136 height 16
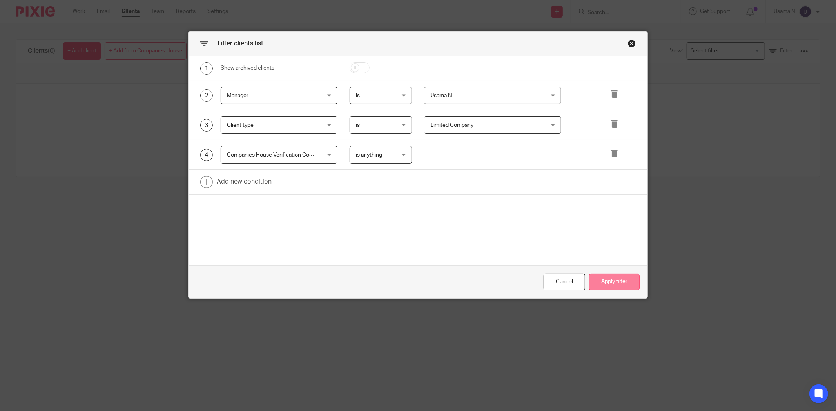
click at [603, 285] on button "Apply filter" at bounding box center [614, 282] width 51 height 17
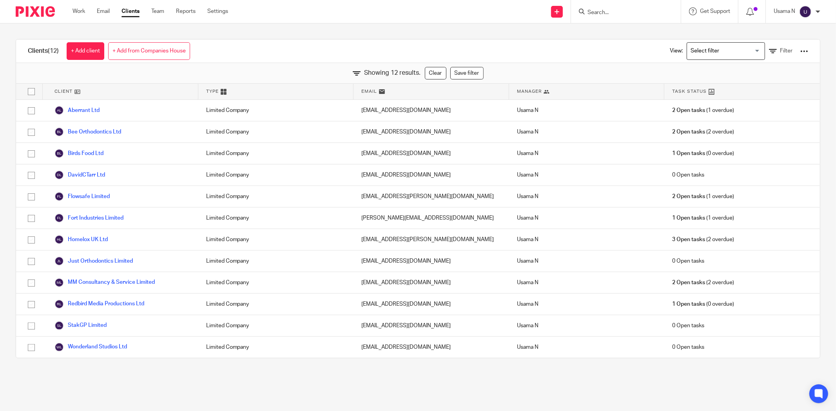
click at [719, 47] on input "Search for option" at bounding box center [724, 51] width 72 height 14
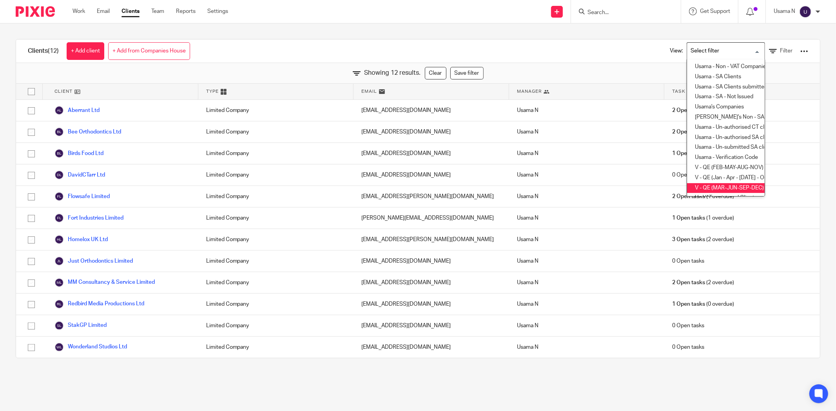
scroll to position [157, 0]
click at [732, 144] on li "Usama - Verification Code" at bounding box center [726, 149] width 78 height 10
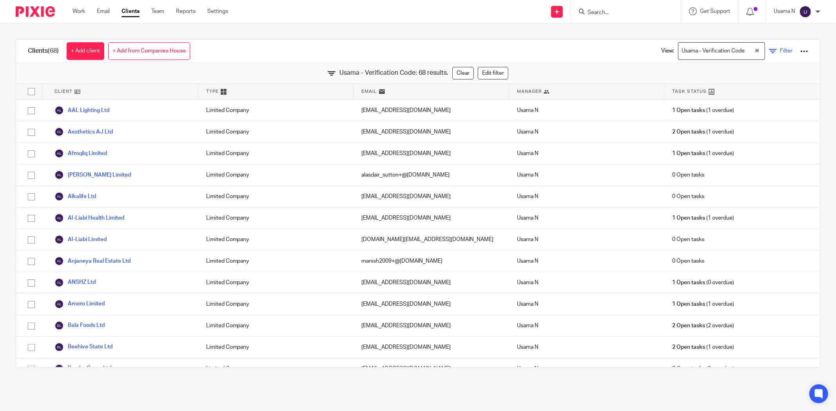
click at [769, 49] on icon at bounding box center [773, 51] width 8 height 8
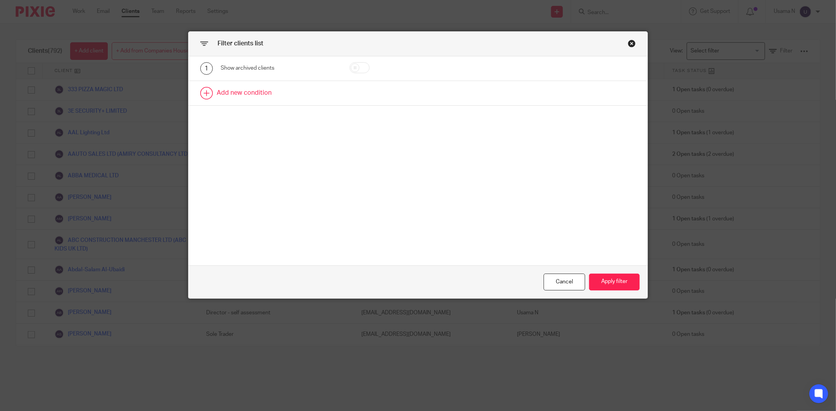
click at [245, 95] on link at bounding box center [417, 93] width 459 height 24
click at [264, 105] on div "2 Field Name Email Client type Manager Open tasks Overdue tasks 1- Client Statu…" at bounding box center [417, 96] width 459 height 30
click at [264, 98] on div "Field" at bounding box center [271, 95] width 88 height 16
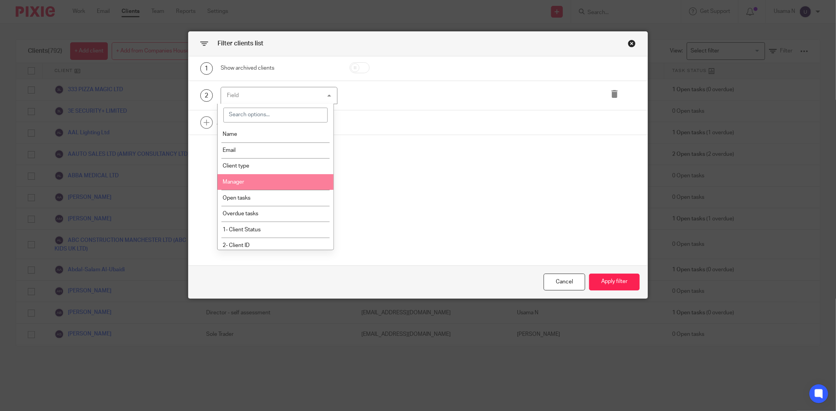
click at [266, 179] on li "Manager" at bounding box center [275, 182] width 116 height 16
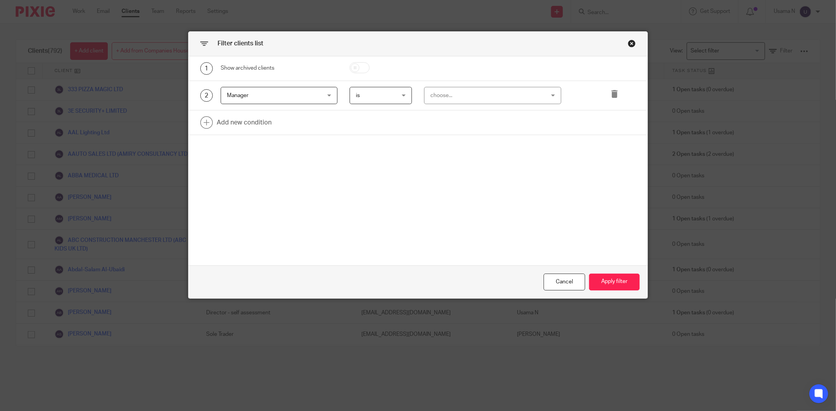
click at [437, 97] on div "choose..." at bounding box center [482, 95] width 104 height 16
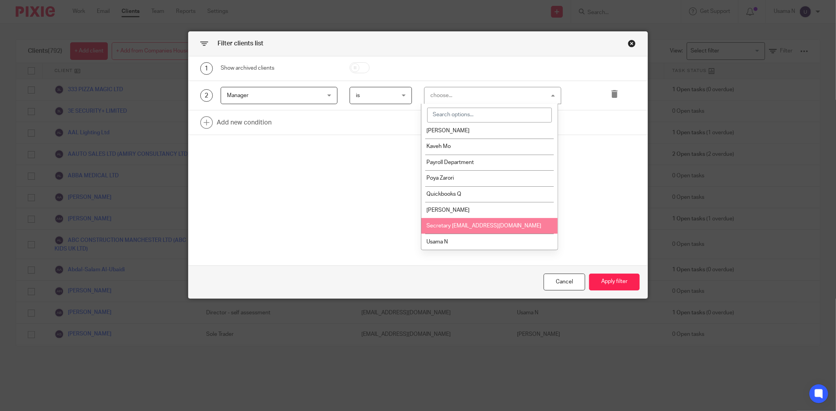
scroll to position [106, 0]
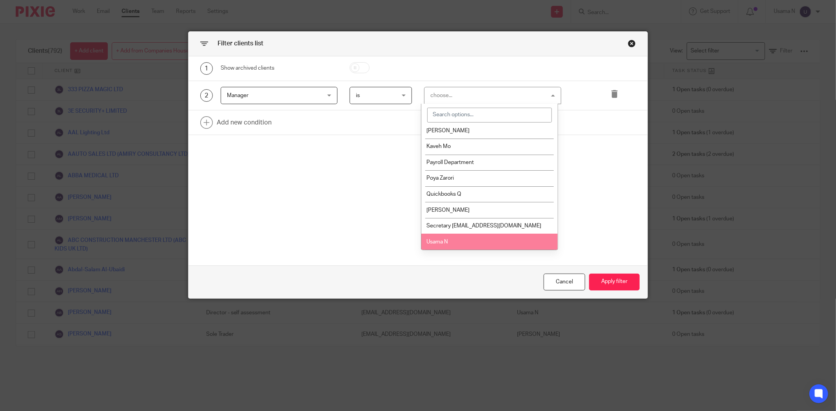
click at [462, 241] on li "Usama N" at bounding box center [489, 242] width 136 height 16
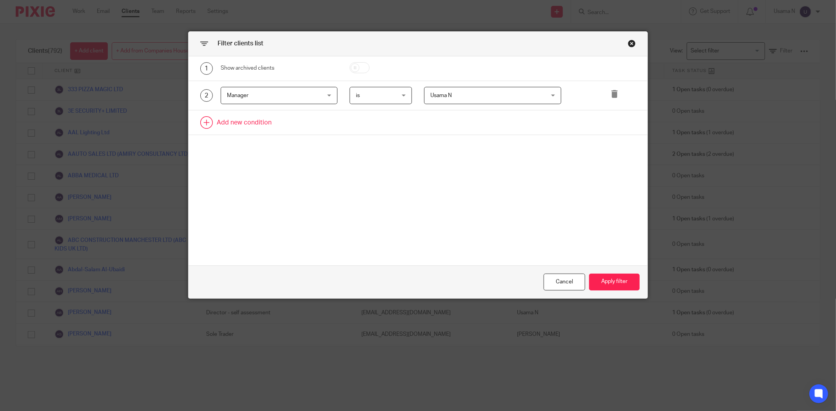
click at [265, 127] on link at bounding box center [417, 122] width 459 height 24
click at [268, 134] on div "3 Field Name Email Client type Manager Open tasks Overdue tasks 1- Client Statu…" at bounding box center [417, 125] width 459 height 30
click at [267, 129] on div "Field" at bounding box center [271, 125] width 88 height 16
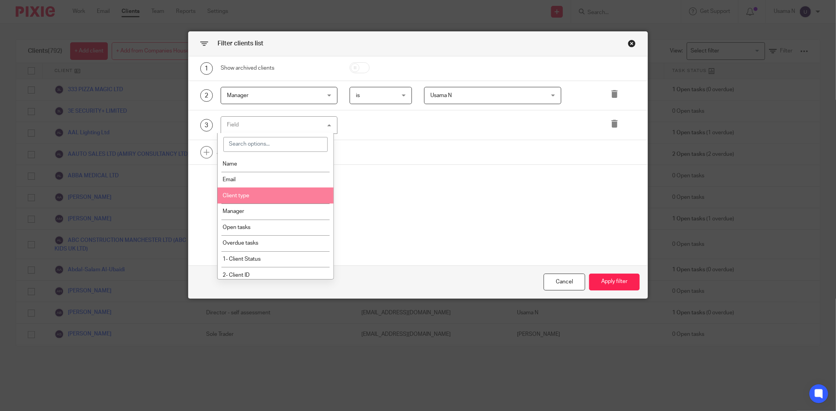
click at [271, 190] on li "Client type" at bounding box center [275, 196] width 116 height 16
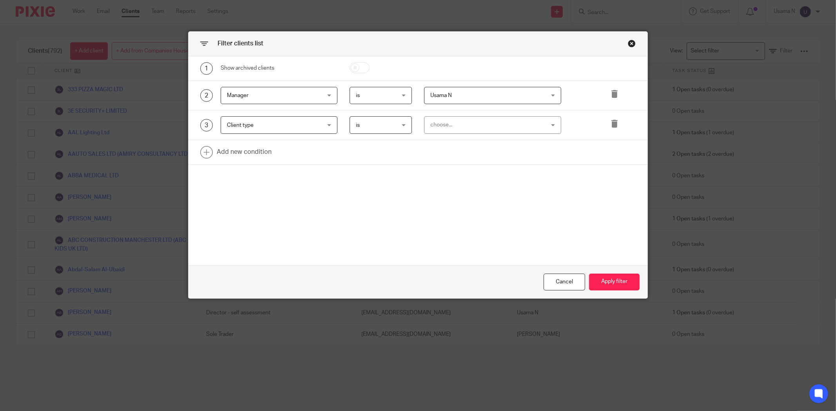
click at [430, 127] on div "choose..." at bounding box center [482, 125] width 104 height 16
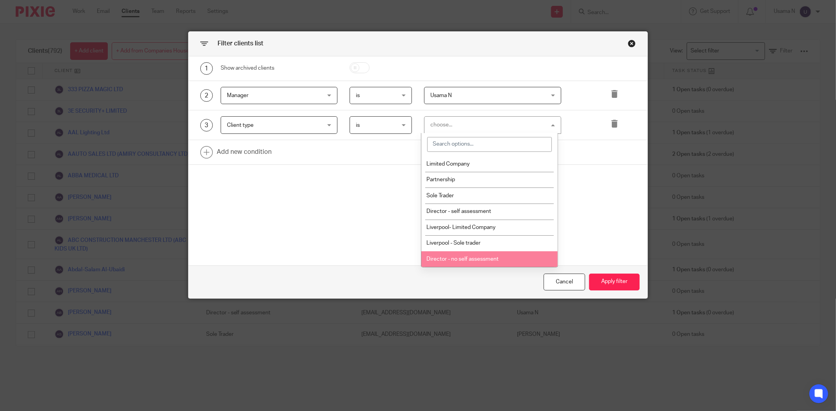
click at [492, 260] on span "Director - no self assessment" at bounding box center [462, 259] width 72 height 5
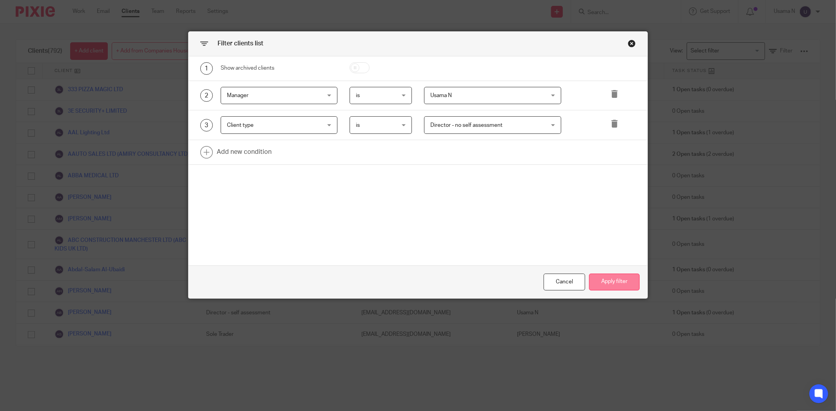
click at [612, 281] on button "Apply filter" at bounding box center [614, 282] width 51 height 17
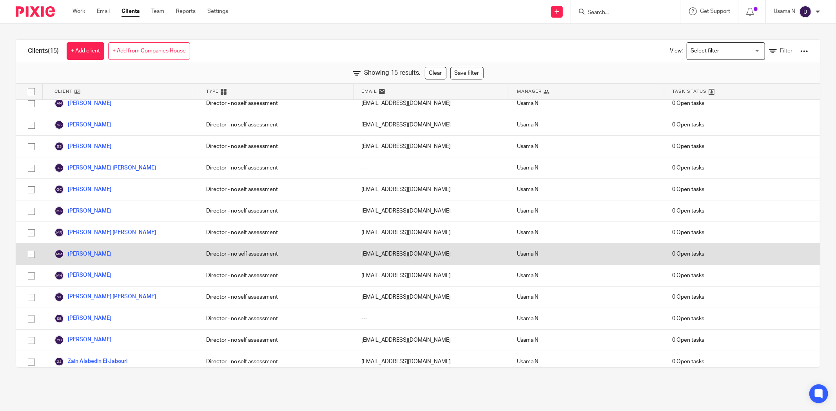
scroll to position [53, 0]
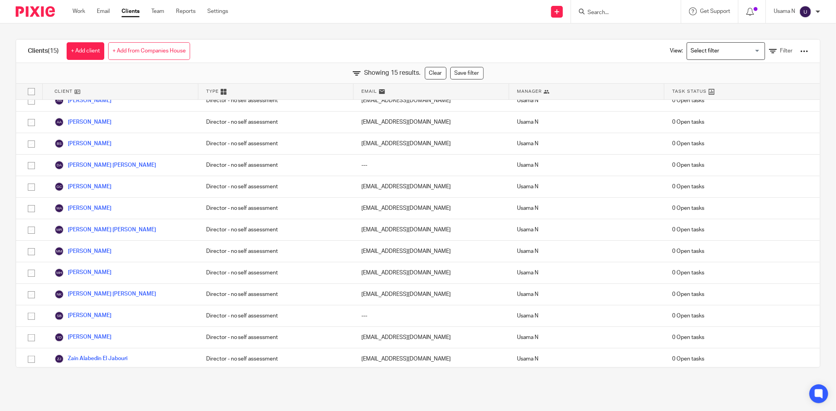
click at [712, 51] on input "Search for option" at bounding box center [724, 51] width 72 height 14
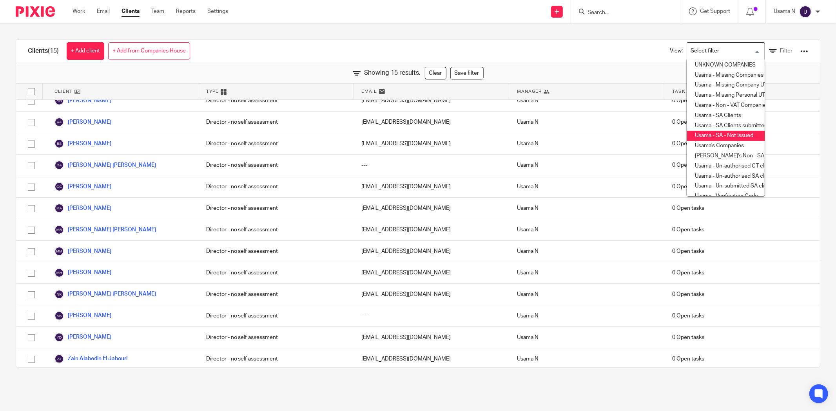
scroll to position [157, 0]
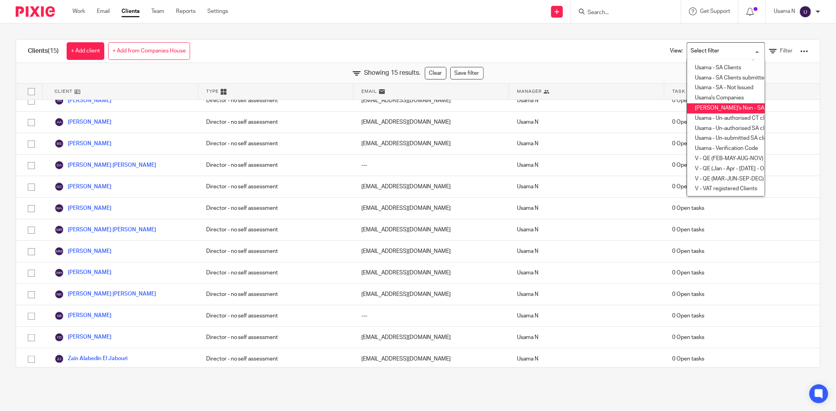
click at [731, 104] on li "Usama's Non - SA clients" at bounding box center [726, 108] width 78 height 10
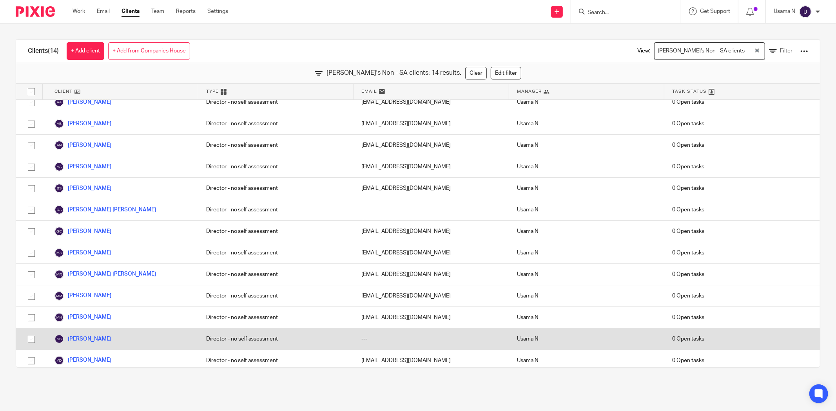
scroll to position [0, 0]
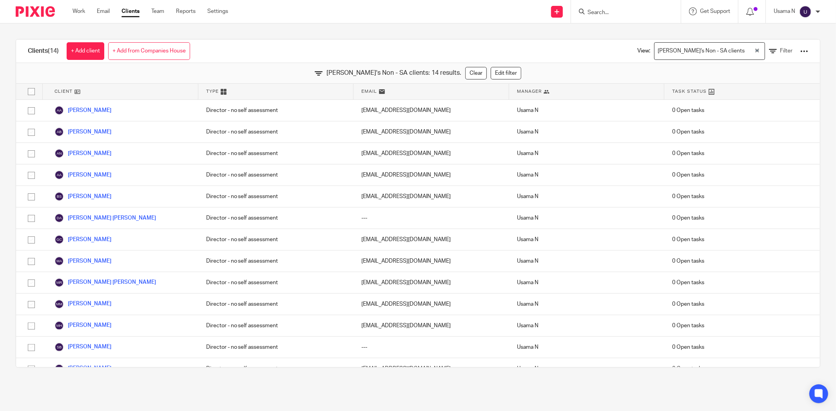
click at [640, 13] on input "Search" at bounding box center [622, 12] width 71 height 7
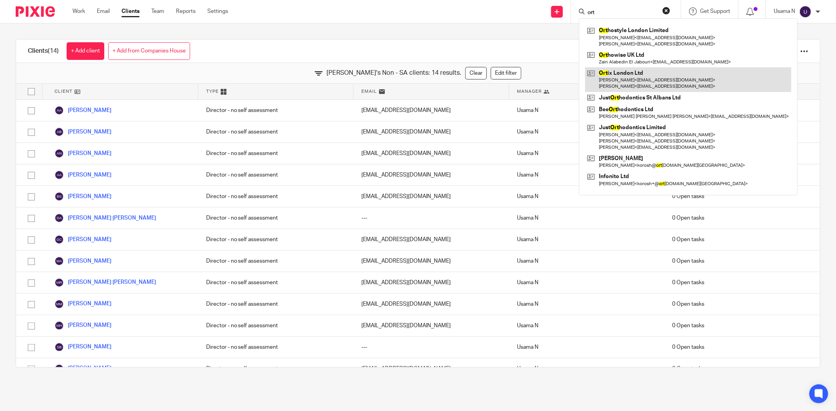
type input "ort"
click at [636, 81] on link at bounding box center [688, 79] width 206 height 24
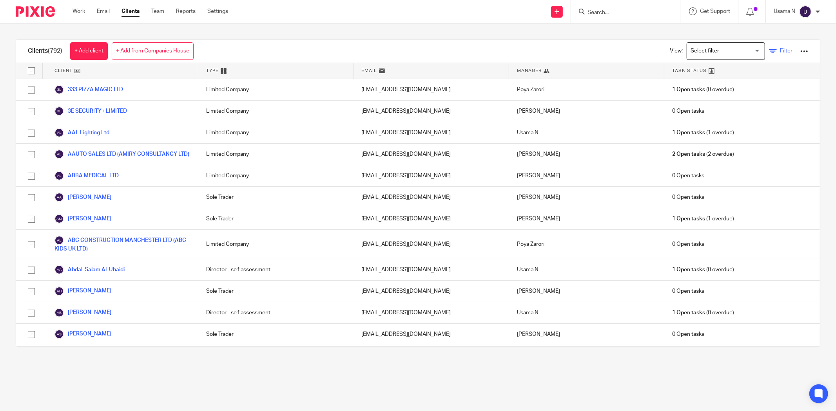
click at [780, 49] on span "Filter" at bounding box center [786, 50] width 13 height 5
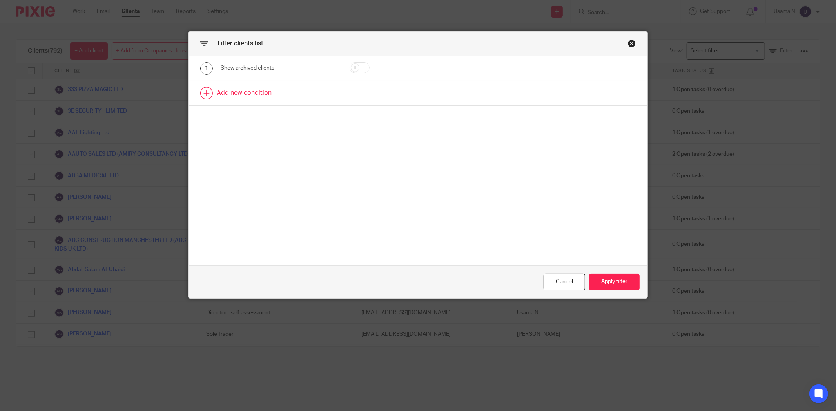
click at [250, 85] on link at bounding box center [417, 93] width 459 height 24
click at [276, 100] on div "Field" at bounding box center [271, 95] width 88 height 16
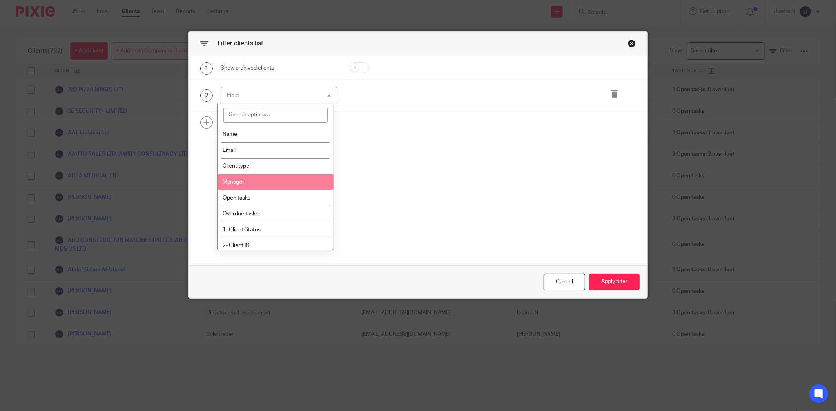
click at [270, 176] on li "Manager" at bounding box center [275, 182] width 116 height 16
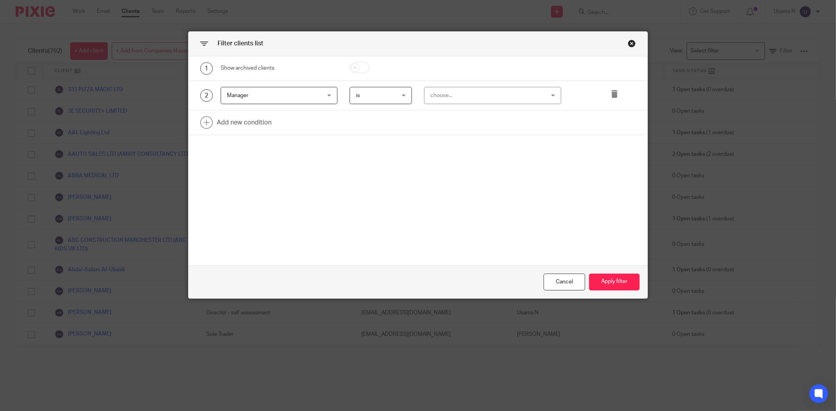
click at [501, 81] on div "2 Manager Manager Name Email Client type Manager Open tasks Overdue tasks 1- Cl…" at bounding box center [417, 96] width 459 height 30
click at [500, 89] on div "choose..." at bounding box center [482, 95] width 104 height 16
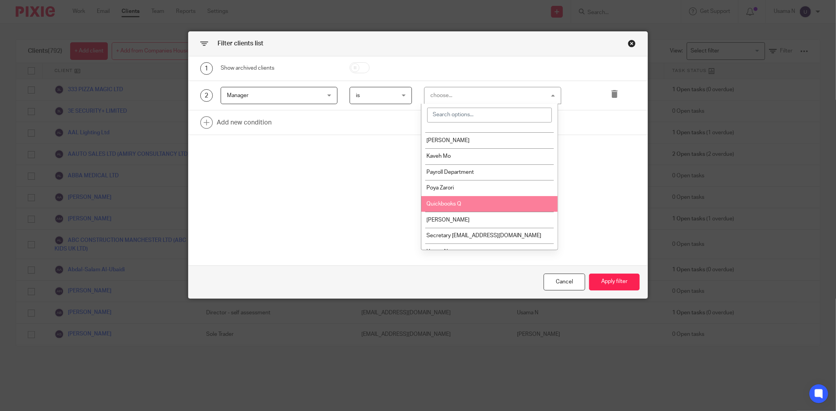
scroll to position [106, 0]
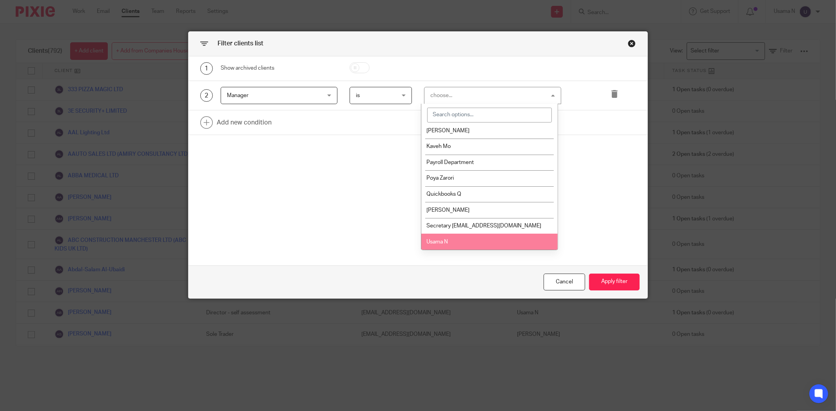
click at [471, 236] on li "Usama N" at bounding box center [489, 242] width 136 height 16
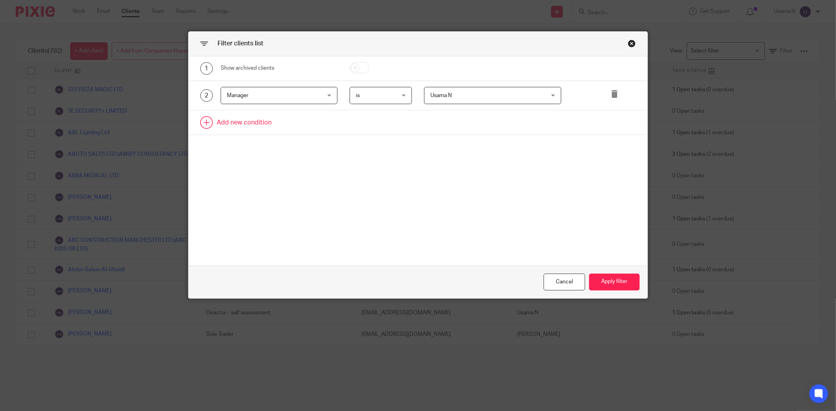
click at [262, 114] on link at bounding box center [417, 122] width 459 height 24
click at [262, 123] on div "Field" at bounding box center [271, 125] width 88 height 16
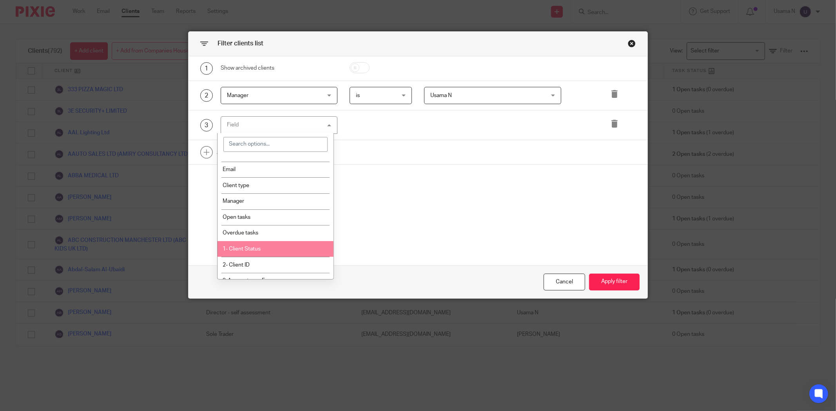
scroll to position [0, 0]
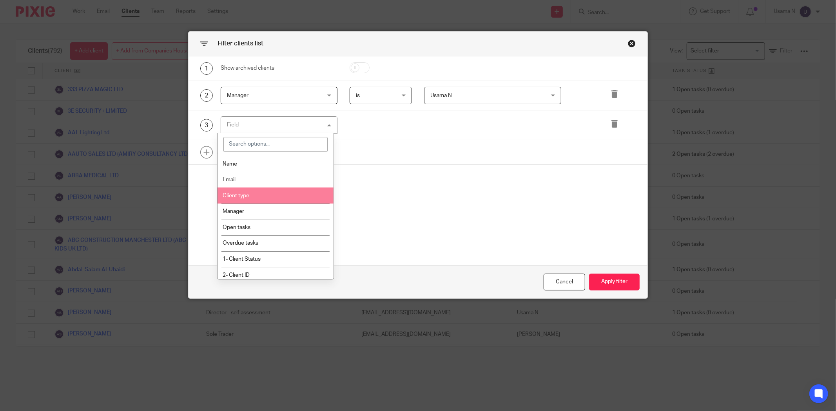
click at [278, 195] on li "Client type" at bounding box center [275, 196] width 116 height 16
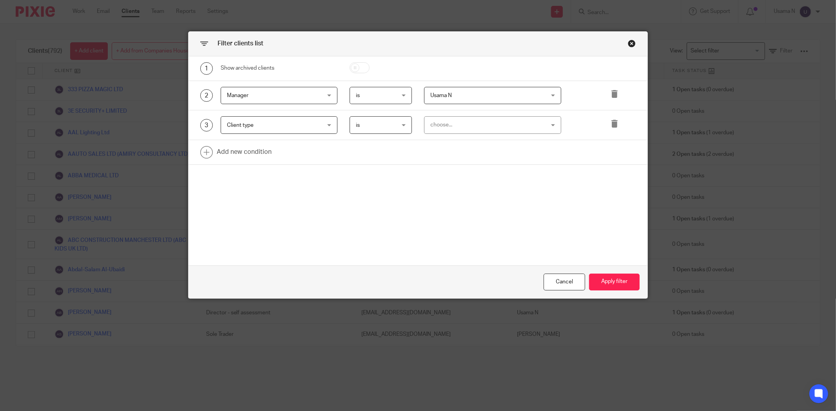
click at [458, 118] on div "choose..." at bounding box center [482, 125] width 104 height 16
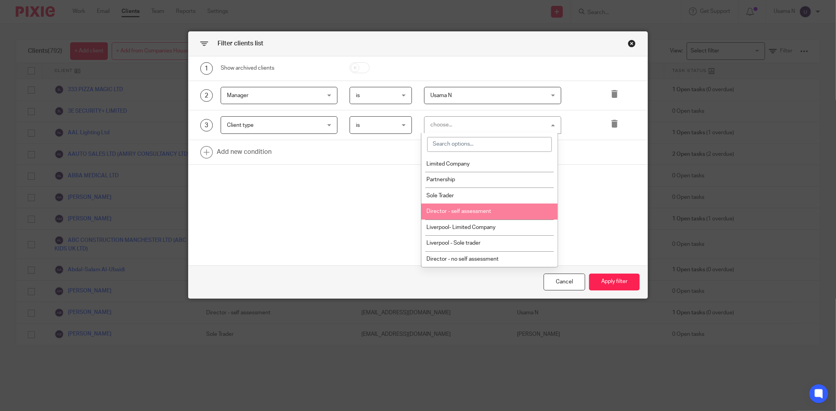
click at [484, 209] on span "Director - self assessment" at bounding box center [458, 211] width 65 height 5
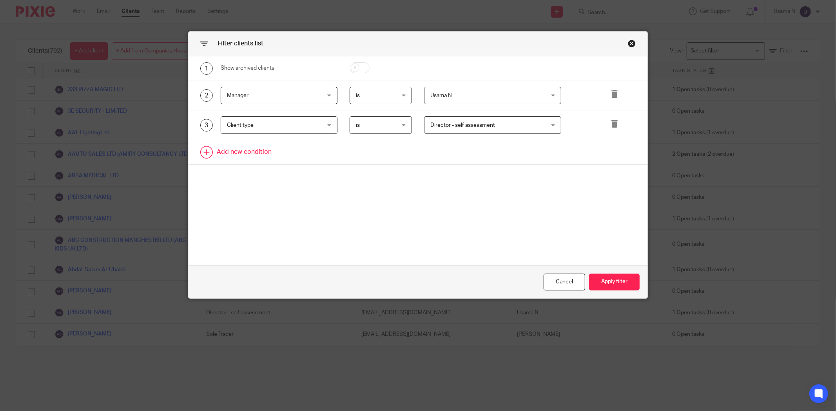
click at [223, 146] on link at bounding box center [417, 152] width 459 height 24
click at [237, 157] on div "Field" at bounding box center [271, 155] width 88 height 16
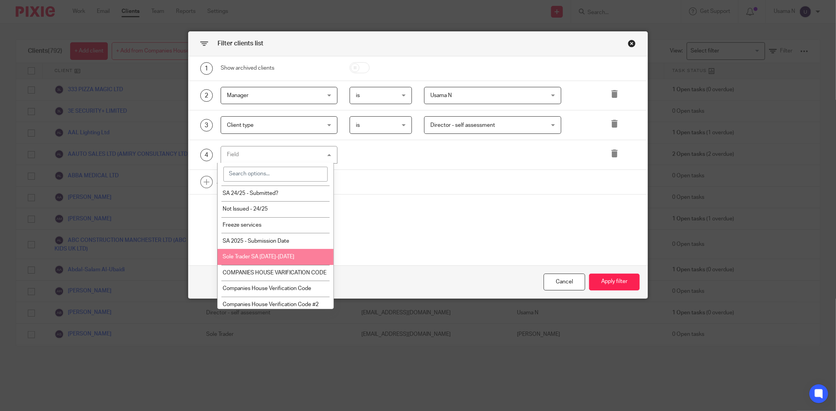
scroll to position [1026, 0]
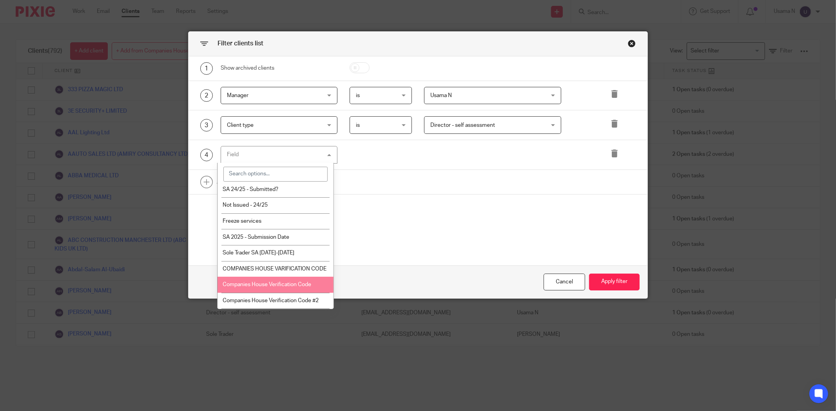
click at [296, 285] on span "Companies House Verification Code" at bounding box center [267, 284] width 89 height 5
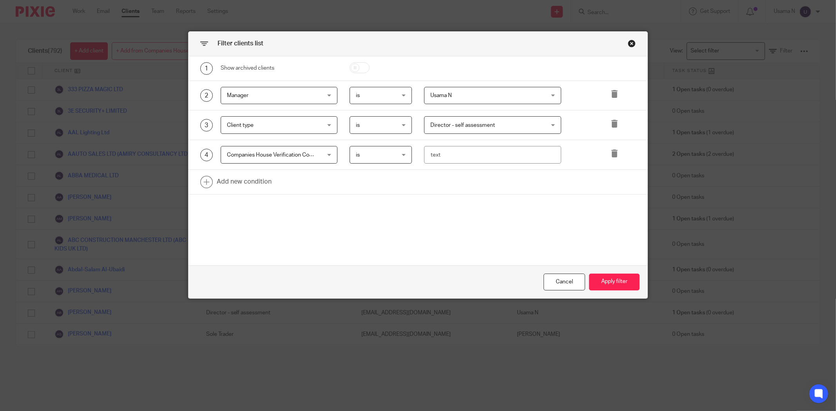
click at [363, 150] on span "is" at bounding box center [378, 155] width 45 height 16
click at [384, 205] on li "is anything" at bounding box center [377, 203] width 62 height 16
click at [597, 279] on button "Apply filter" at bounding box center [614, 282] width 51 height 17
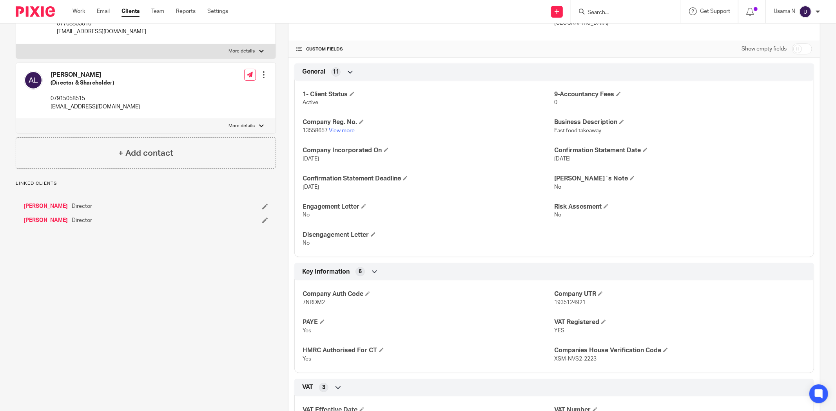
scroll to position [217, 0]
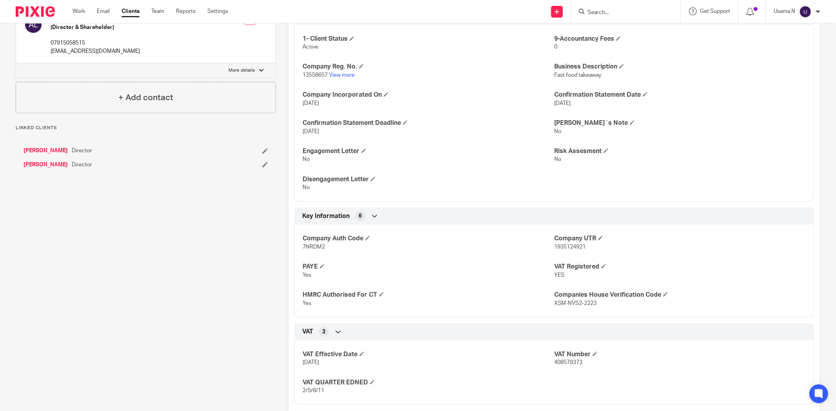
click at [575, 300] on p "XSM-NVS2-2223" at bounding box center [680, 304] width 252 height 8
copy div "XSM-NVS2-2223 Individual client information 9 Student Loan No SA 21/22 - Submit…"
click at [51, 166] on ul "[PERSON_NAME] Director [PERSON_NAME] Director" at bounding box center [146, 158] width 244 height 22
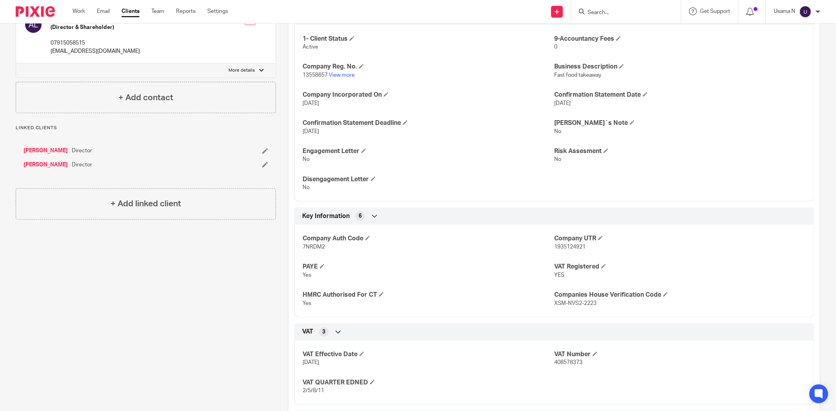
click at [53, 169] on link "[PERSON_NAME]" at bounding box center [46, 165] width 44 height 8
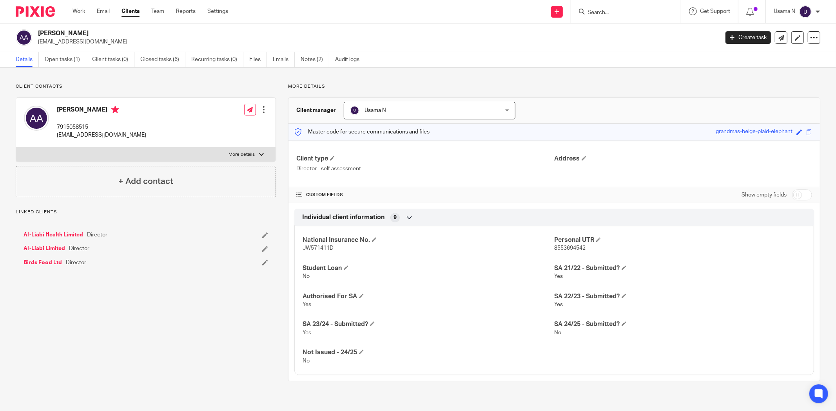
click at [791, 200] on div "Show empty fields" at bounding box center [776, 195] width 71 height 16
click at [796, 196] on input "checkbox" at bounding box center [802, 195] width 20 height 11
checkbox input "true"
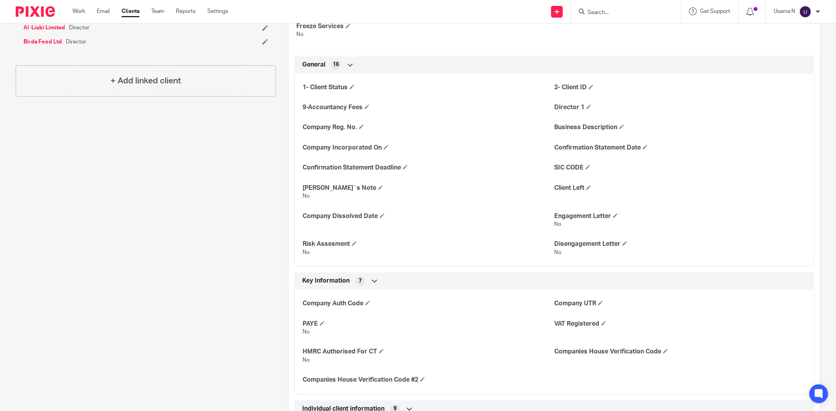
scroll to position [261, 0]
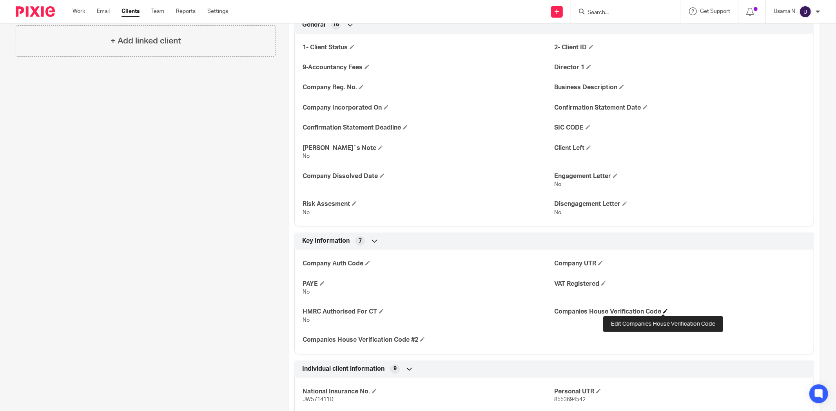
click at [664, 311] on span at bounding box center [665, 311] width 5 height 5
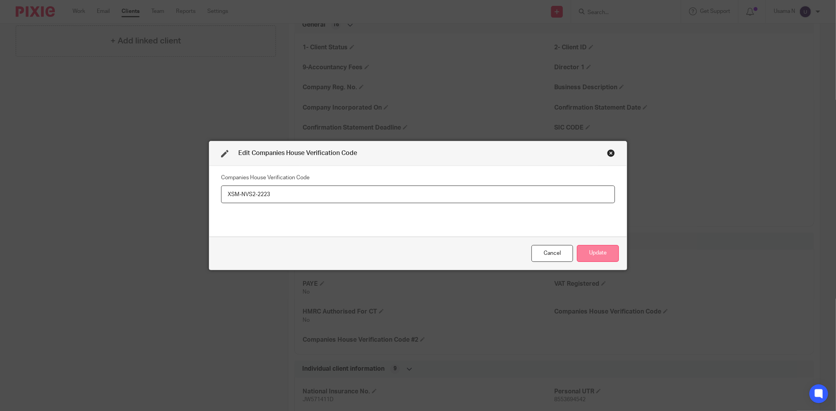
type input "XSM-NVS2-2223"
click at [606, 252] on button "Update" at bounding box center [598, 253] width 42 height 17
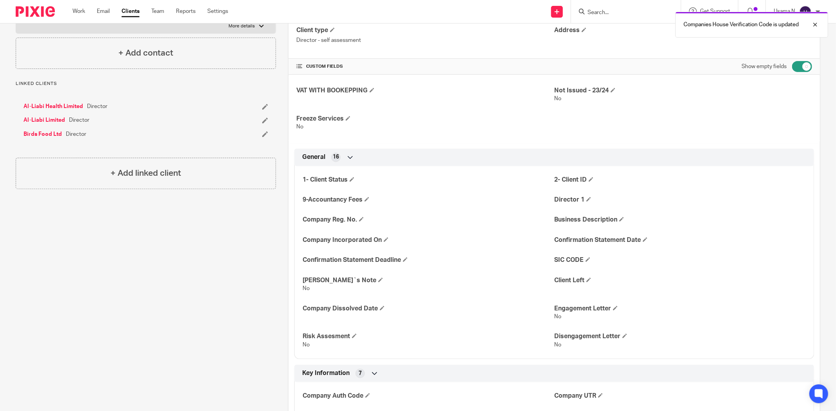
scroll to position [87, 0]
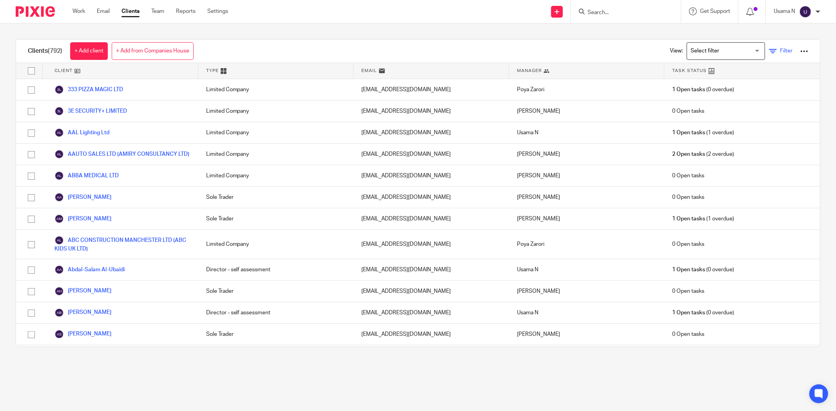
click at [769, 52] on link "Filter" at bounding box center [781, 51] width 24 height 8
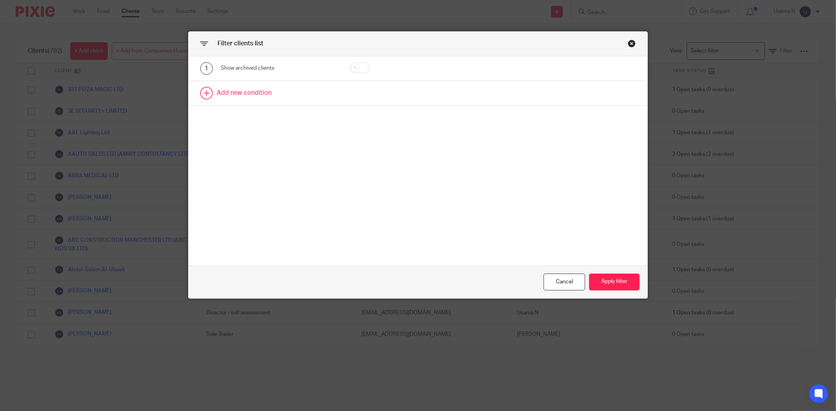
click at [250, 93] on link at bounding box center [417, 93] width 459 height 24
click at [279, 100] on div "Field" at bounding box center [271, 95] width 88 height 16
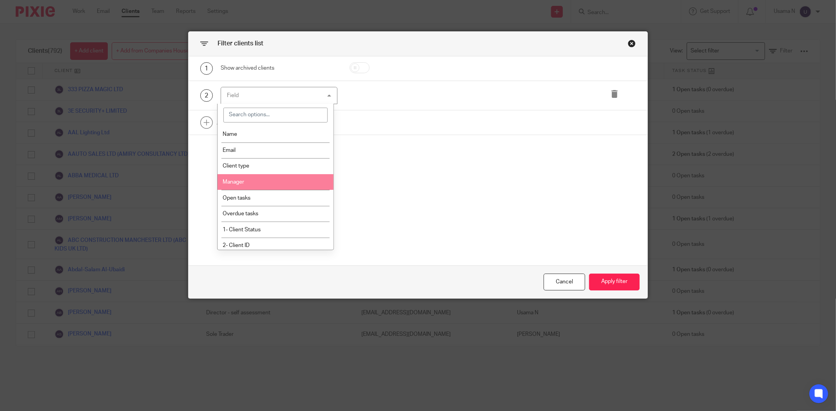
click at [265, 177] on li "Manager" at bounding box center [275, 182] width 116 height 16
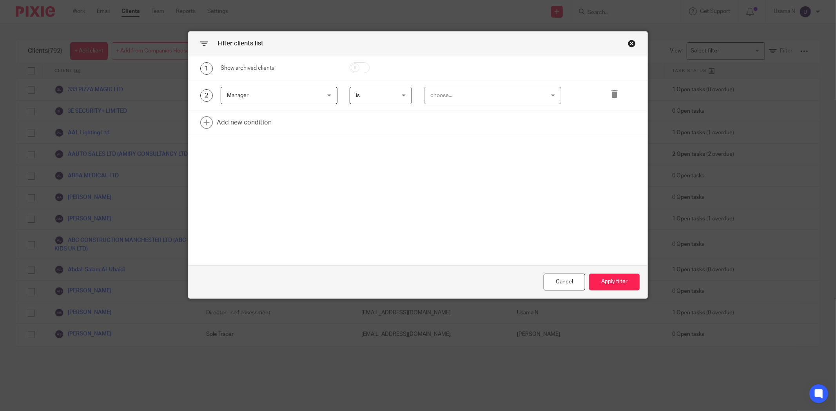
click at [455, 100] on div "choose..." at bounding box center [482, 95] width 104 height 16
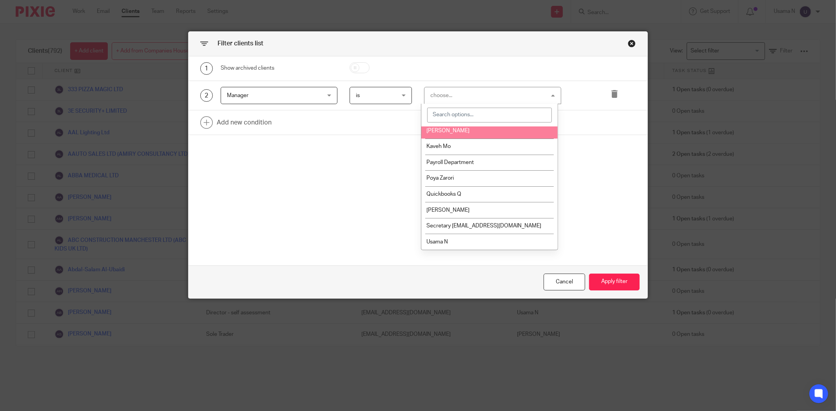
scroll to position [106, 0]
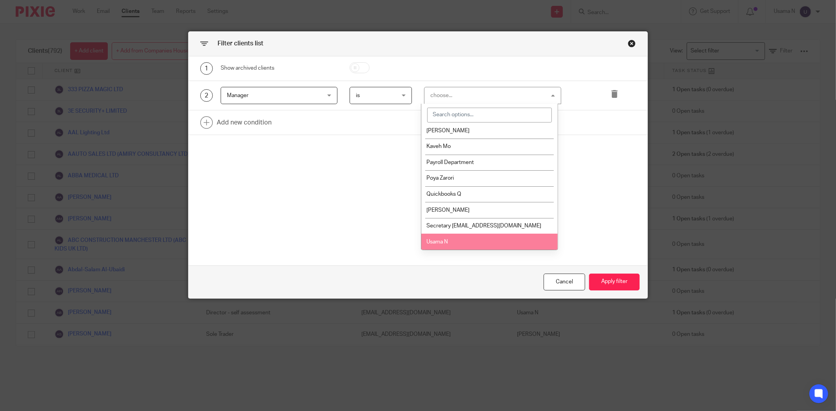
click at [454, 238] on li "Usama N" at bounding box center [489, 242] width 136 height 16
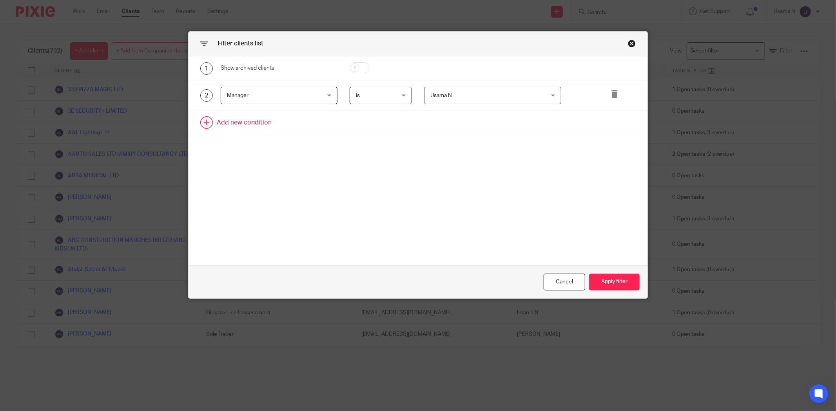
click at [236, 118] on link at bounding box center [417, 122] width 459 height 24
click at [245, 129] on div "Field" at bounding box center [271, 125] width 88 height 16
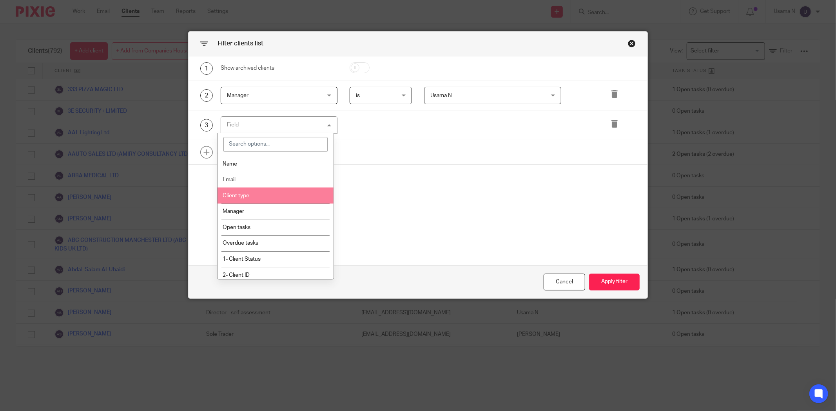
click at [262, 191] on li "Client type" at bounding box center [275, 196] width 116 height 16
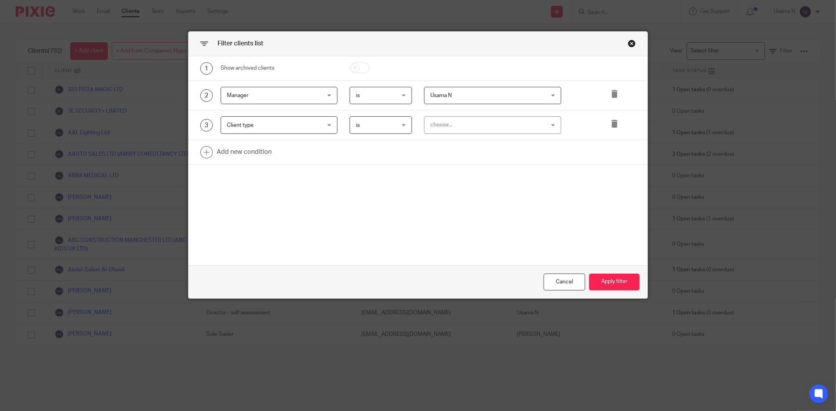
click at [471, 120] on div "choose..." at bounding box center [482, 125] width 104 height 16
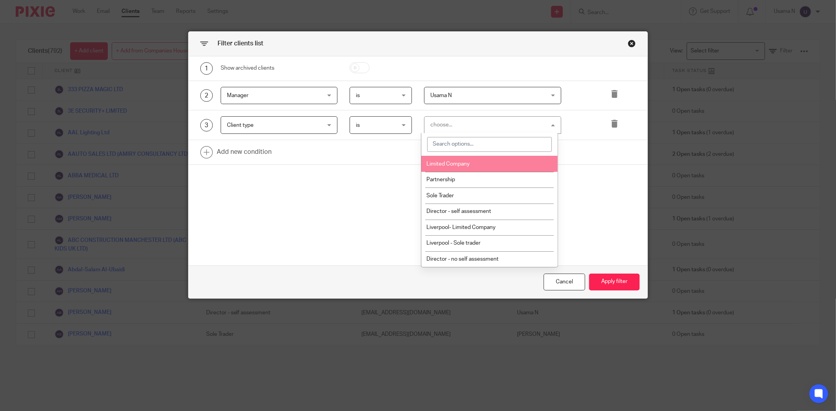
click at [465, 168] on li "Limited Company" at bounding box center [489, 164] width 136 height 16
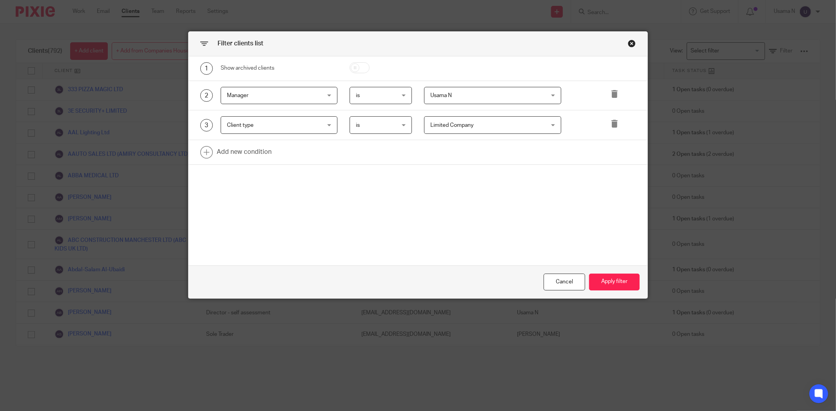
click at [462, 123] on span "Limited Company" at bounding box center [451, 125] width 43 height 5
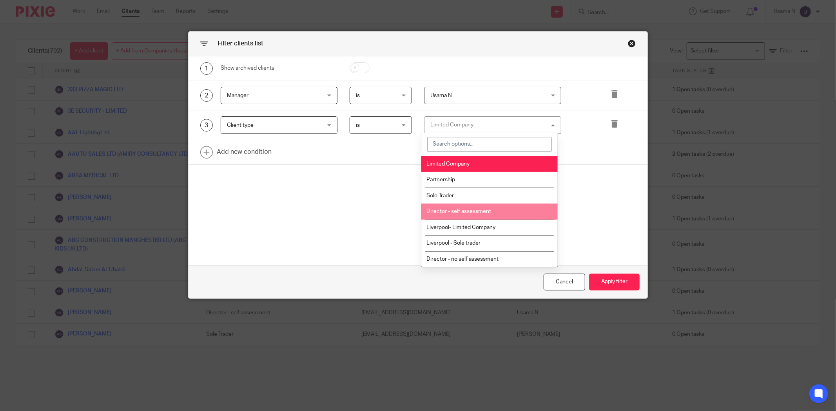
click at [483, 210] on span "Director - self assessment" at bounding box center [458, 211] width 65 height 5
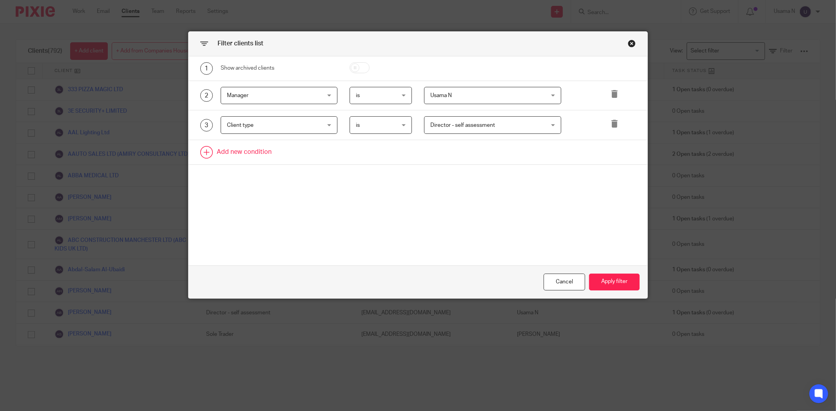
click at [234, 148] on link at bounding box center [417, 152] width 459 height 24
click at [238, 152] on div "Field" at bounding box center [271, 155] width 88 height 16
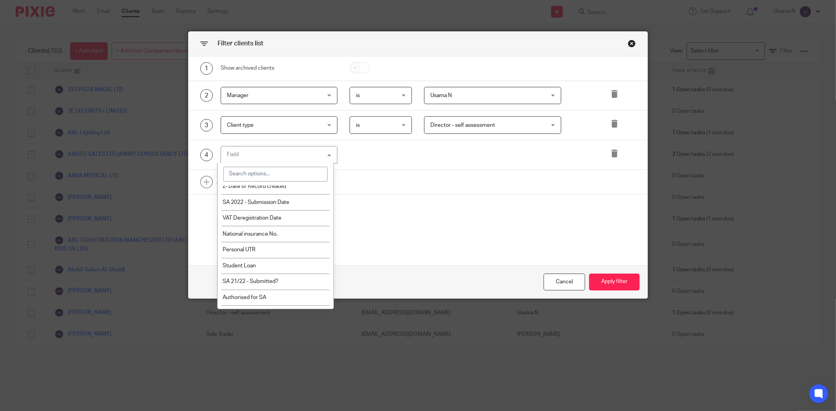
scroll to position [1026, 0]
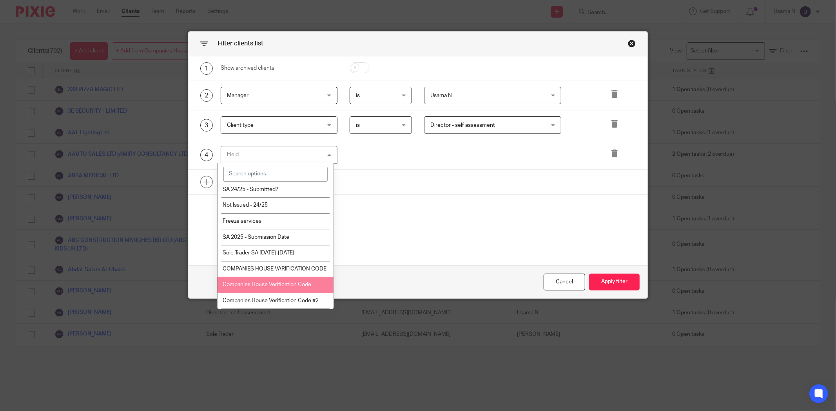
click at [302, 286] on span "Companies House Verification Code" at bounding box center [267, 284] width 89 height 5
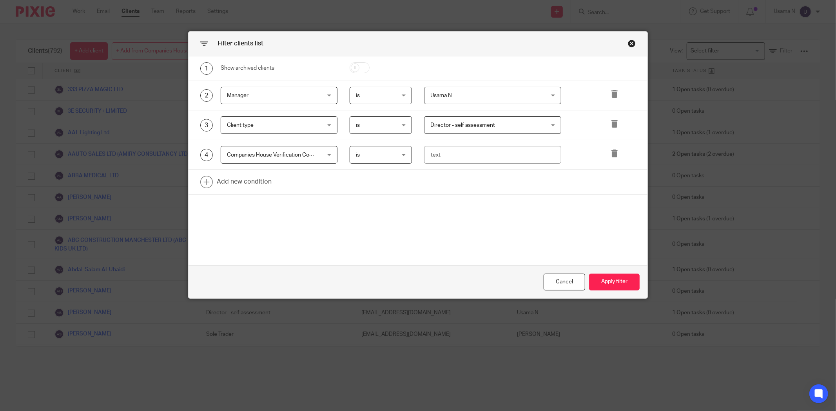
click at [356, 149] on span "is" at bounding box center [378, 155] width 45 height 16
click at [374, 198] on li "is anything" at bounding box center [377, 203] width 62 height 16
click at [614, 273] on div "Cancel Apply filter" at bounding box center [417, 282] width 459 height 33
click at [614, 280] on button "Apply filter" at bounding box center [614, 282] width 51 height 17
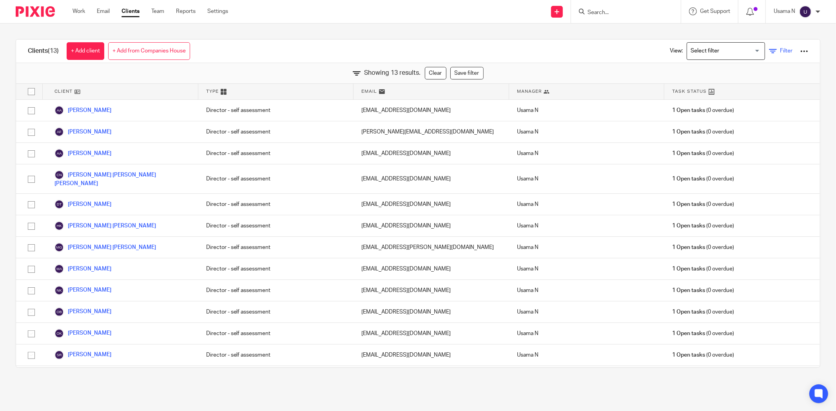
click at [780, 53] on span "Filter" at bounding box center [786, 50] width 13 height 5
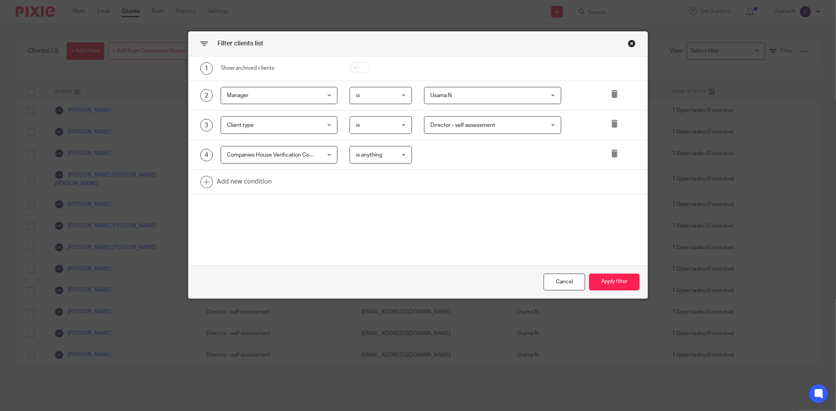
click at [463, 127] on span "Director - self assessment" at bounding box center [482, 125] width 104 height 16
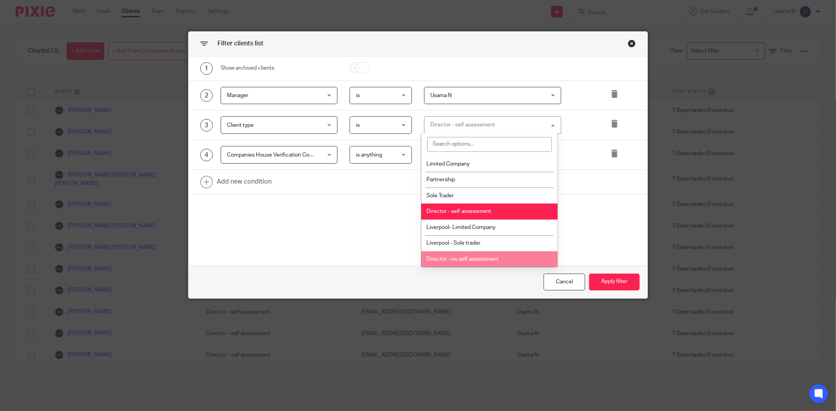
click at [498, 255] on li "Director - no self assessment" at bounding box center [489, 260] width 136 height 16
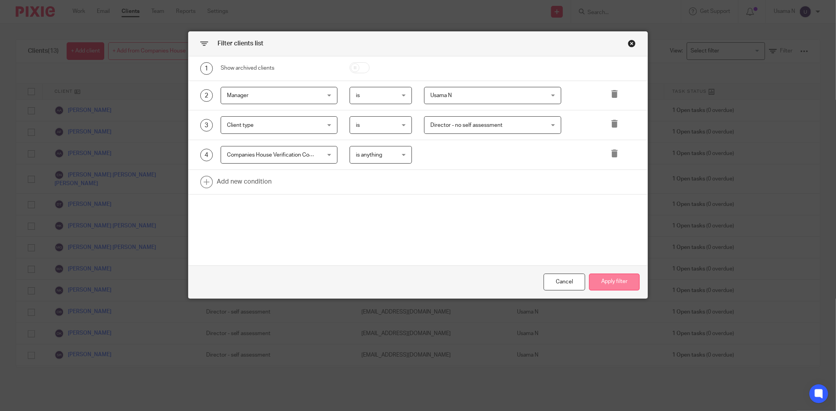
click at [607, 281] on button "Apply filter" at bounding box center [614, 282] width 51 height 17
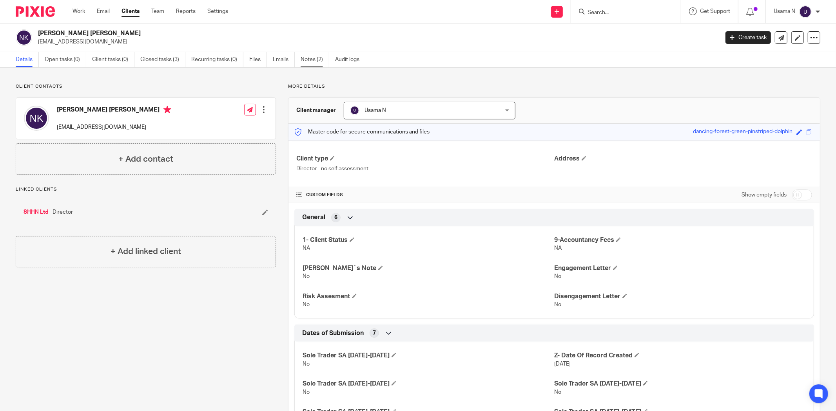
click at [319, 54] on link "Notes (2)" at bounding box center [314, 59] width 29 height 15
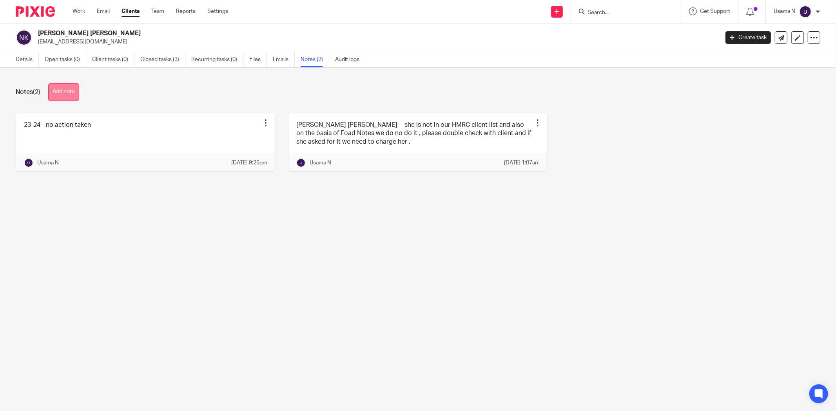
click at [78, 96] on button "Add note" at bounding box center [63, 92] width 31 height 18
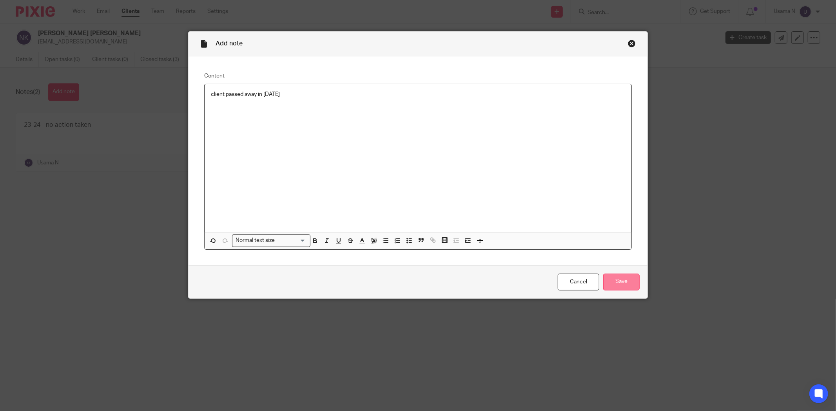
click at [620, 280] on input "Save" at bounding box center [621, 282] width 36 height 17
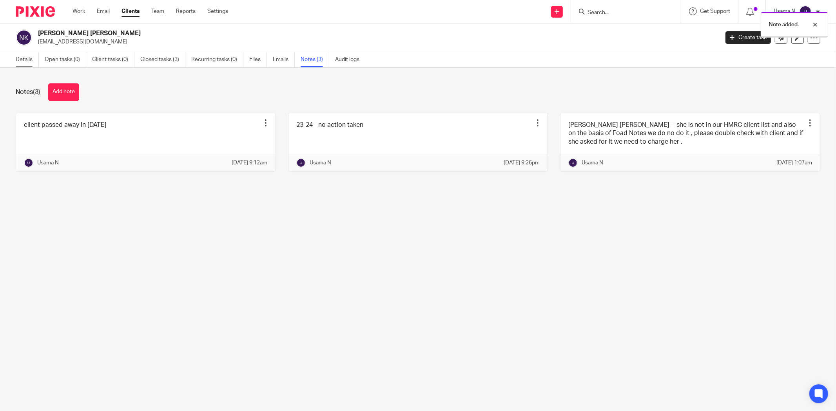
click at [33, 60] on link "Details" at bounding box center [27, 59] width 23 height 15
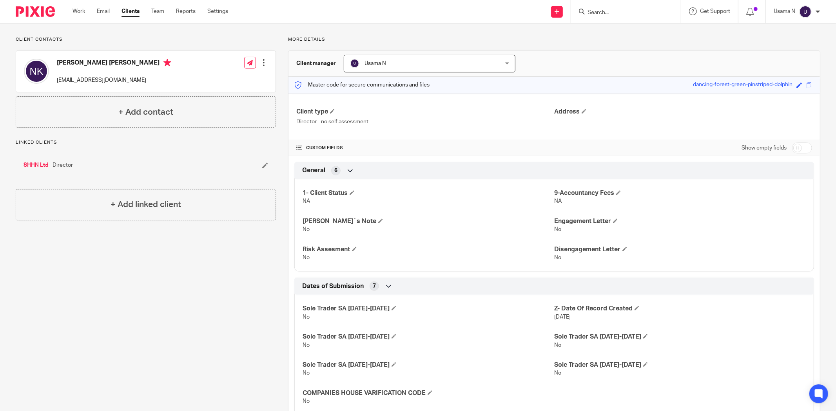
scroll to position [72, 0]
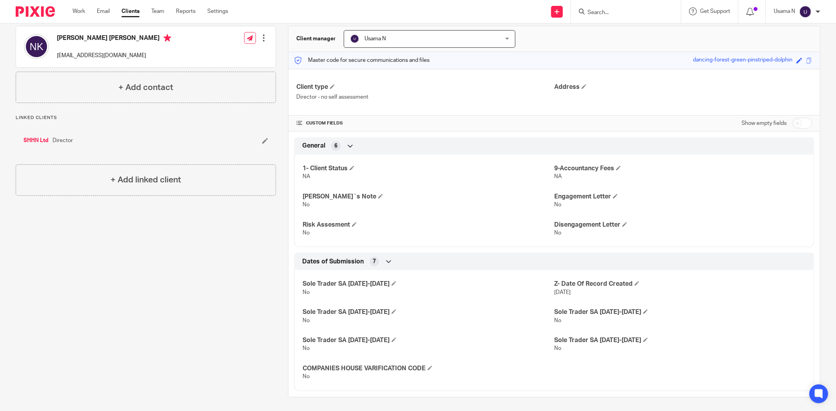
click at [40, 142] on link "SHHN Ltd" at bounding box center [36, 141] width 25 height 8
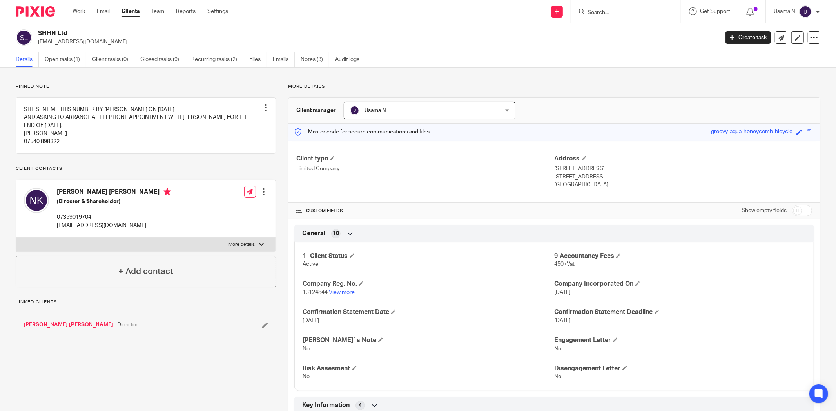
click at [90, 248] on label "More details" at bounding box center [145, 245] width 259 height 14
click at [16, 238] on input "More details" at bounding box center [16, 237] width 0 height 0
checkbox input "true"
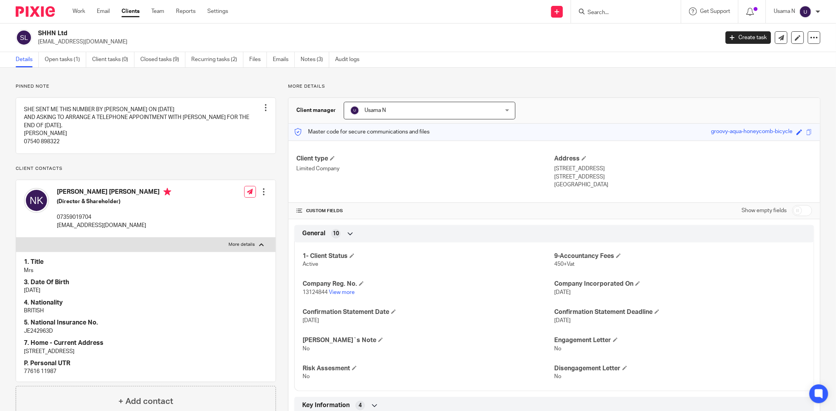
click at [53, 376] on p "77616 11987" at bounding box center [146, 372] width 244 height 8
drag, startPoint x: 53, startPoint y: 380, endPoint x: 40, endPoint y: 380, distance: 12.5
click at [40, 376] on p "77616 11987" at bounding box center [146, 372] width 244 height 8
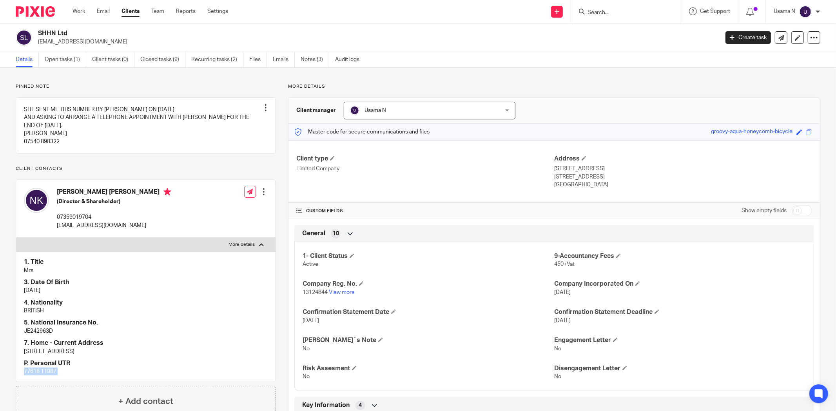
click at [40, 376] on p "77616 11987" at bounding box center [146, 372] width 244 height 8
copy div "77616 11987"
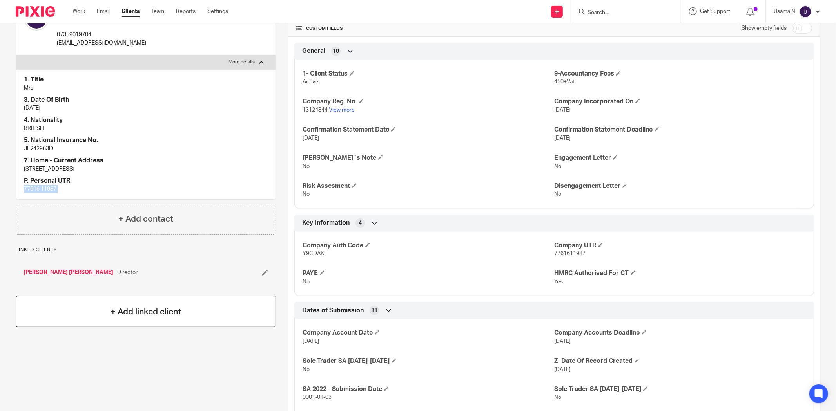
scroll to position [217, 0]
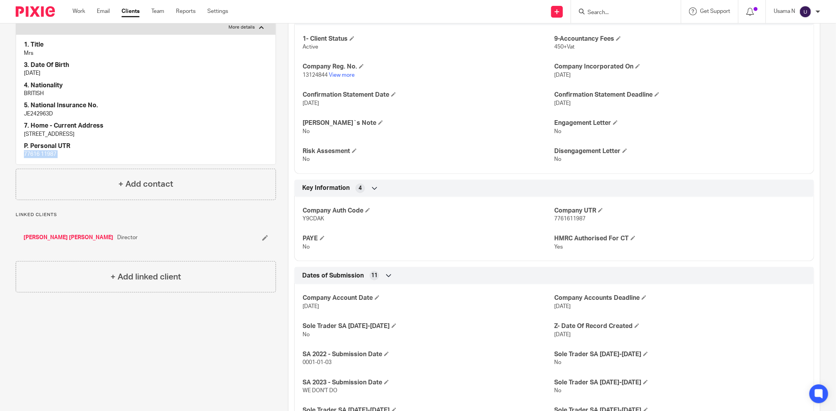
click at [47, 242] on link "Naeema Amir Kaleem" at bounding box center [69, 238] width 90 height 8
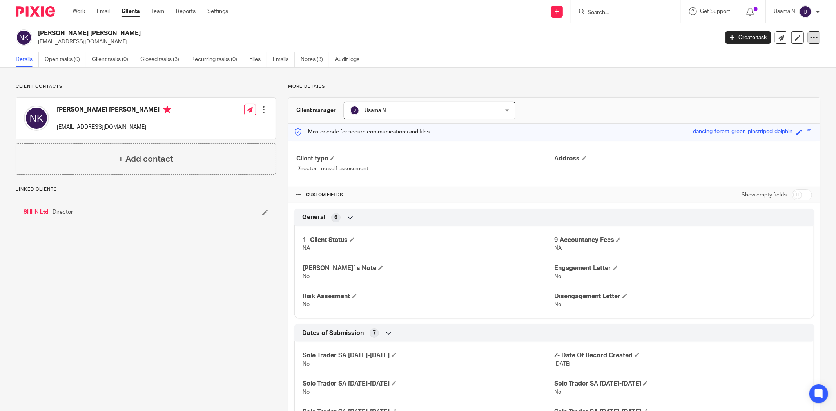
click at [810, 41] on icon at bounding box center [814, 38] width 8 height 8
click at [758, 91] on button "Archive client" at bounding box center [764, 91] width 87 height 10
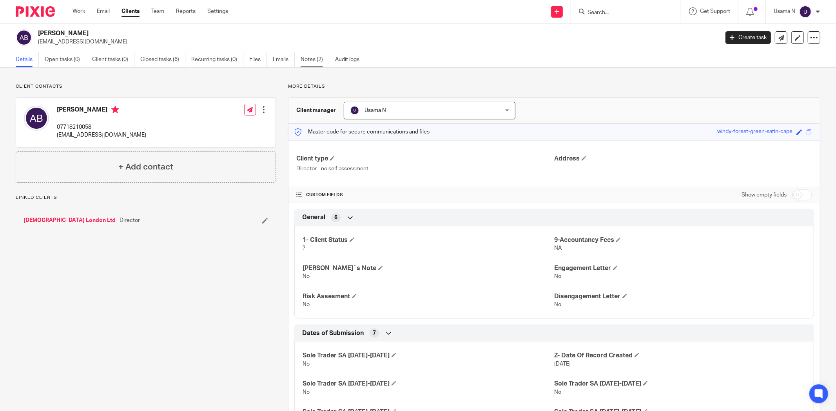
click at [306, 59] on link "Notes (2)" at bounding box center [314, 59] width 29 height 15
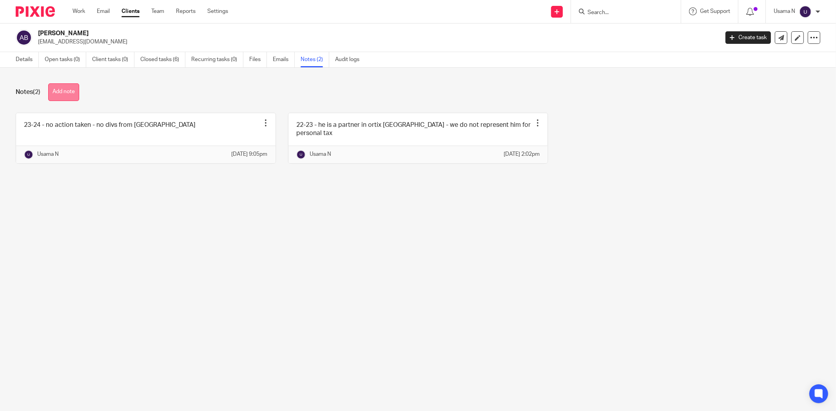
click at [65, 92] on button "Add note" at bounding box center [63, 92] width 31 height 18
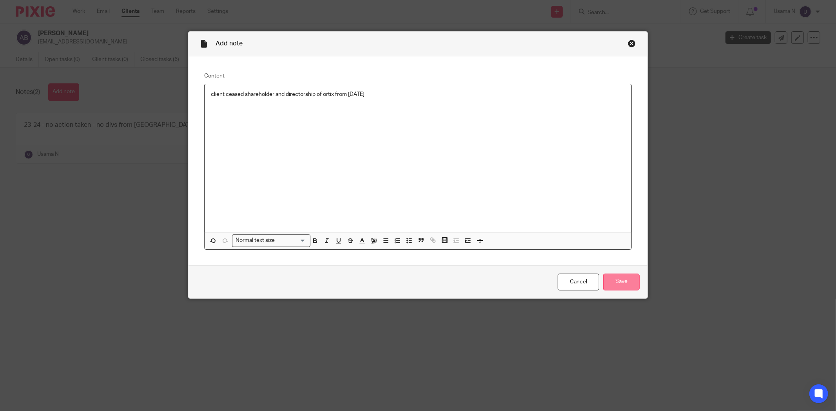
click at [623, 276] on input "Save" at bounding box center [621, 282] width 36 height 17
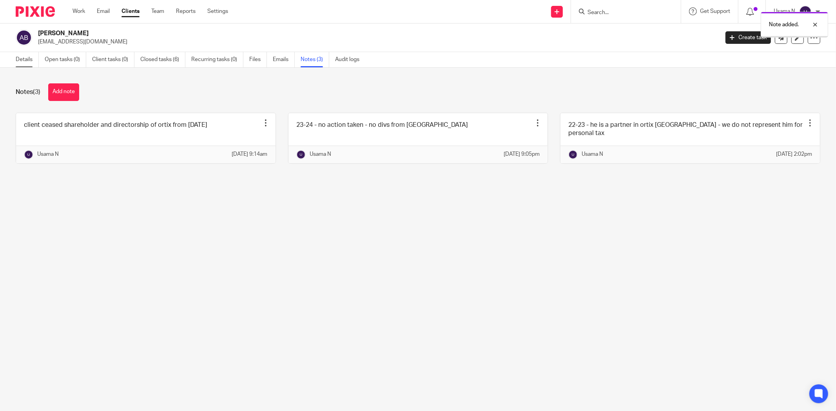
click at [22, 59] on link "Details" at bounding box center [27, 59] width 23 height 15
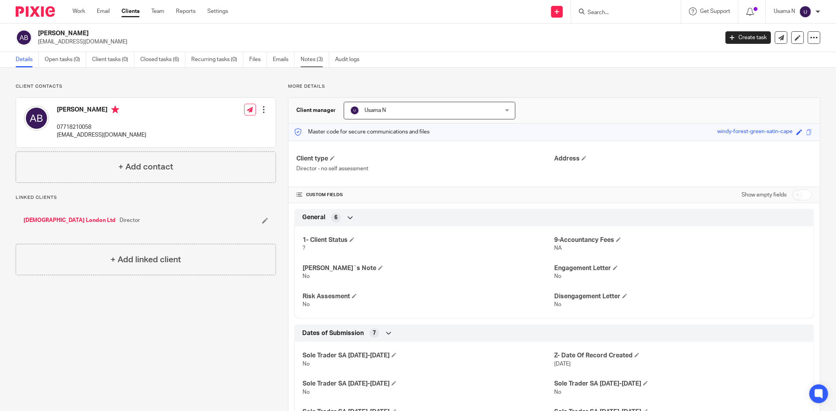
click at [305, 58] on link "Notes (3)" at bounding box center [314, 59] width 29 height 15
click at [807, 34] on div at bounding box center [813, 37] width 13 height 13
click at [753, 89] on button "Archive client" at bounding box center [764, 91] width 87 height 10
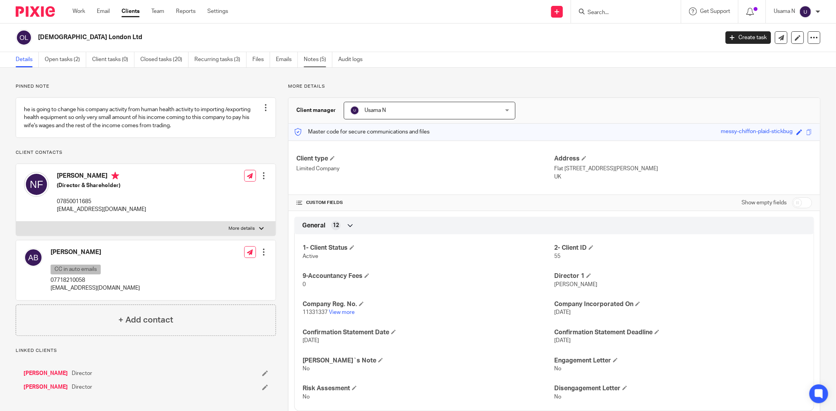
click at [315, 59] on link "Notes (5)" at bounding box center [318, 59] width 29 height 15
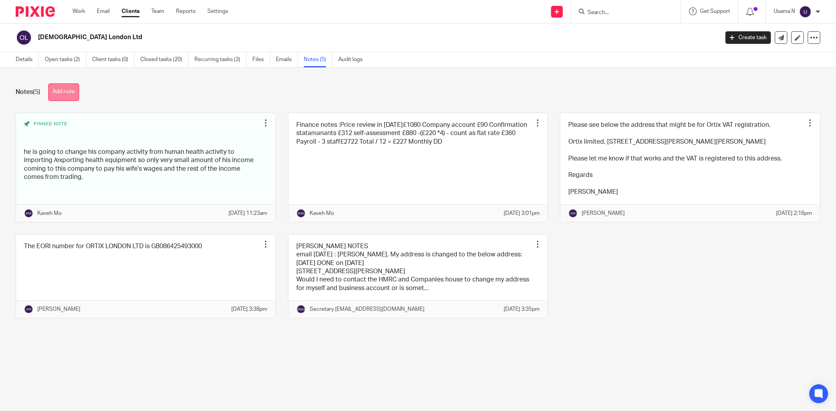
click at [76, 89] on button "Add note" at bounding box center [63, 92] width 31 height 18
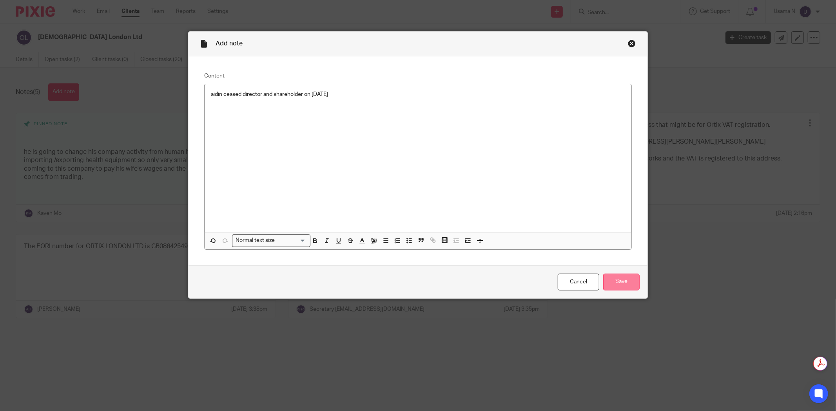
click at [632, 285] on input "Save" at bounding box center [621, 282] width 36 height 17
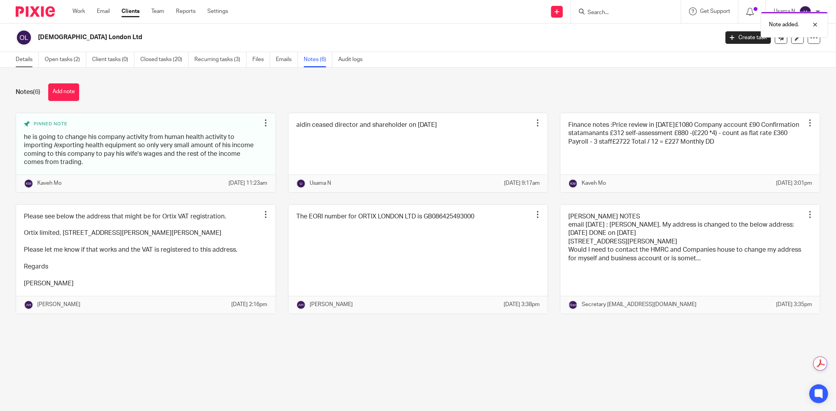
click at [26, 59] on link "Details" at bounding box center [27, 59] width 23 height 15
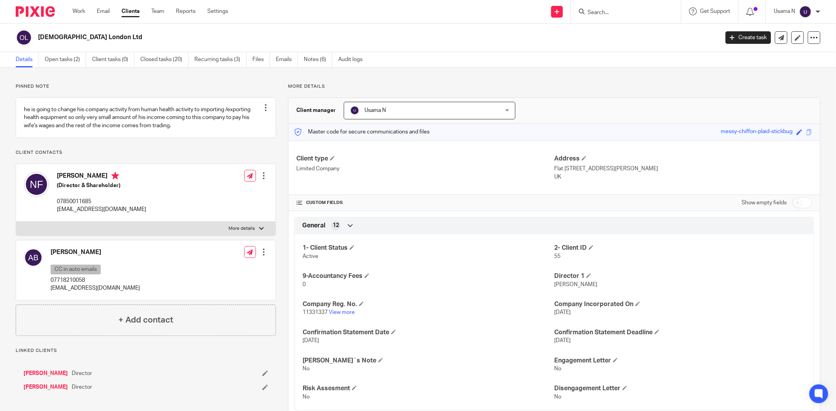
scroll to position [87, 0]
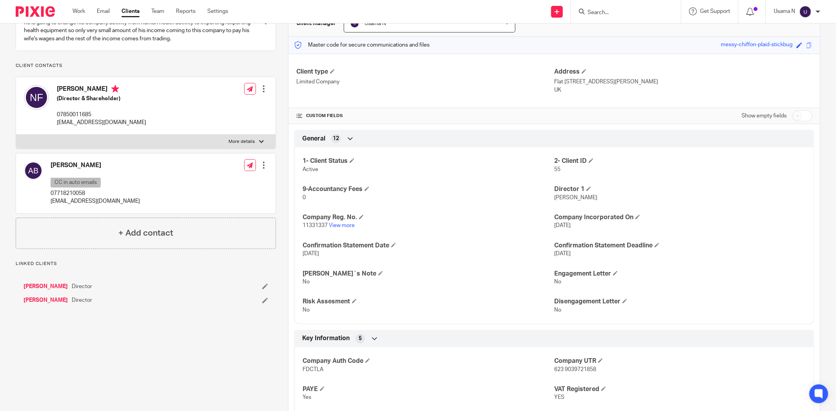
click at [322, 225] on span "11331337" at bounding box center [314, 225] width 25 height 5
copy p "11331337"
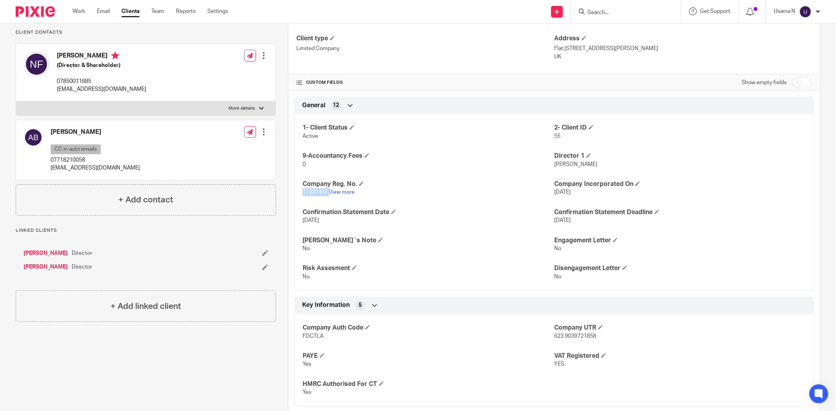
scroll to position [130, 0]
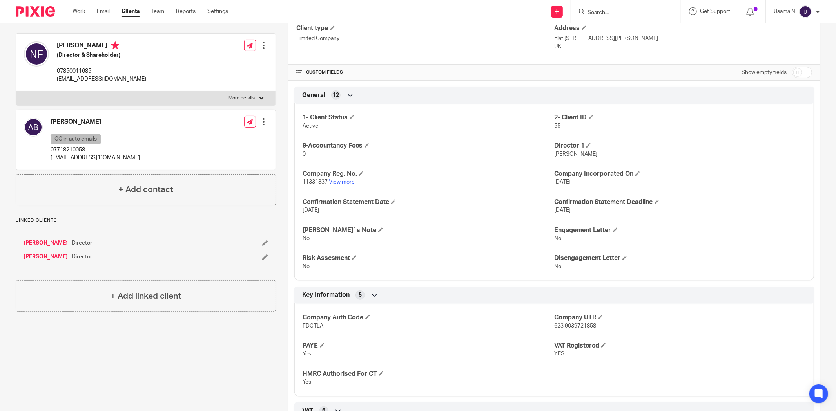
click at [317, 324] on span "FDCTLA" at bounding box center [312, 326] width 21 height 5
copy span "FDCTLA"
click at [340, 181] on link "View more" at bounding box center [342, 181] width 26 height 5
